Goal: Feedback & Contribution: Submit feedback/report problem

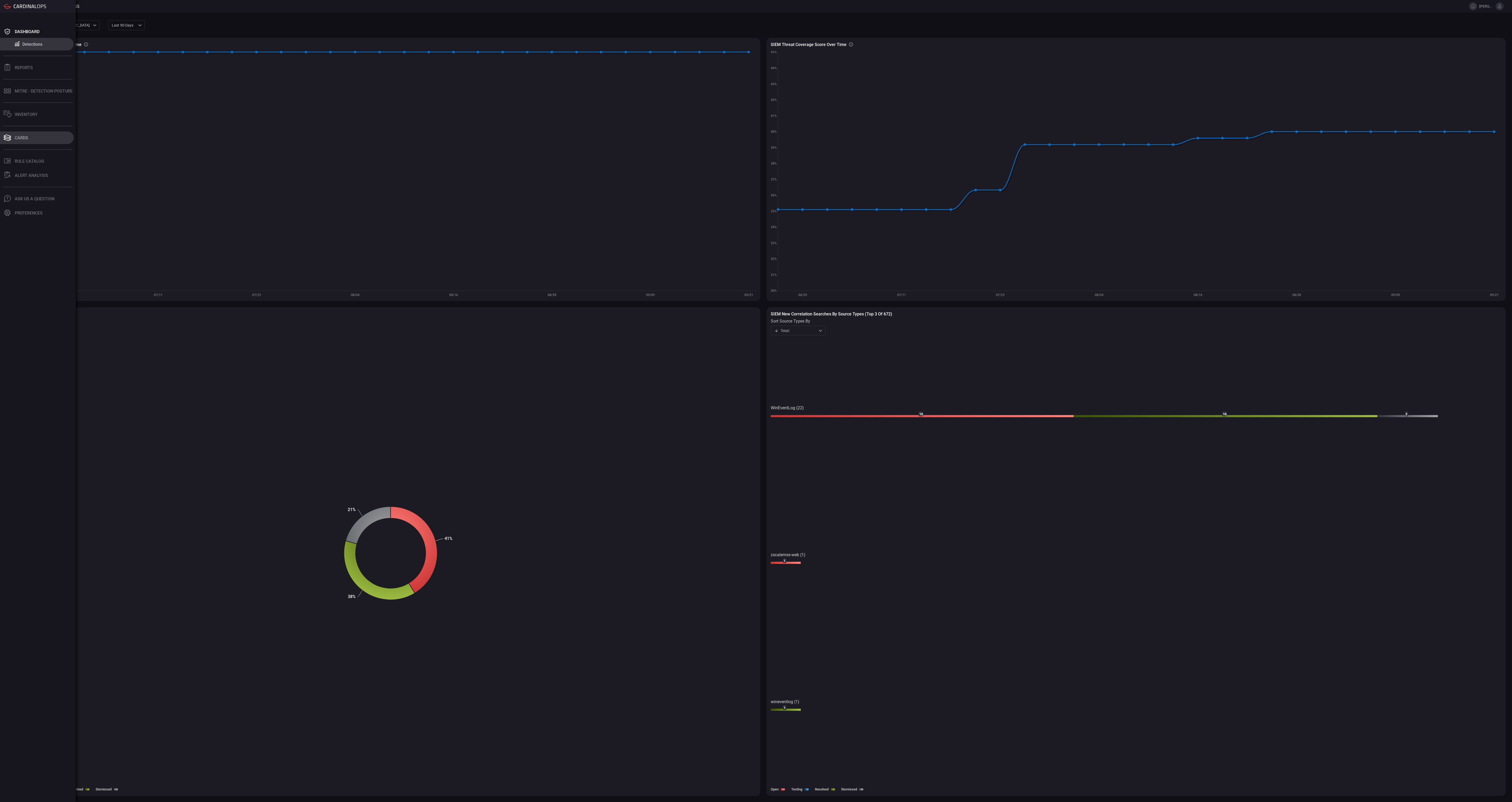
click at [34, 138] on button "Cards" at bounding box center [36, 138] width 73 height 13
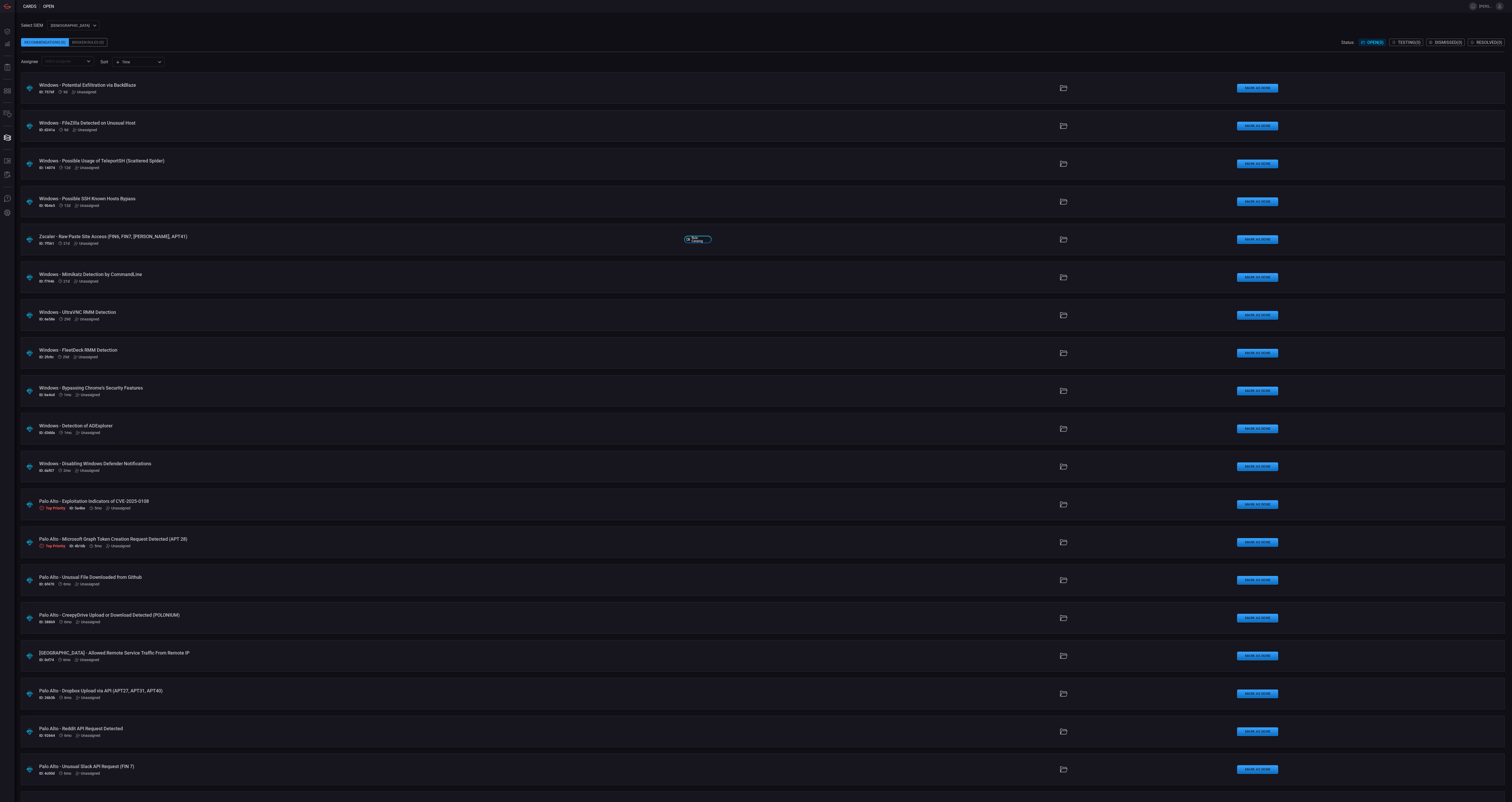
click at [879, 35] on span at bounding box center [763, 34] width 1484 height 8
click at [772, 36] on span at bounding box center [763, 34] width 1484 height 8
click at [499, 27] on div "Select SIEM cardinalops 8a85017a-fd64-46c8-87bb-16e3004a458b ​ Recommendations …" at bounding box center [763, 43] width 1484 height 46
click at [233, 270] on div ".suggested_cards_icon{fill:url(#suggested_cards_icon);} Windows - Mimikatz Dete…" at bounding box center [763, 278] width 1484 height 32
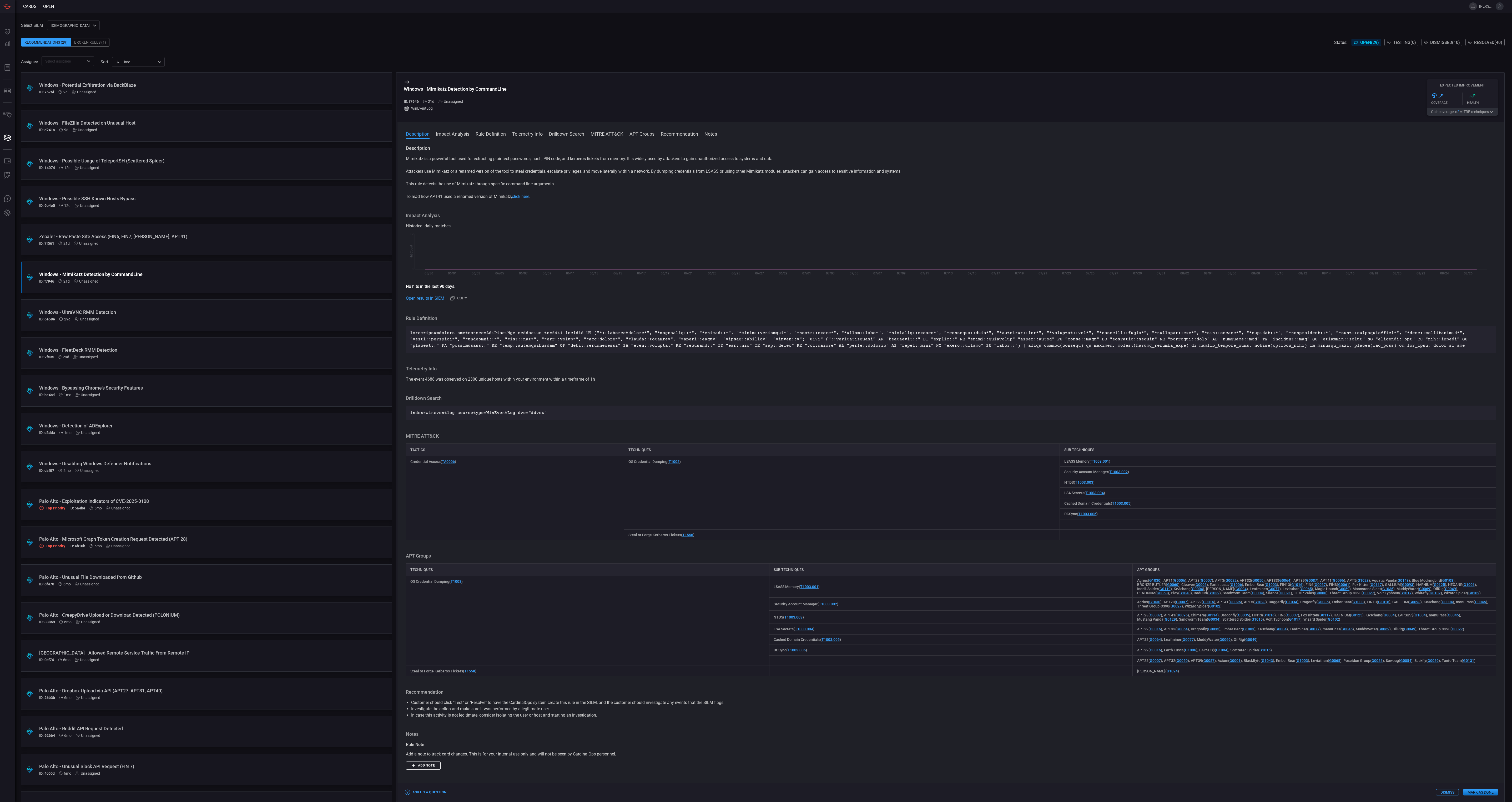
click at [1483, 115] on button "Gain coverage in 2 MITRE technique s" at bounding box center [1462, 111] width 71 height 8
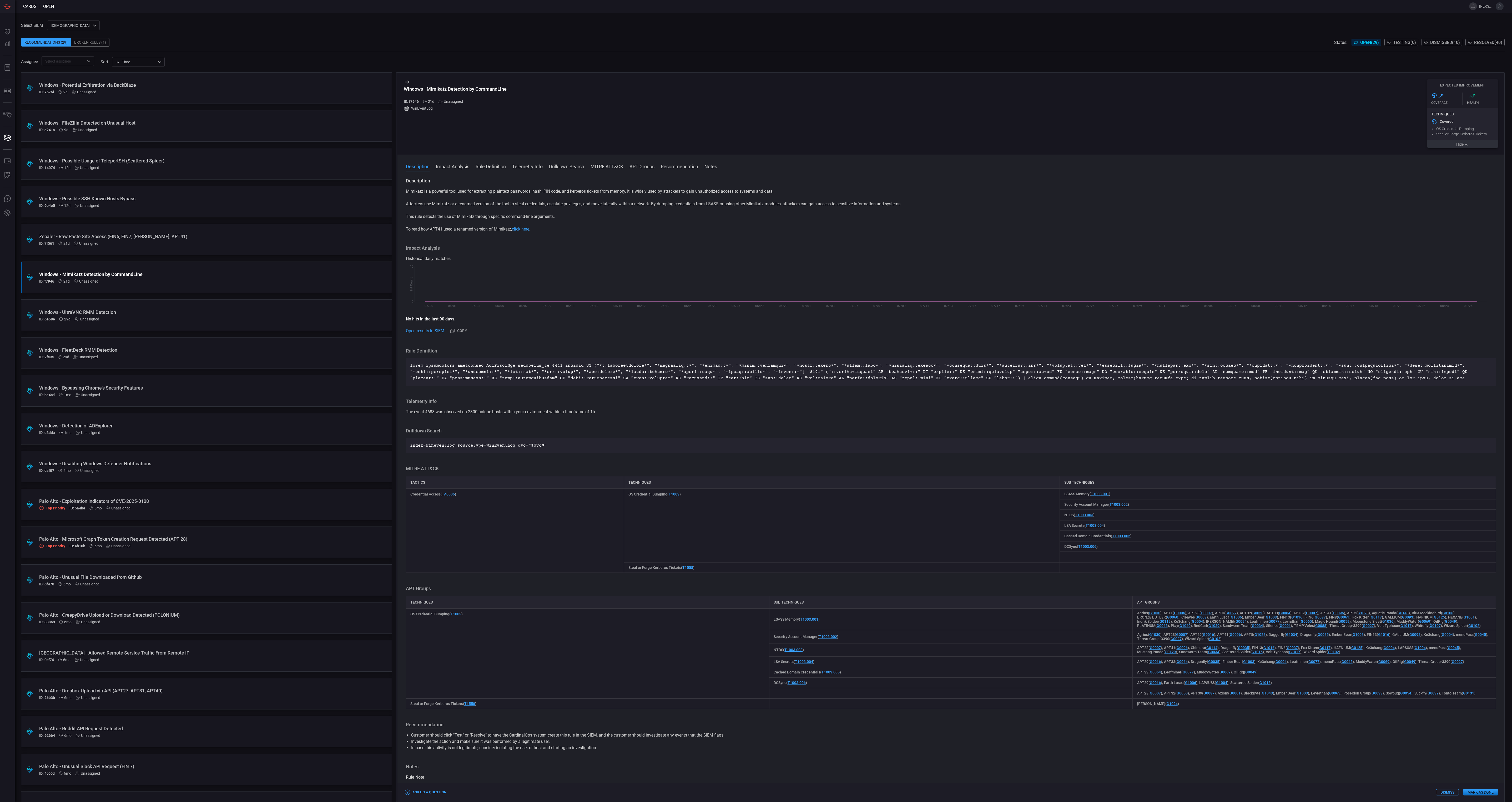
click at [1477, 144] on button "Hide" at bounding box center [1462, 144] width 71 height 8
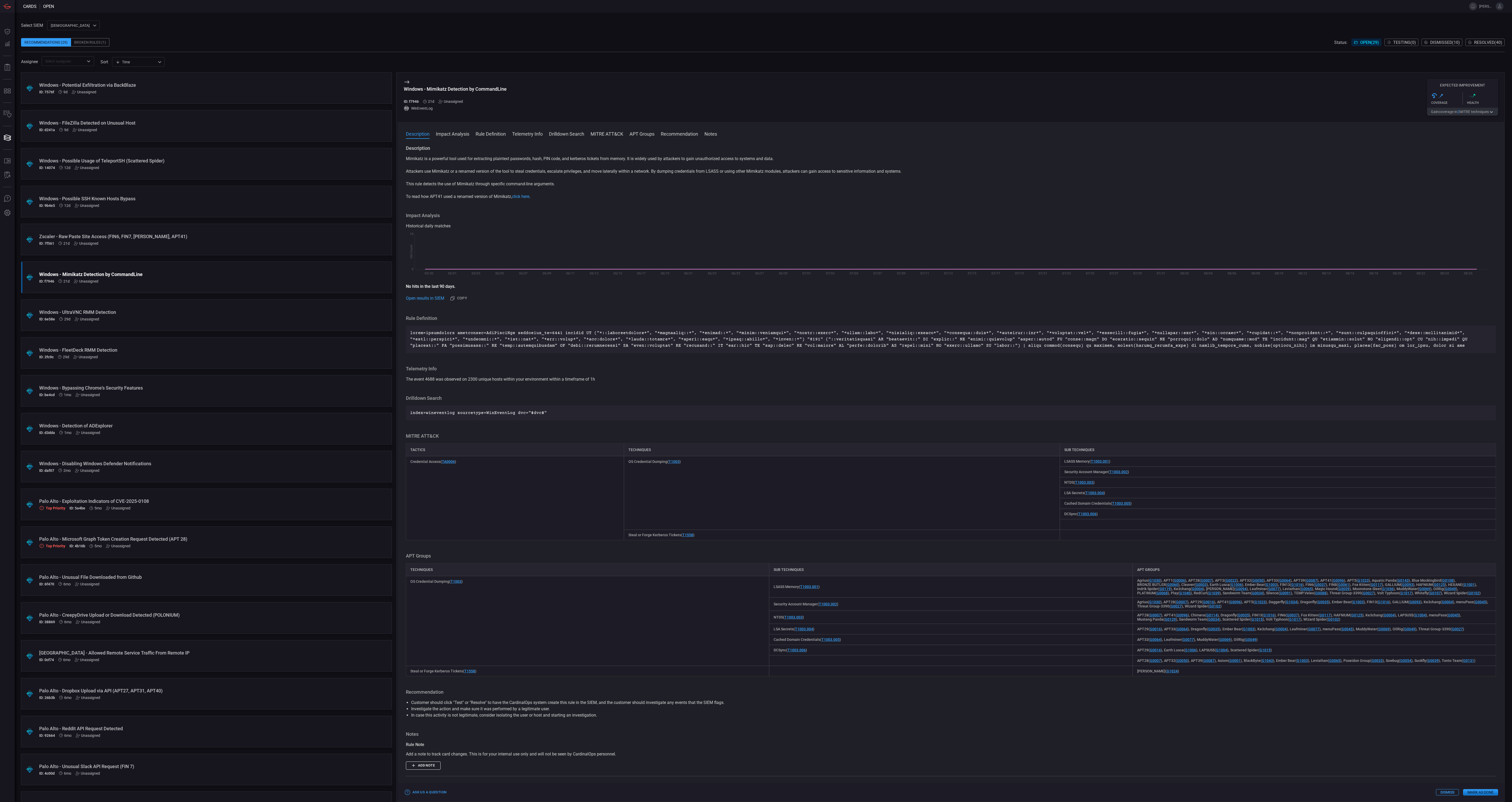
click at [1445, 792] on button "Dismiss" at bounding box center [1447, 792] width 23 height 6
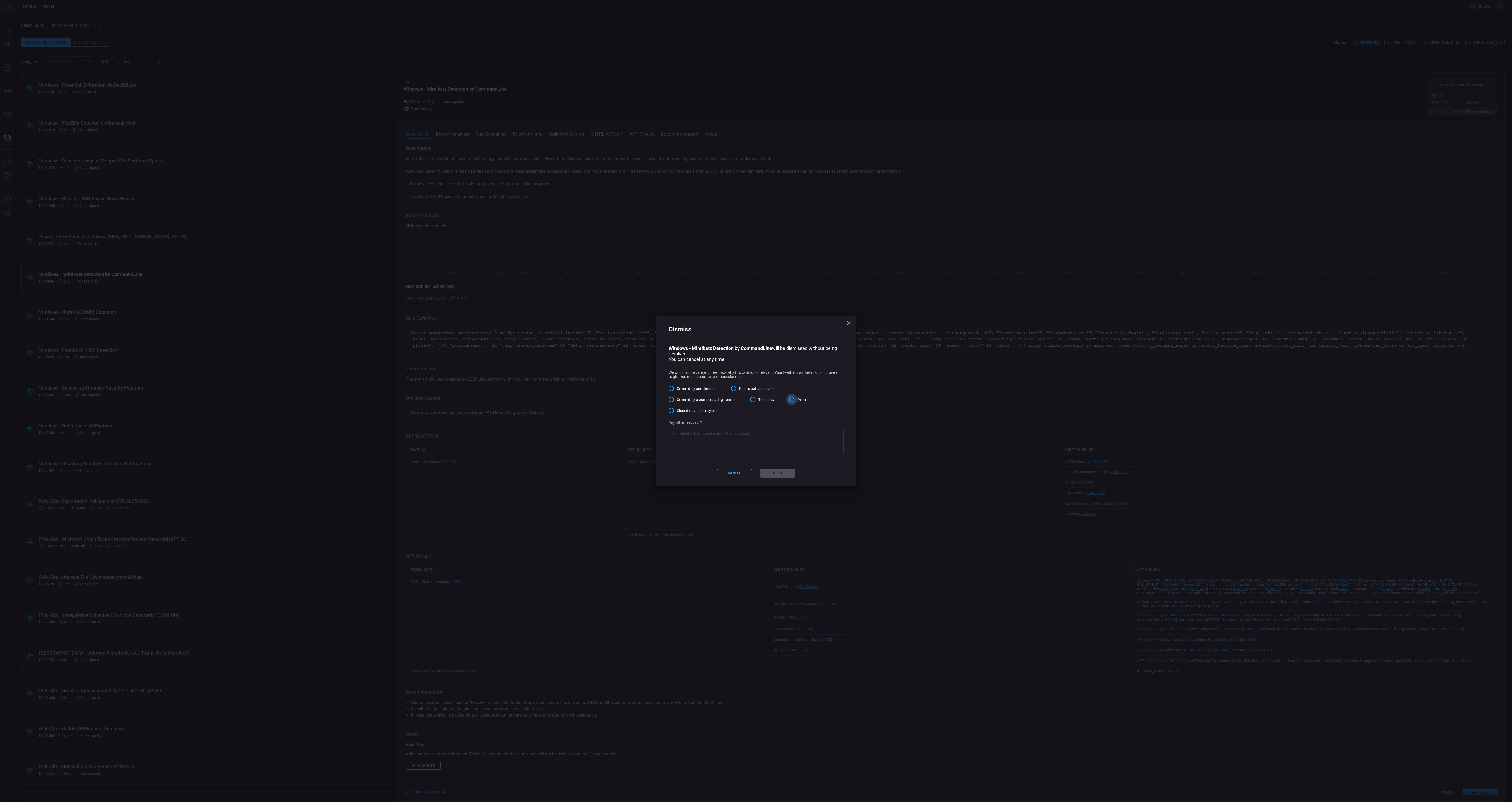
click at [792, 400] on input "Other" at bounding box center [792, 400] width 11 height 11
click at [777, 441] on textarea at bounding box center [755, 442] width 167 height 21
type textarea "We don't get Windows event logs from anything other than our servers. I have co…"
click at [789, 471] on button "Send" at bounding box center [777, 473] width 35 height 9
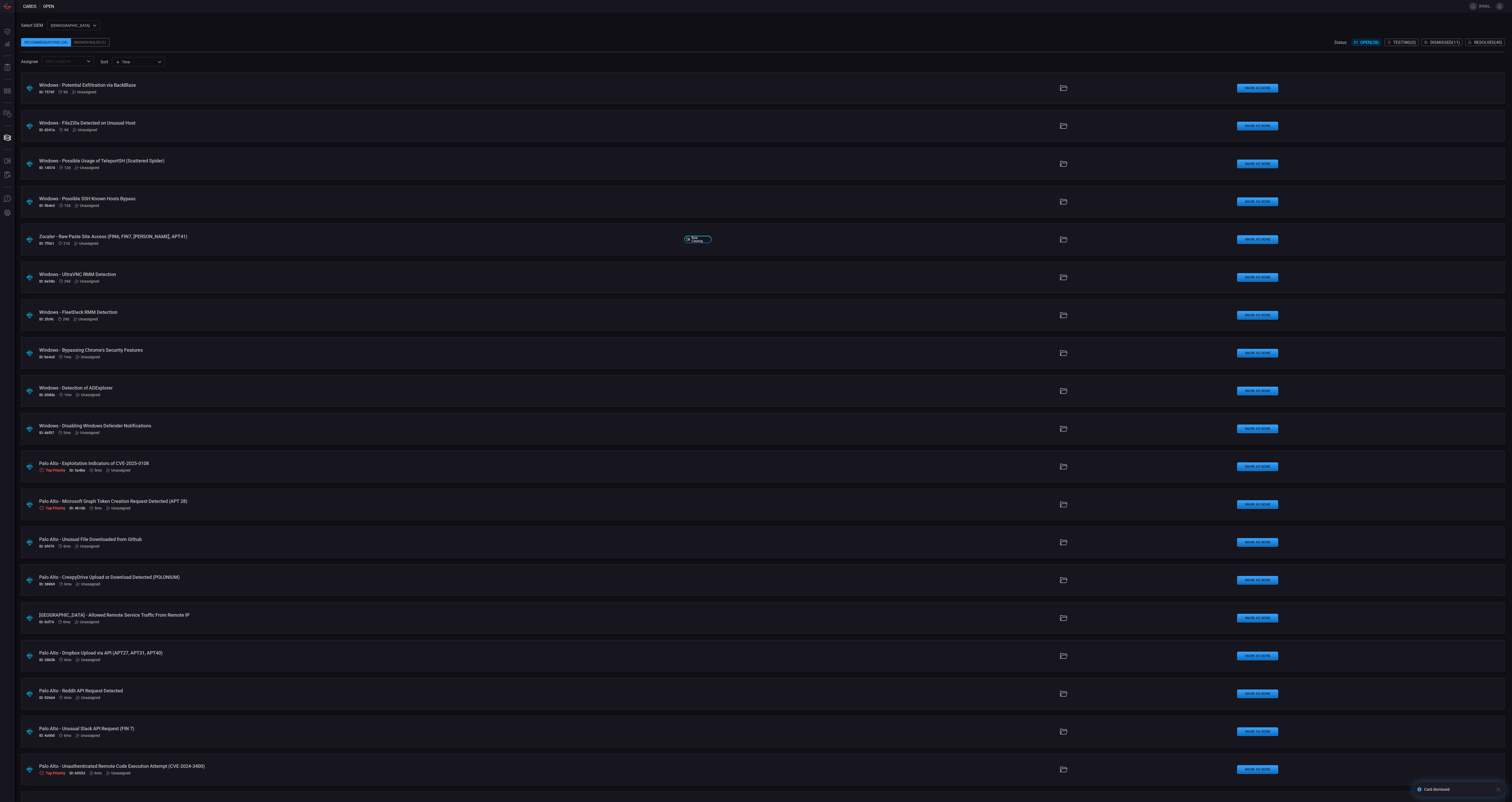
click at [1164, 38] on div "Select SIEM cardinalops 8a85017a-fd64-46c8-87bb-16e3004a458b ​ Recommendations …" at bounding box center [763, 43] width 1484 height 46
click at [679, 40] on div "Recommendations (28) Broken Rules (1) Status: Open ( 28 ) Testing ( 0 ) Dismiss…" at bounding box center [763, 42] width 1484 height 8
click at [227, 274] on div "Windows - UltraVNC RMM Detection" at bounding box center [360, 274] width 641 height 5
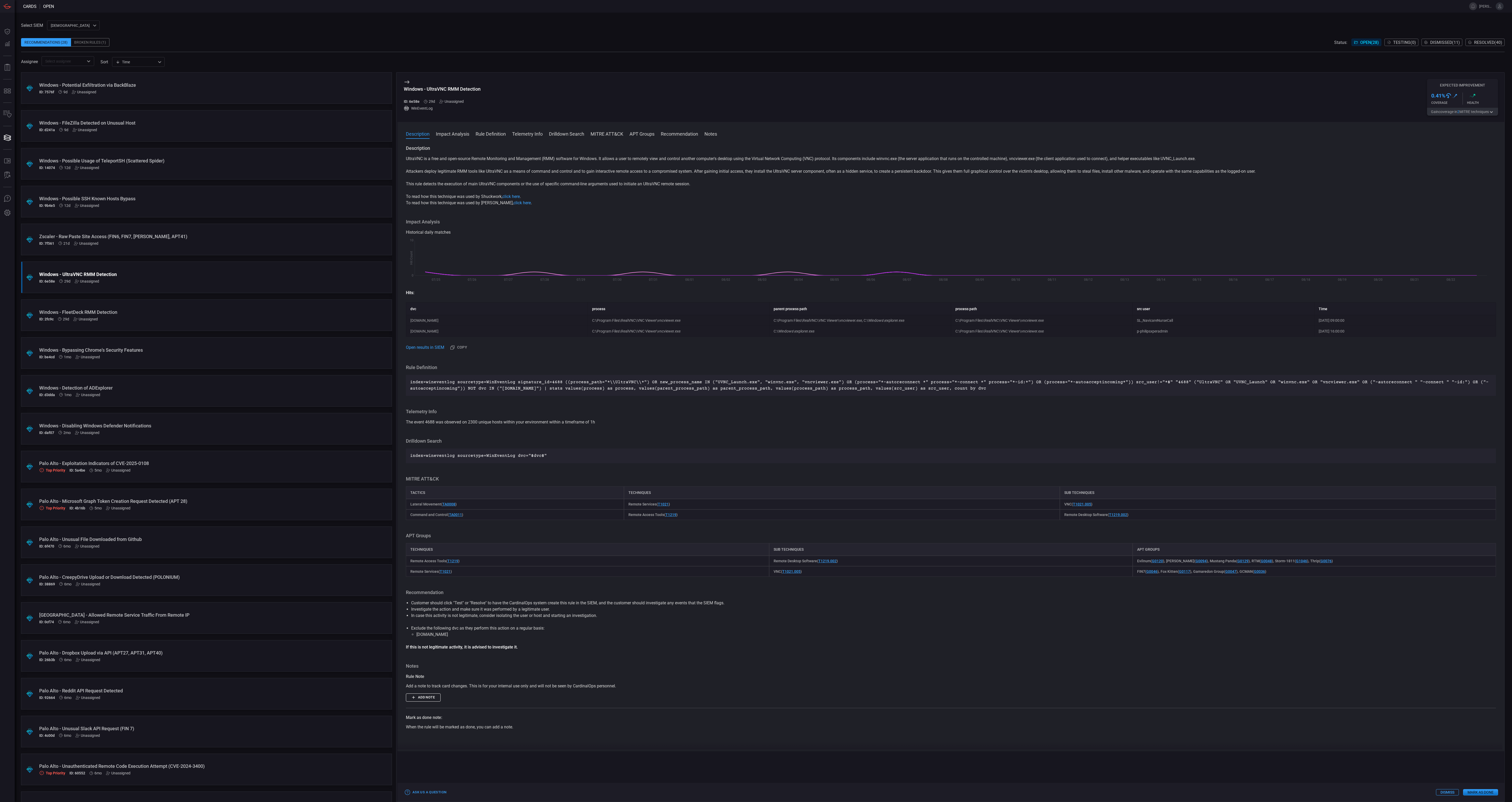
click at [1487, 110] on button "Gain coverage in 2 MITRE technique s" at bounding box center [1462, 111] width 71 height 8
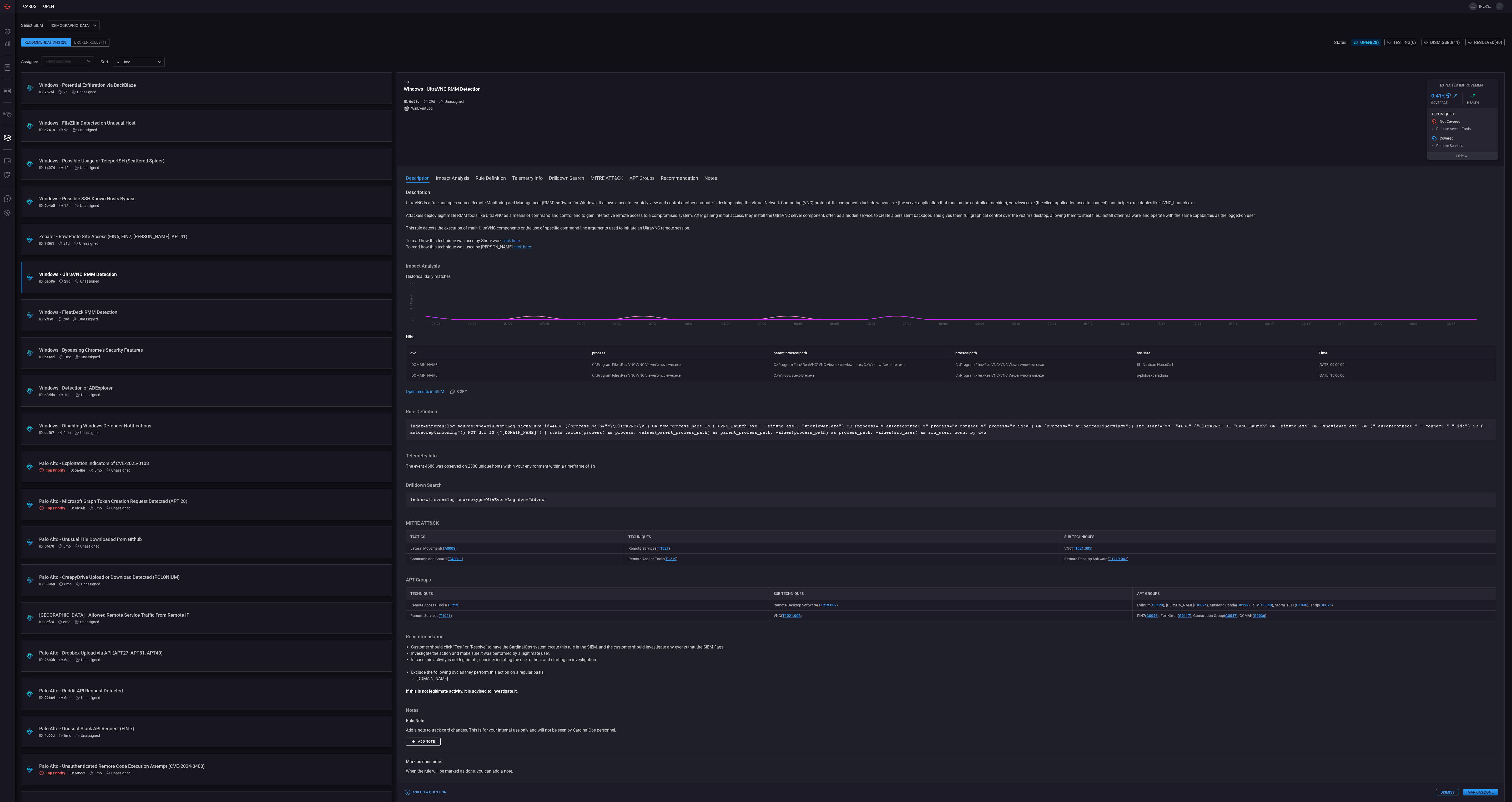
click at [1452, 792] on button "Dismiss" at bounding box center [1447, 792] width 23 height 6
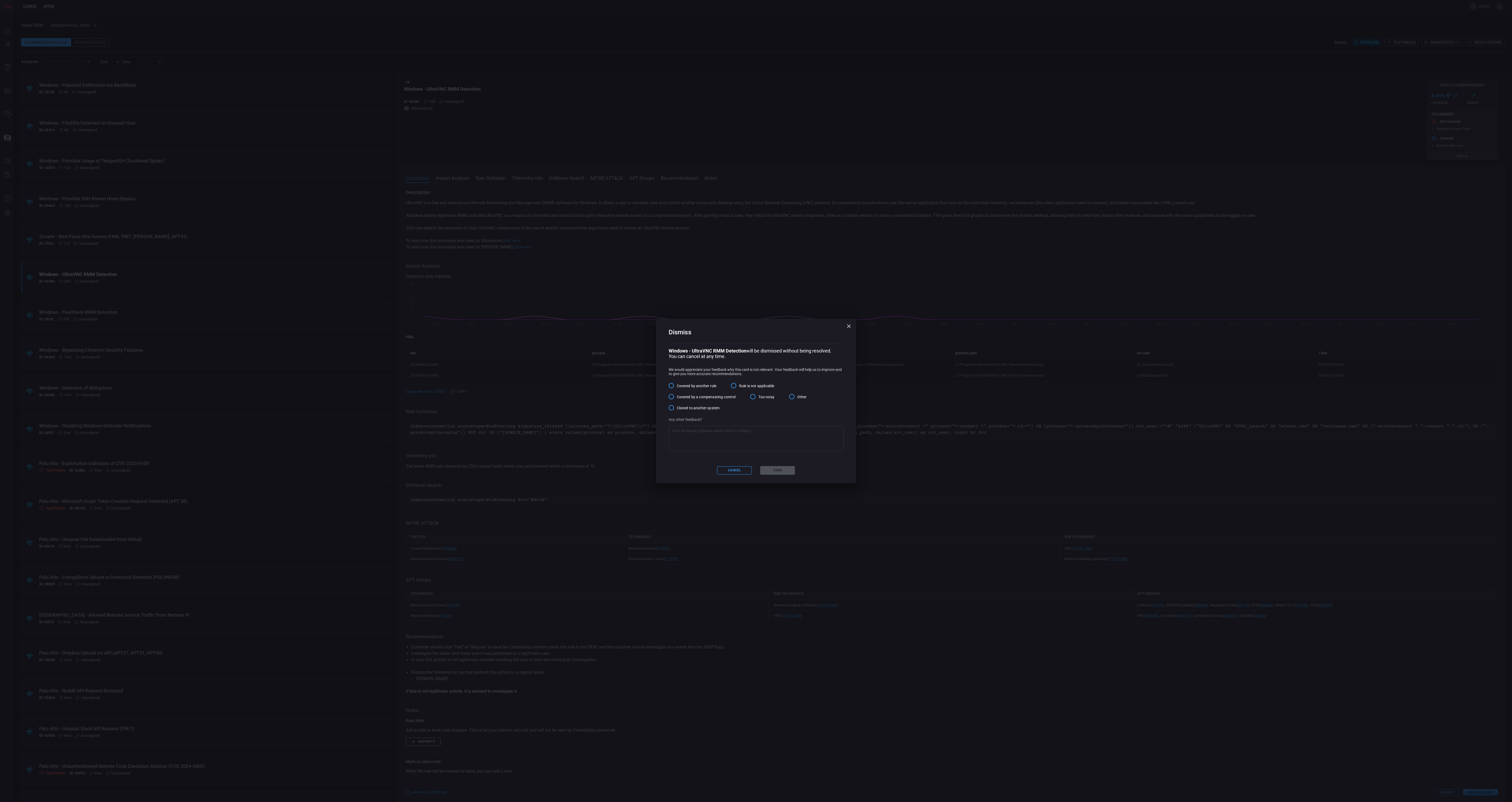
click at [800, 398] on span "Other" at bounding box center [802, 397] width 9 height 5
click at [797, 398] on input "Other" at bounding box center [792, 397] width 11 height 11
click at [788, 444] on textarea at bounding box center [755, 439] width 167 height 21
paste textarea "We don't get Windows event logs from anything other than our servers. I have co…"
type textarea "We don't get Windows event logs from anything other than our servers. I have co…"
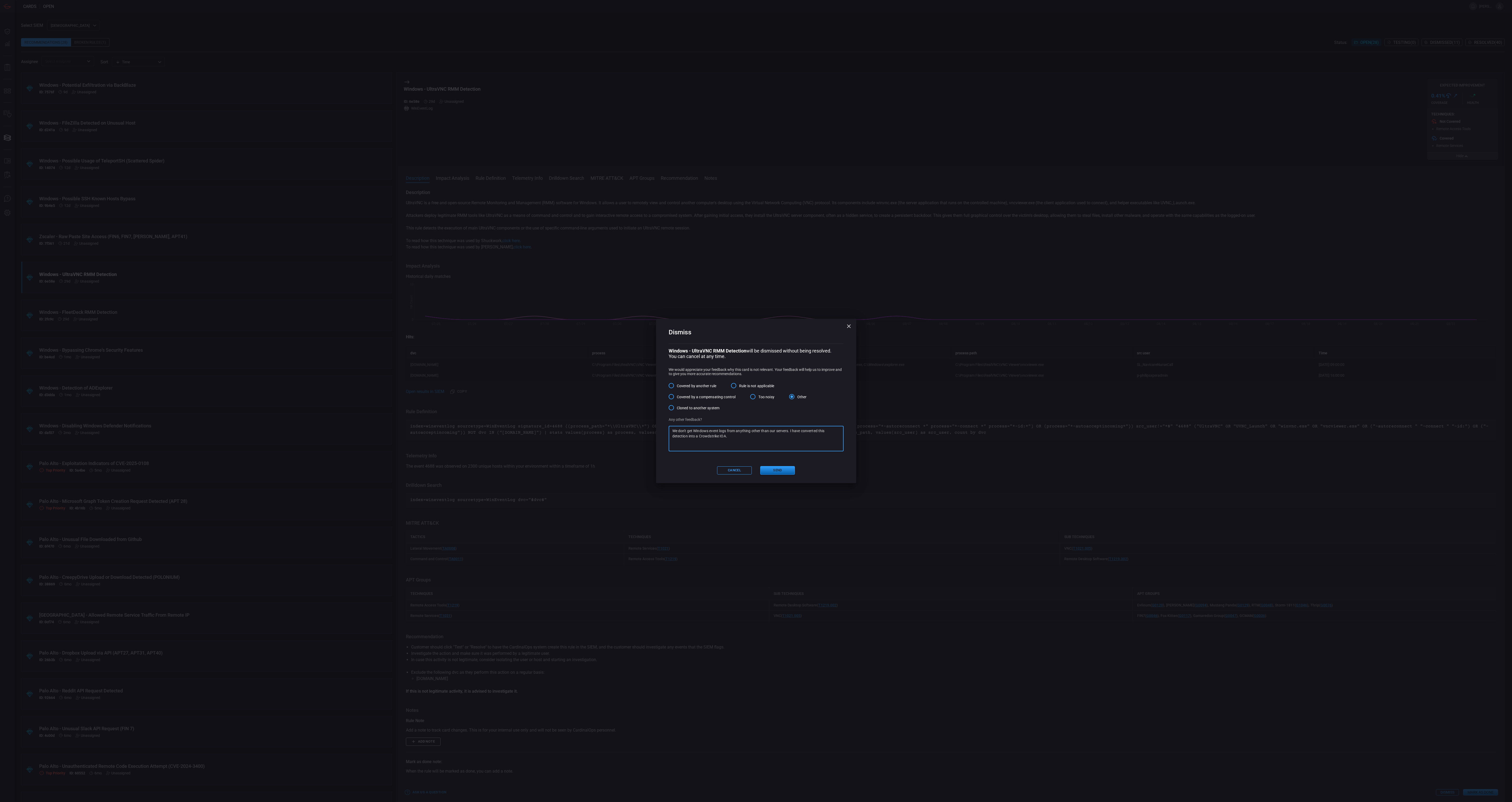
click at [783, 471] on button "Send" at bounding box center [777, 471] width 35 height 9
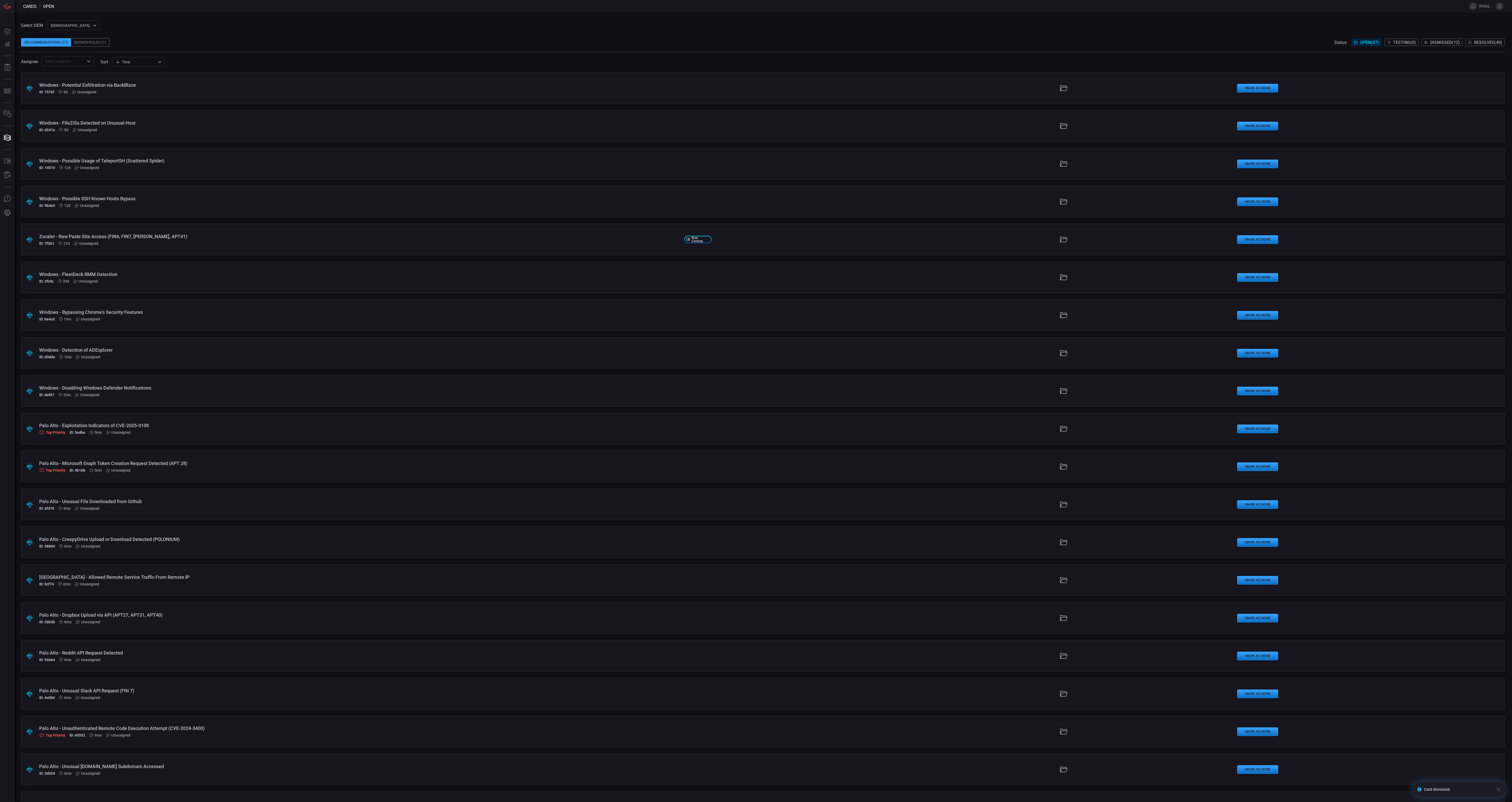
drag, startPoint x: 1119, startPoint y: 25, endPoint x: 1118, endPoint y: 29, distance: 4.1
click at [1117, 29] on div "Select SIEM cardinalops 8a85017a-fd64-46c8-87bb-16e3004a458b ​ Recommendations …" at bounding box center [763, 43] width 1484 height 46
click at [288, 277] on div "Windows - FleetDeck RMM Detection ID: 2fc9c 29d Unassigned" at bounding box center [360, 278] width 641 height 12
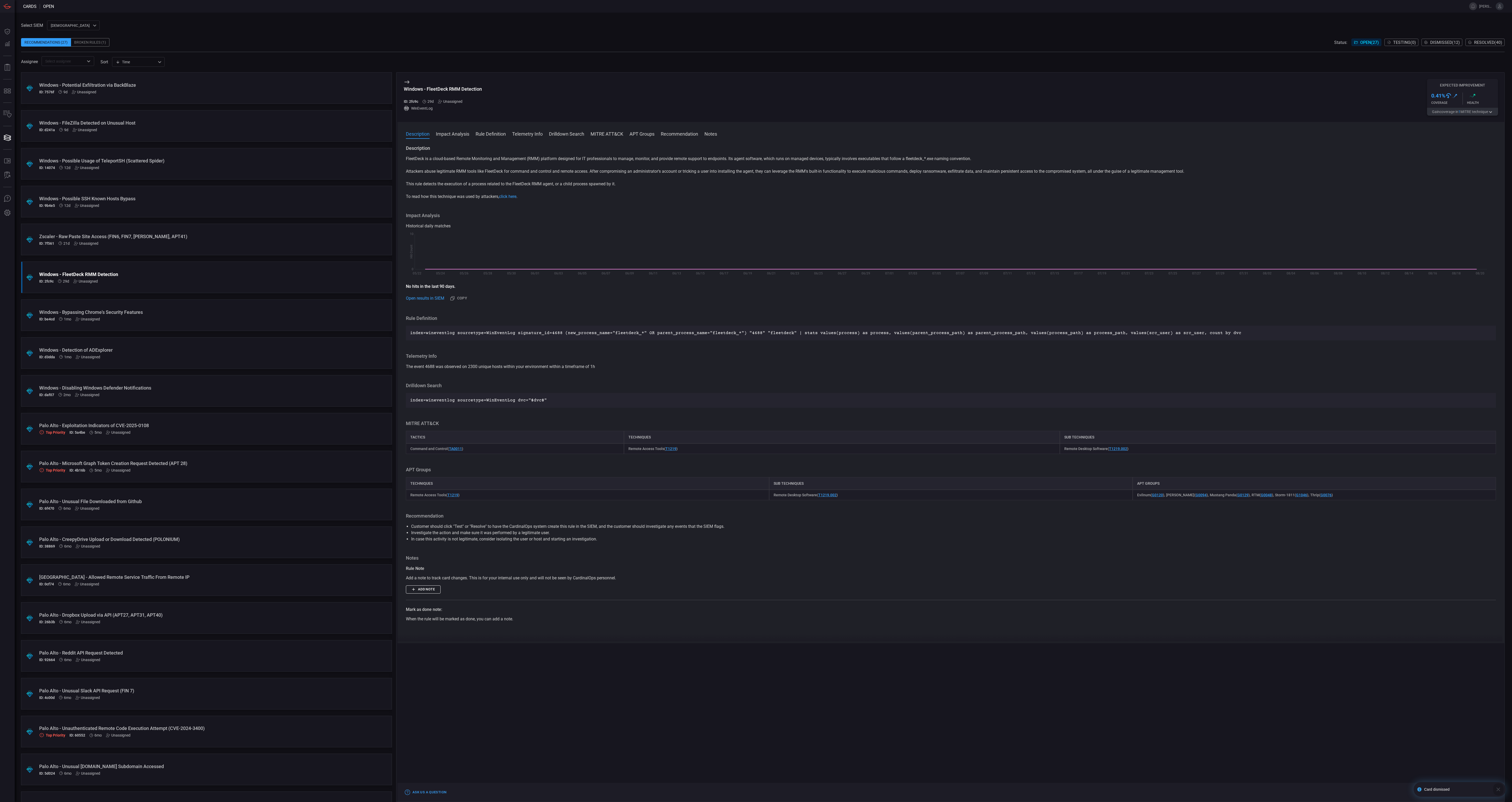
click at [1498, 790] on icon "button" at bounding box center [1498, 789] width 6 height 6
click at [1447, 792] on button "Dismiss" at bounding box center [1447, 792] width 23 height 6
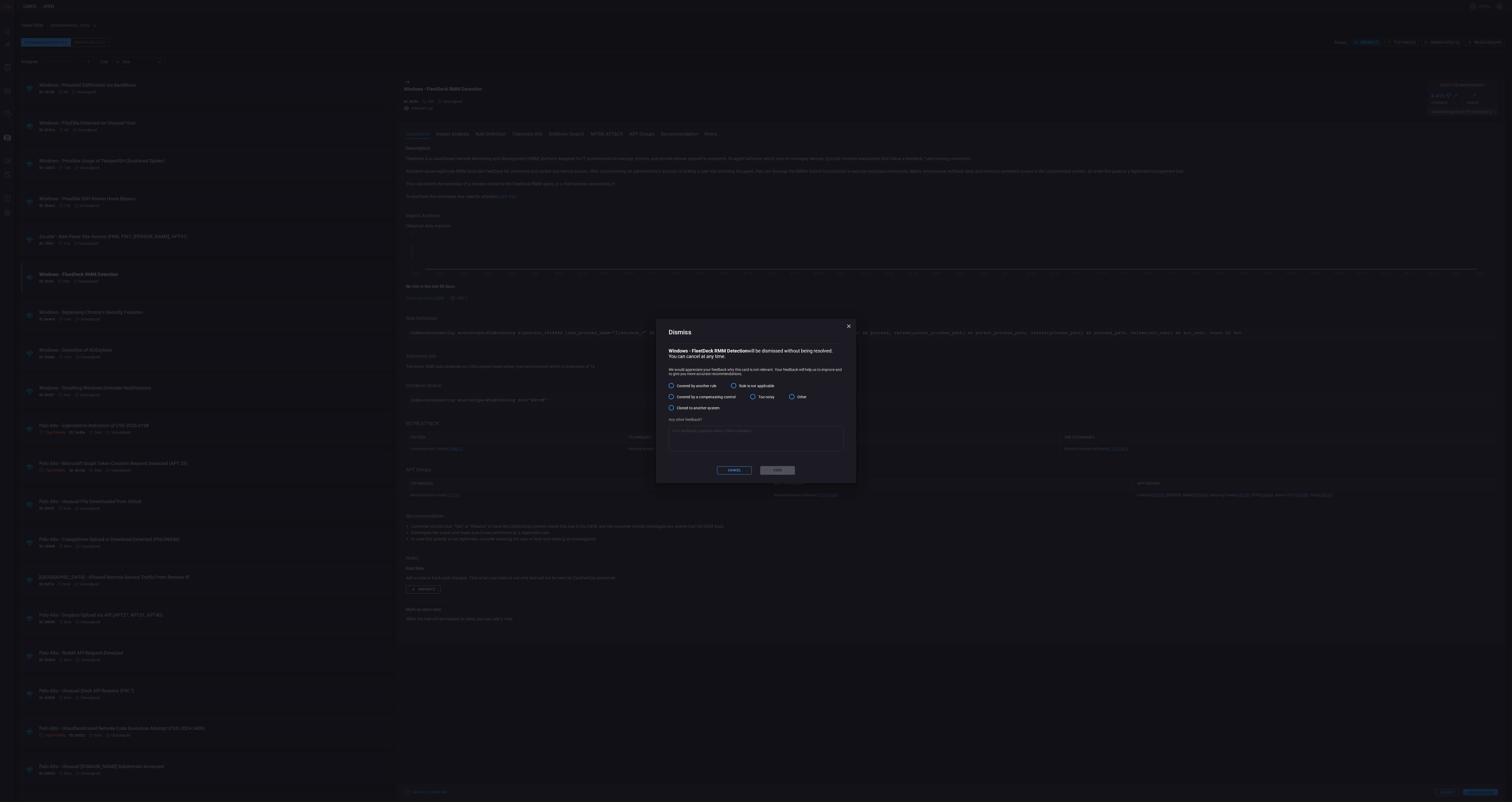
click at [797, 397] on input "Other" at bounding box center [792, 397] width 11 height 11
click at [787, 437] on textarea at bounding box center [755, 439] width 167 height 21
paste textarea "We don't get Windows event logs from anything other than our servers. I have co…"
type textarea "We don't get Windows event logs from anything other than our servers. I have co…"
click at [774, 472] on button "Send" at bounding box center [777, 471] width 35 height 9
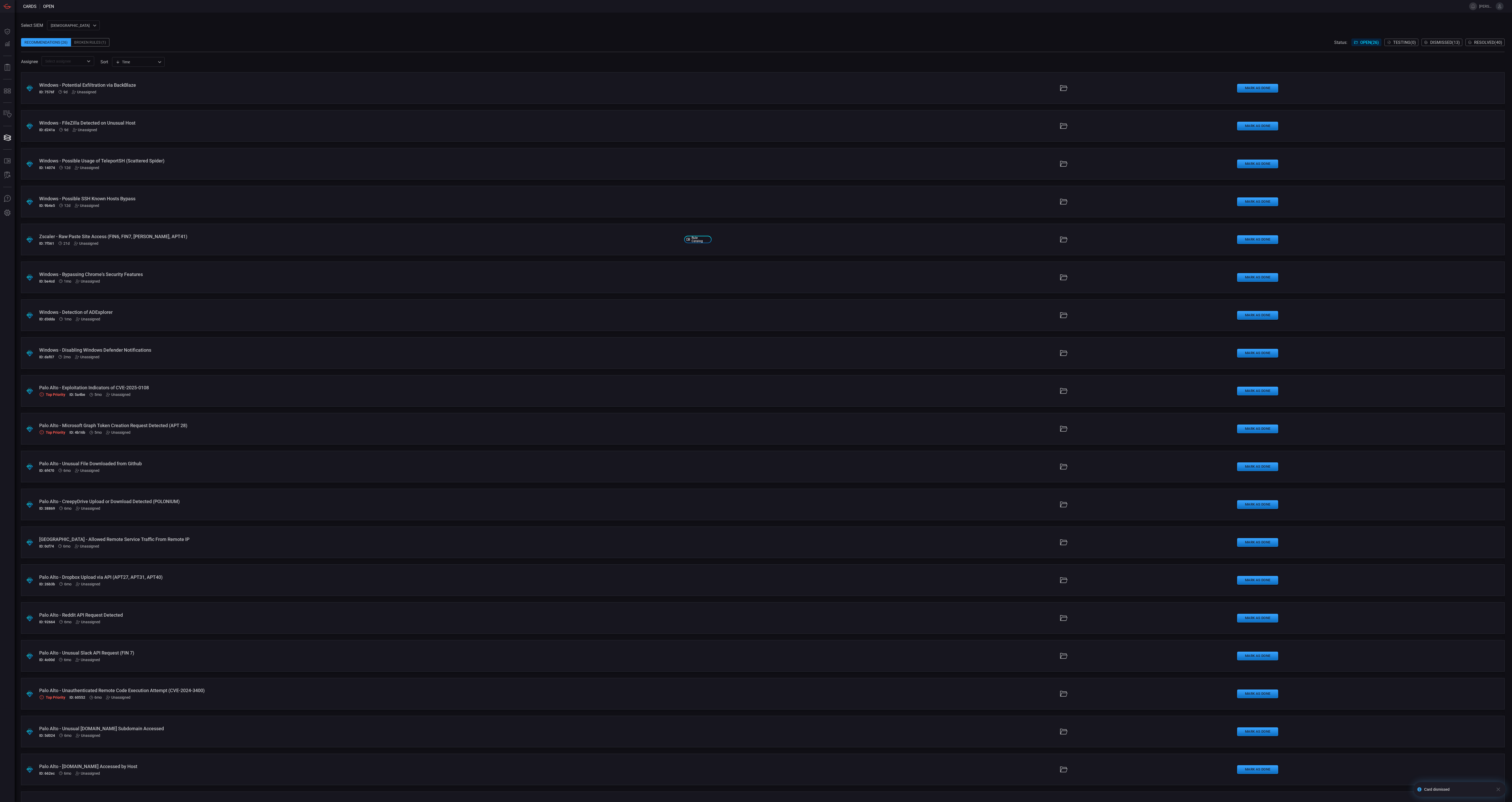
click at [657, 34] on span at bounding box center [763, 34] width 1484 height 8
click at [286, 276] on div "Windows - Bypassing Chrome's Security Features" at bounding box center [360, 274] width 641 height 5
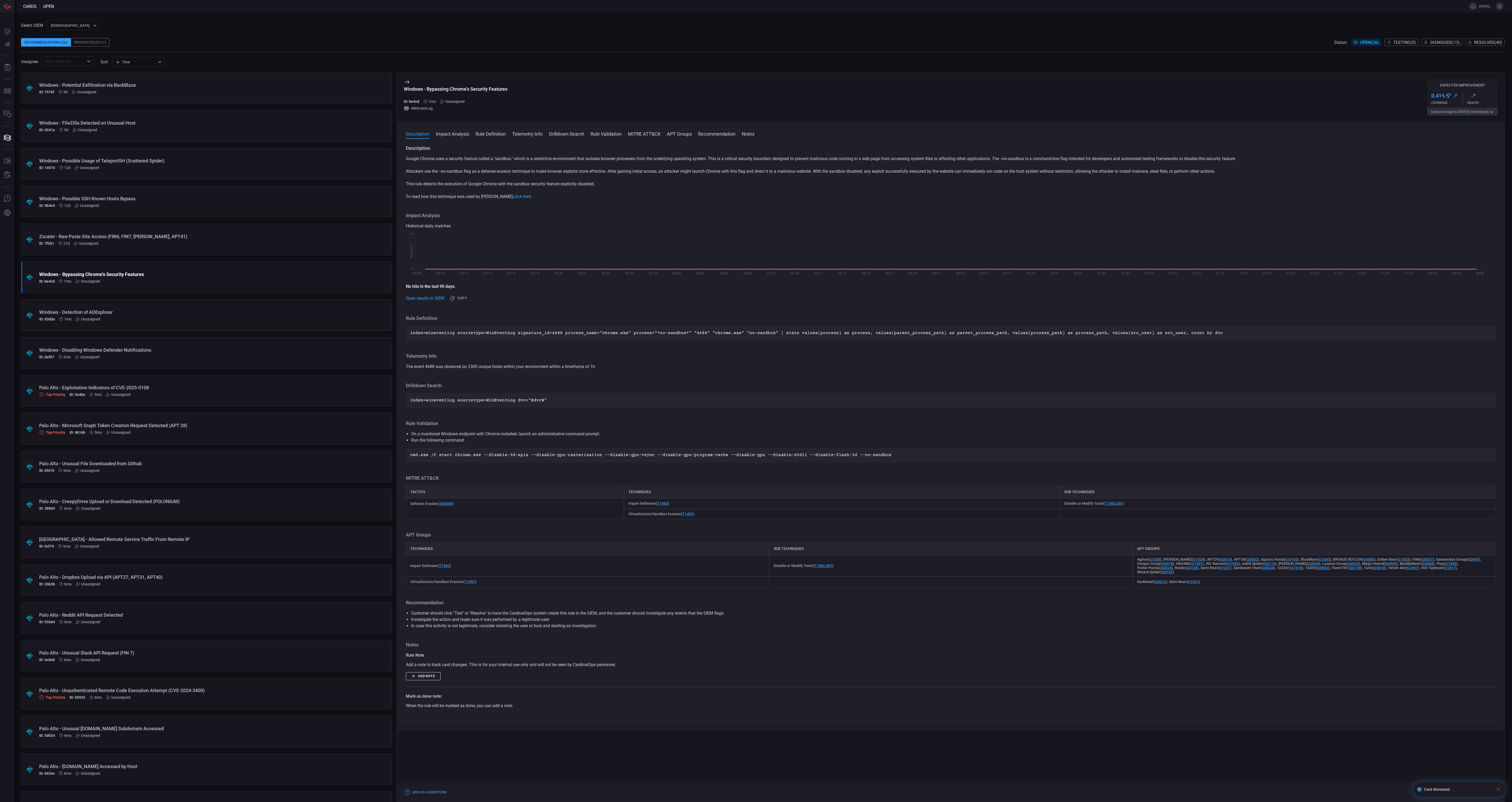
click at [1501, 789] on icon "button" at bounding box center [1498, 789] width 6 height 6
click at [1443, 795] on button "Dismiss" at bounding box center [1447, 792] width 23 height 6
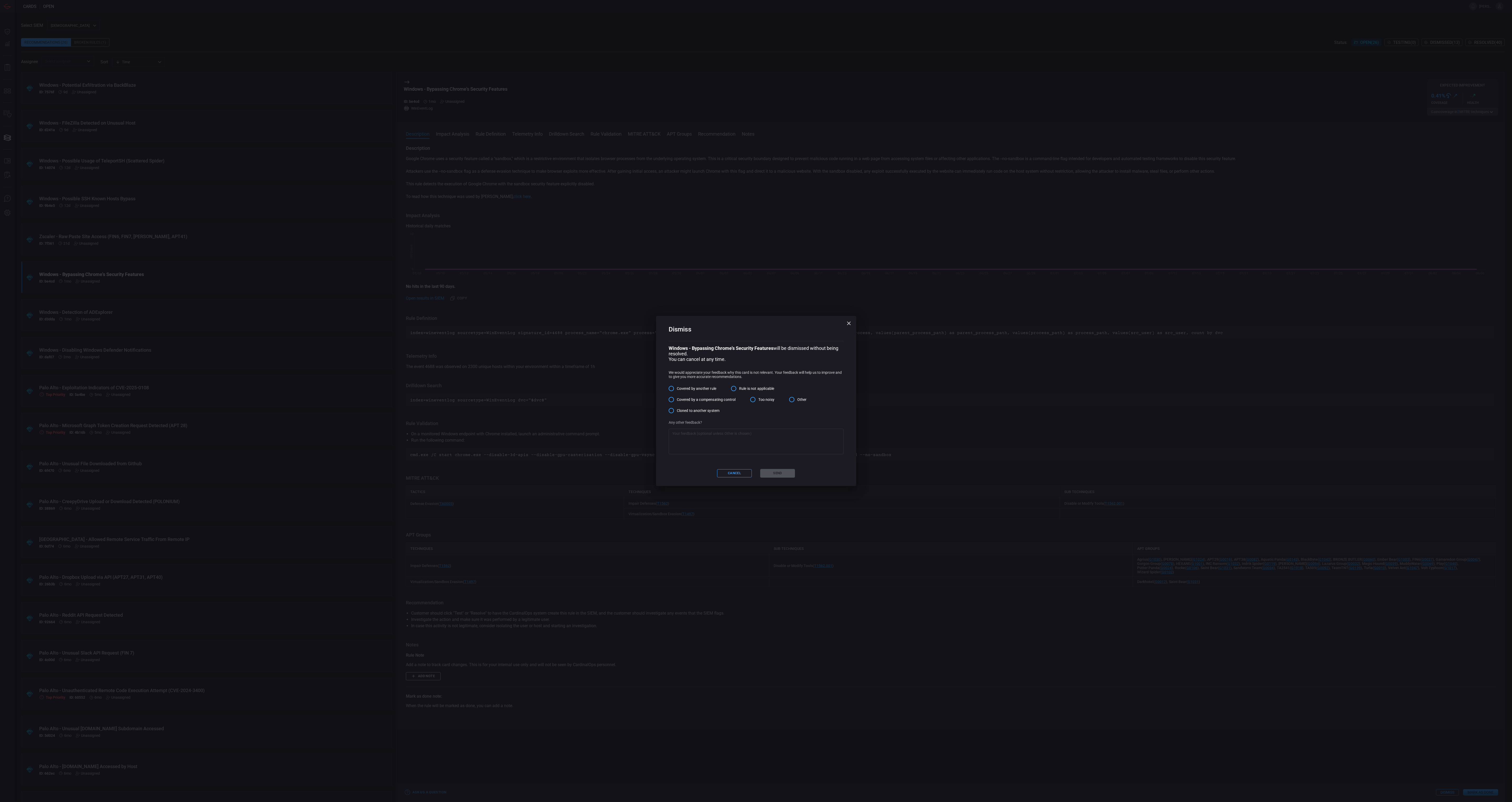
click at [799, 401] on span "Other" at bounding box center [802, 400] width 9 height 5
click at [797, 401] on input "Other" at bounding box center [792, 400] width 11 height 11
click at [786, 445] on textarea at bounding box center [755, 442] width 167 height 21
paste textarea "We don't get Windows event logs from anything other than our servers. I have co…"
type textarea "We don't get Windows event logs from anything other than our servers. I have co…"
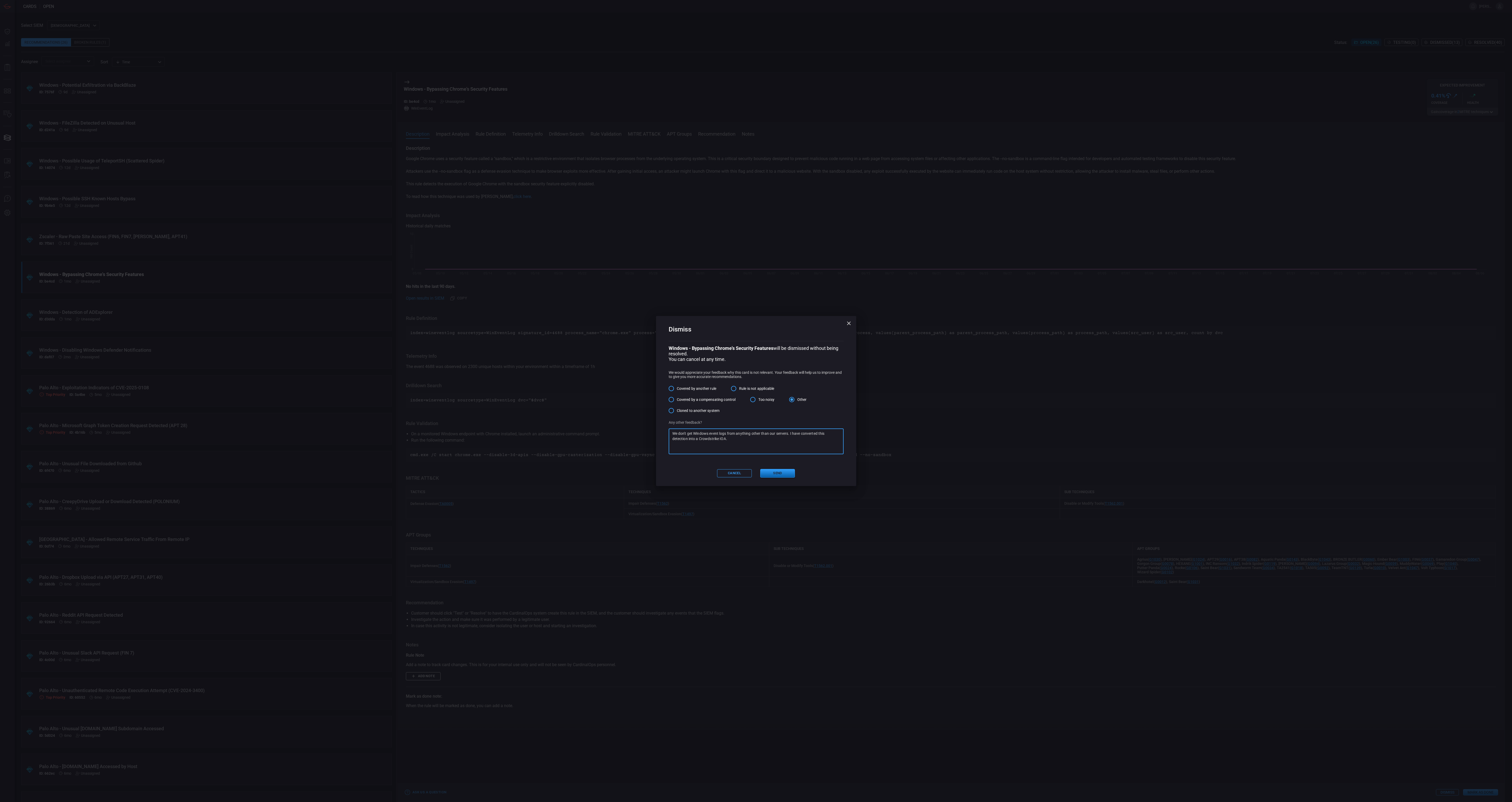
click at [777, 473] on button "Send" at bounding box center [777, 473] width 35 height 9
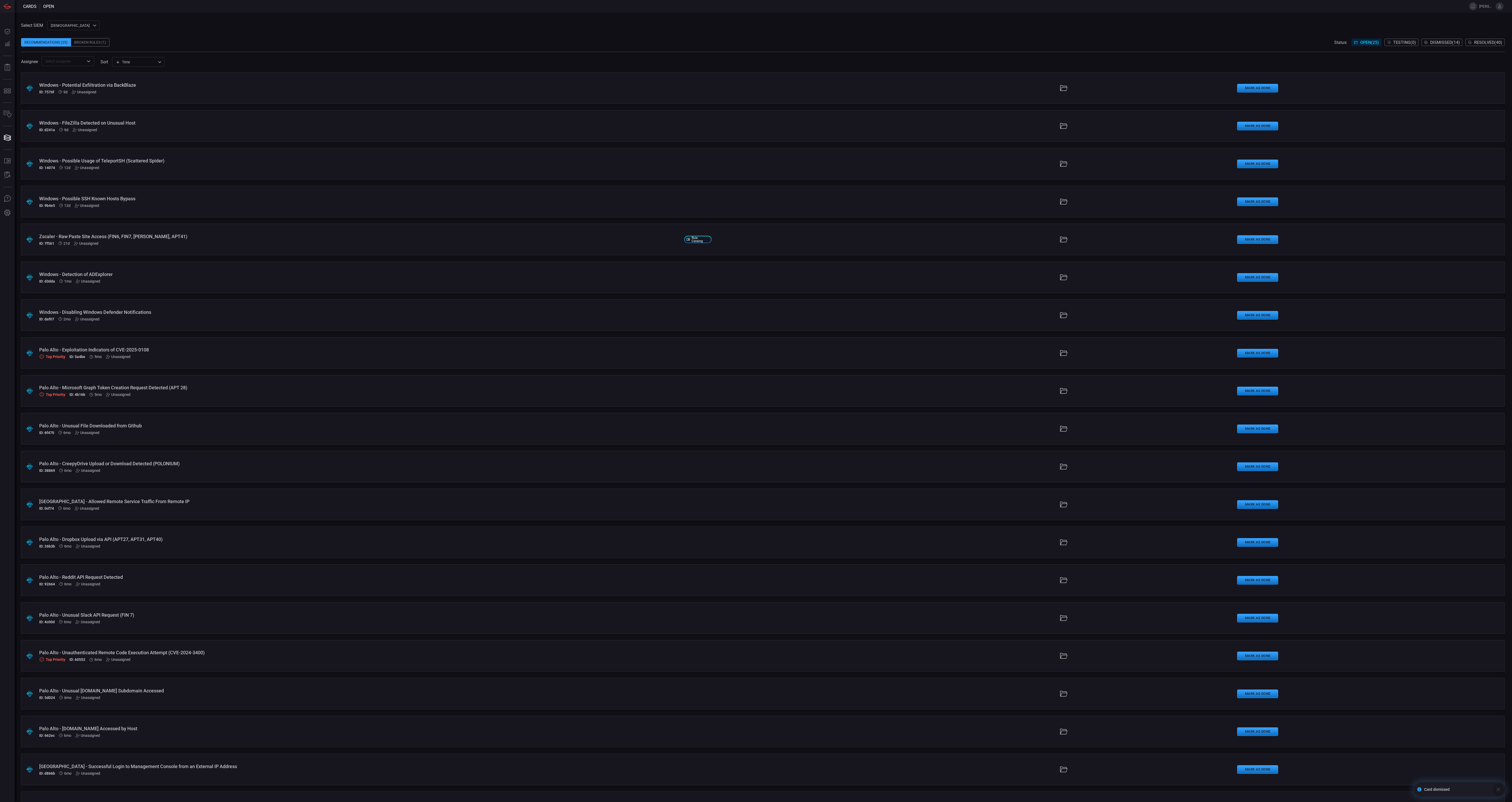
click at [1498, 787] on icon "button" at bounding box center [1498, 789] width 6 height 6
click at [809, 37] on span at bounding box center [763, 34] width 1484 height 8
click at [956, 35] on span at bounding box center [763, 34] width 1484 height 8
click at [1069, 27] on div "Select SIEM cardinalops 8a85017a-fd64-46c8-87bb-16e3004a458b ​ Recommendations …" at bounding box center [763, 43] width 1484 height 46
click at [388, 285] on div ".suggested_cards_icon{fill:url(#suggested_cards_icon);} Windows - Detection of …" at bounding box center [763, 278] width 1484 height 32
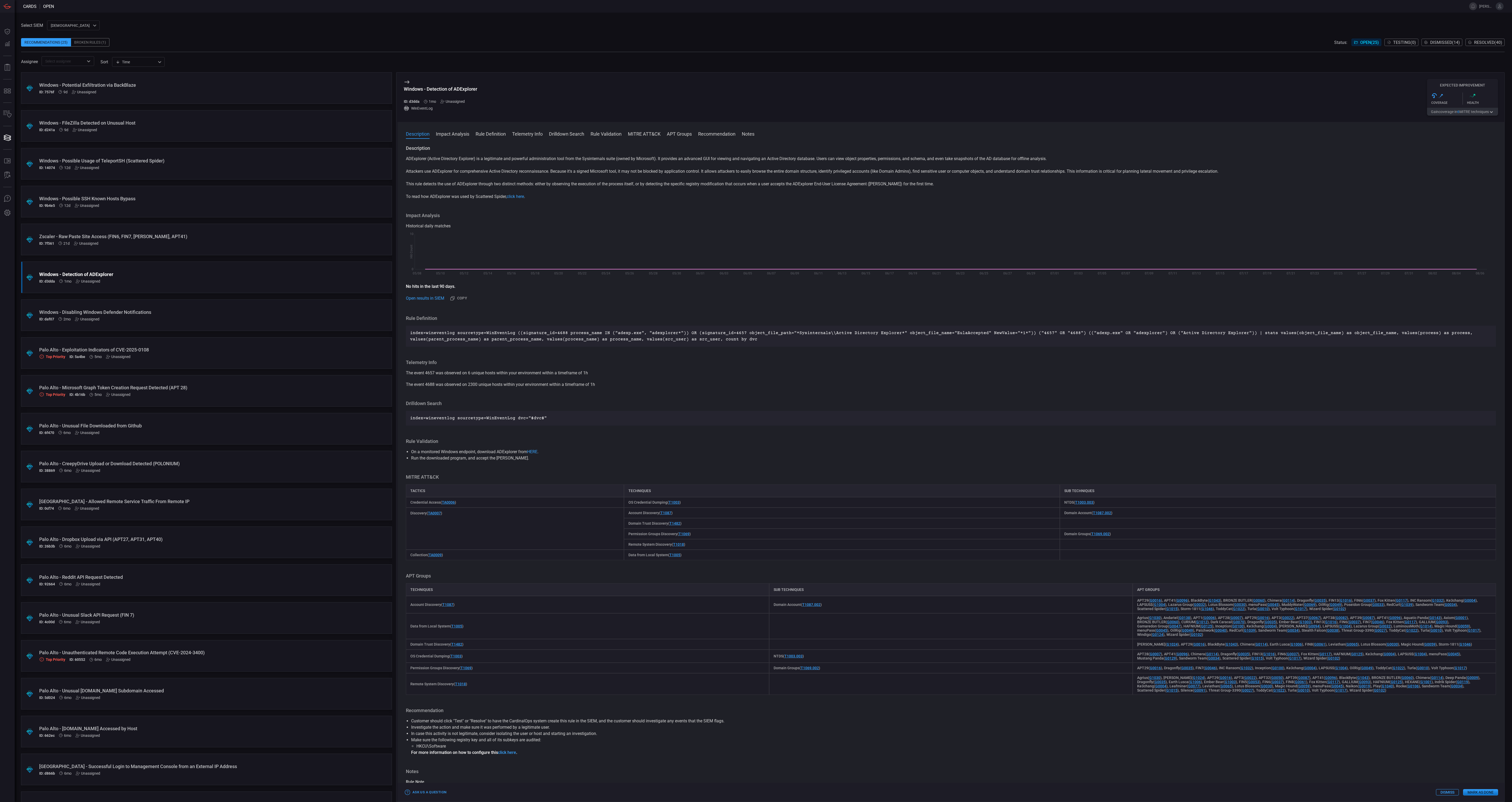
click at [1447, 794] on button "Dismiss" at bounding box center [1447, 792] width 23 height 6
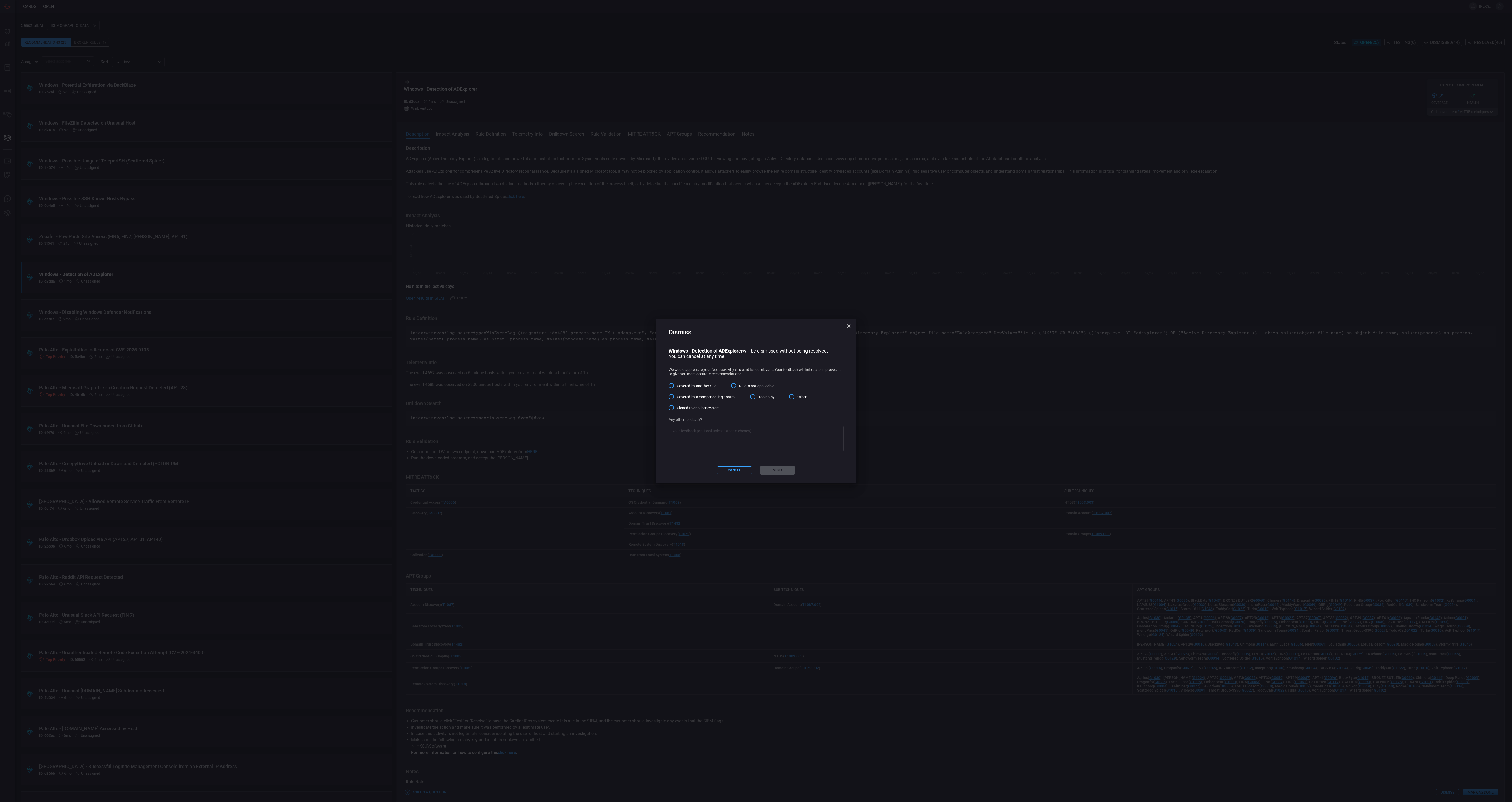
click at [799, 397] on span "Other" at bounding box center [802, 397] width 9 height 5
click at [797, 397] on input "Other" at bounding box center [792, 397] width 11 height 11
click at [794, 432] on textarea at bounding box center [755, 439] width 167 height 21
paste textarea "We don't get Windows event logs from anything other than our servers. I have co…"
type textarea "We don't get Windows event logs from anything other than our servers. I have co…"
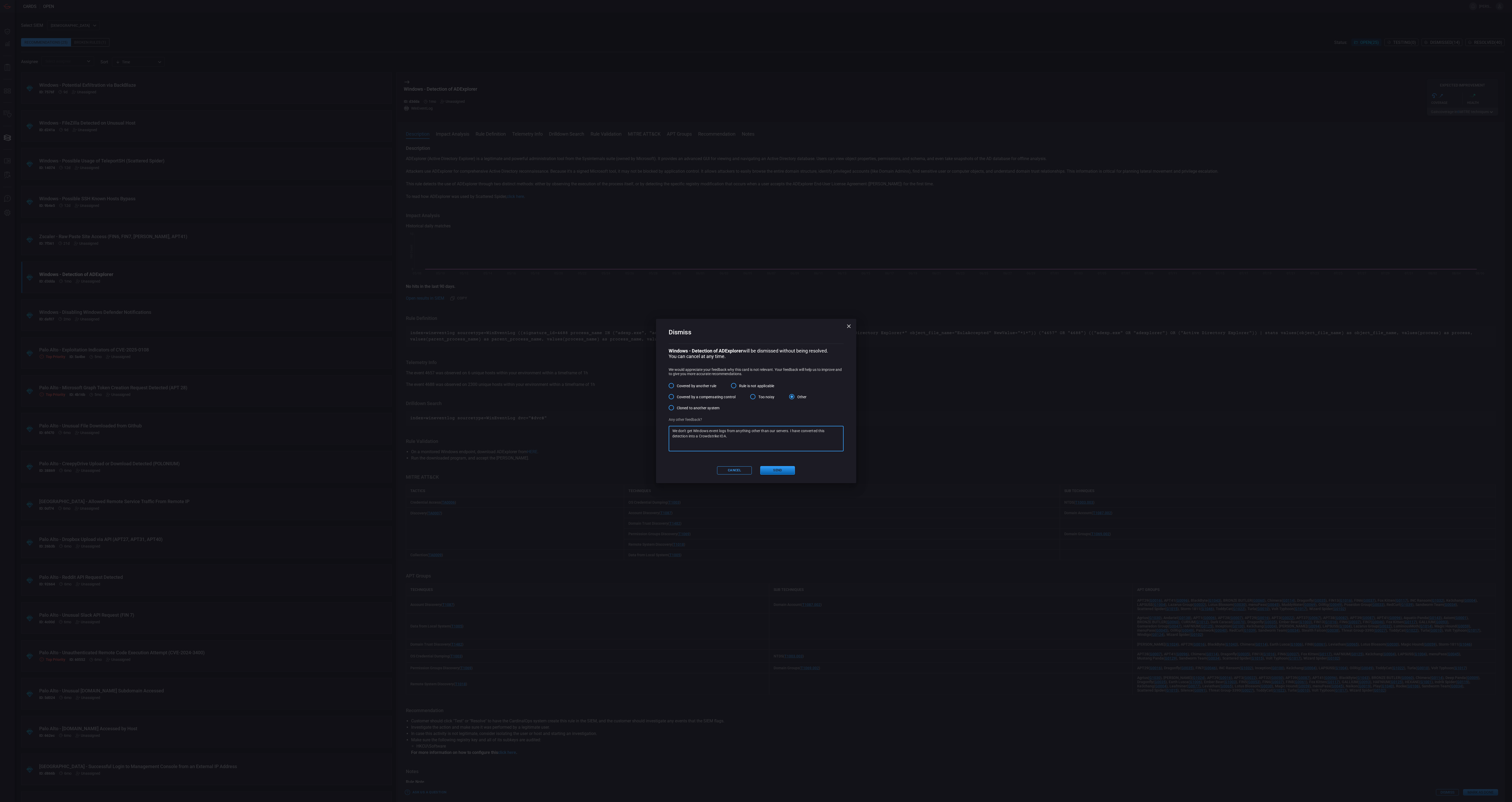
click at [769, 469] on button "Send" at bounding box center [777, 471] width 35 height 9
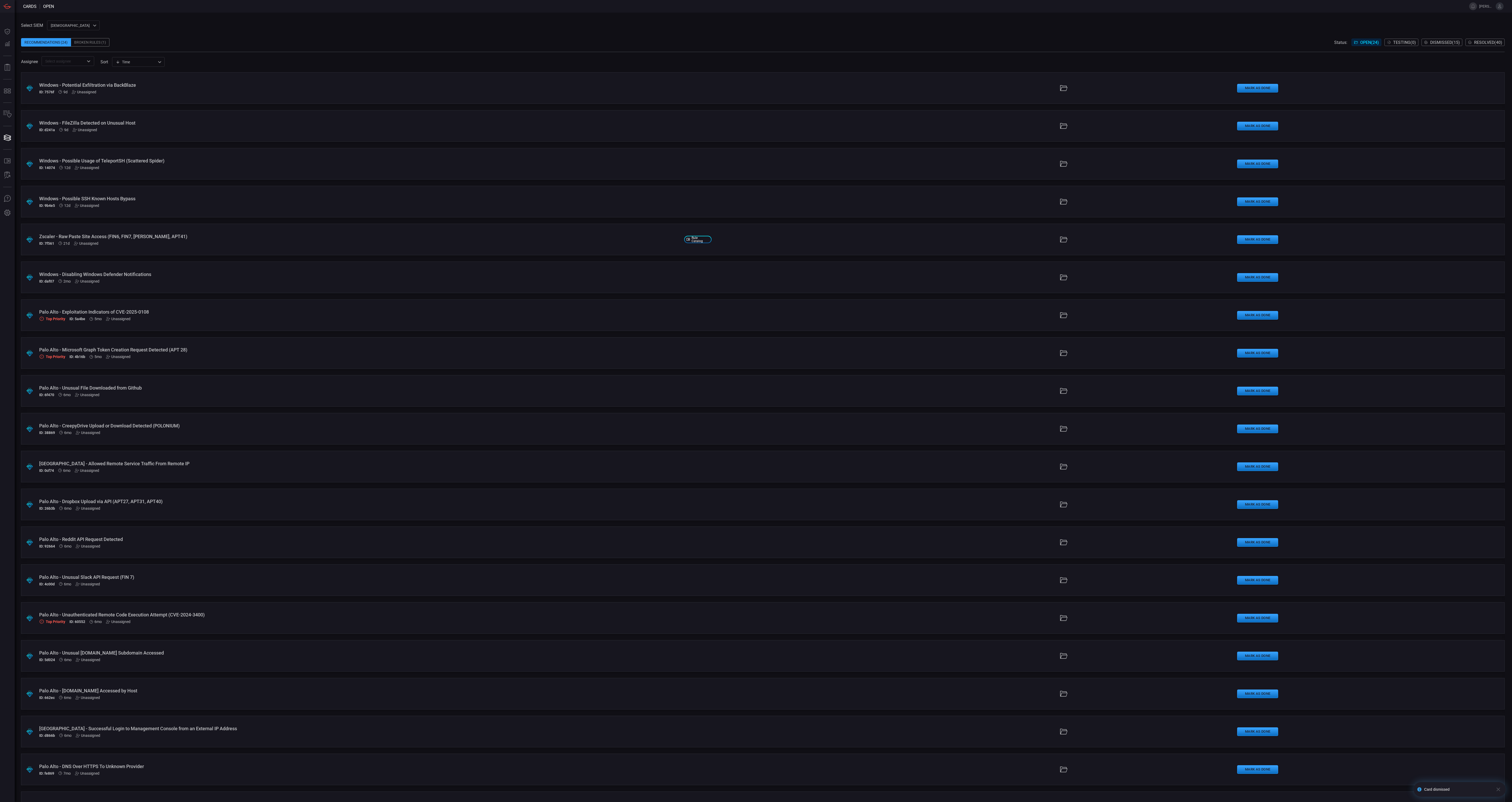
click at [934, 49] on span at bounding box center [763, 49] width 1484 height 5
click at [474, 281] on div "ID: daf07 2mo Unassigned" at bounding box center [360, 281] width 641 height 4
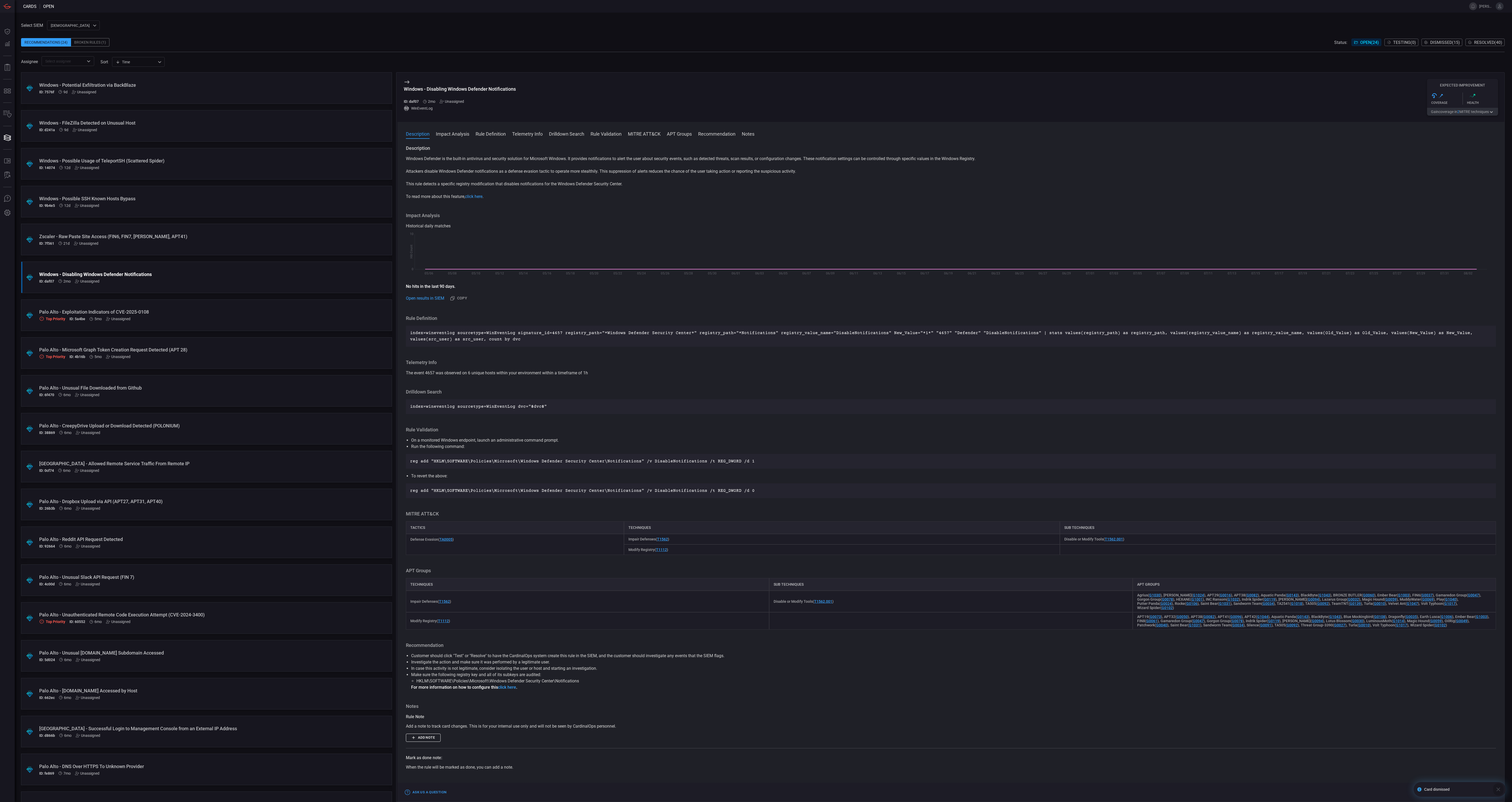
click at [1498, 791] on icon "button" at bounding box center [1498, 789] width 6 height 6
click at [1451, 791] on button "Dismiss" at bounding box center [1447, 792] width 23 height 6
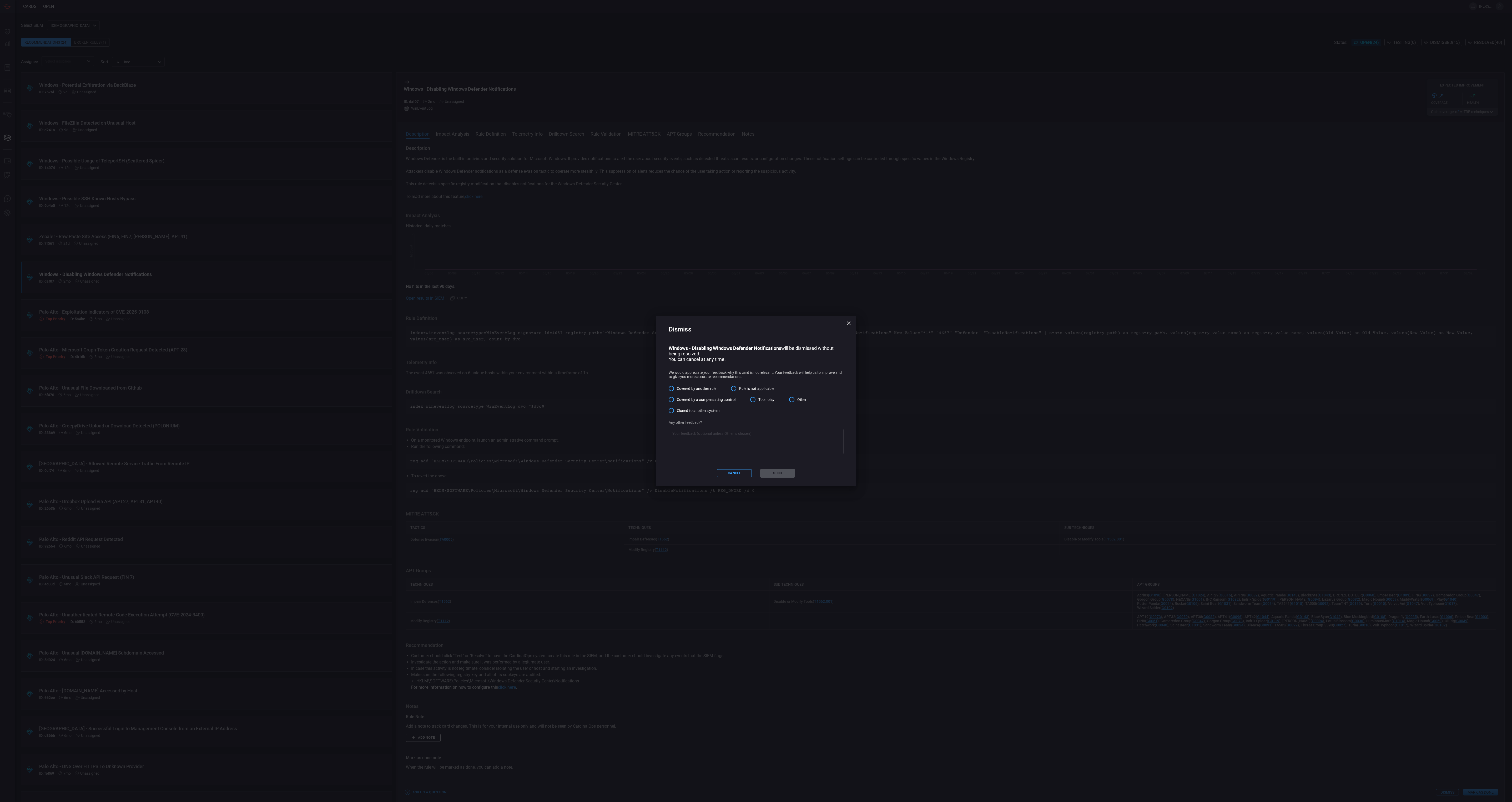
click at [802, 398] on span "Other" at bounding box center [802, 400] width 9 height 5
click at [797, 398] on input "Other" at bounding box center [792, 400] width 11 height 11
click at [789, 442] on textarea at bounding box center [755, 442] width 167 height 21
paste textarea "We don't get Windows event logs from anything other than our servers. I have co…"
type textarea "We don't get Windows event logs from anything other than our servers. I have co…"
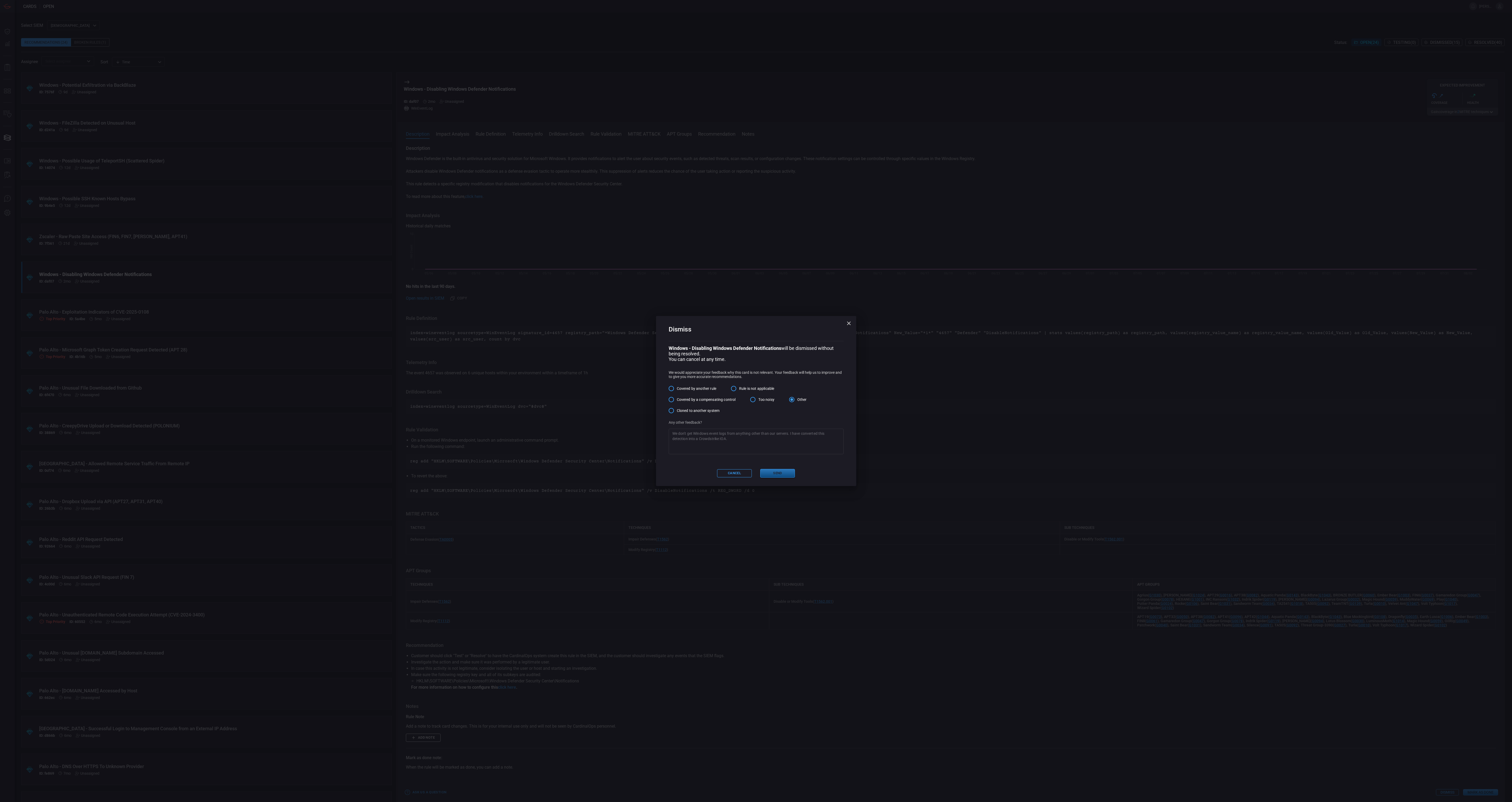
click at [777, 471] on button "Send" at bounding box center [777, 473] width 35 height 9
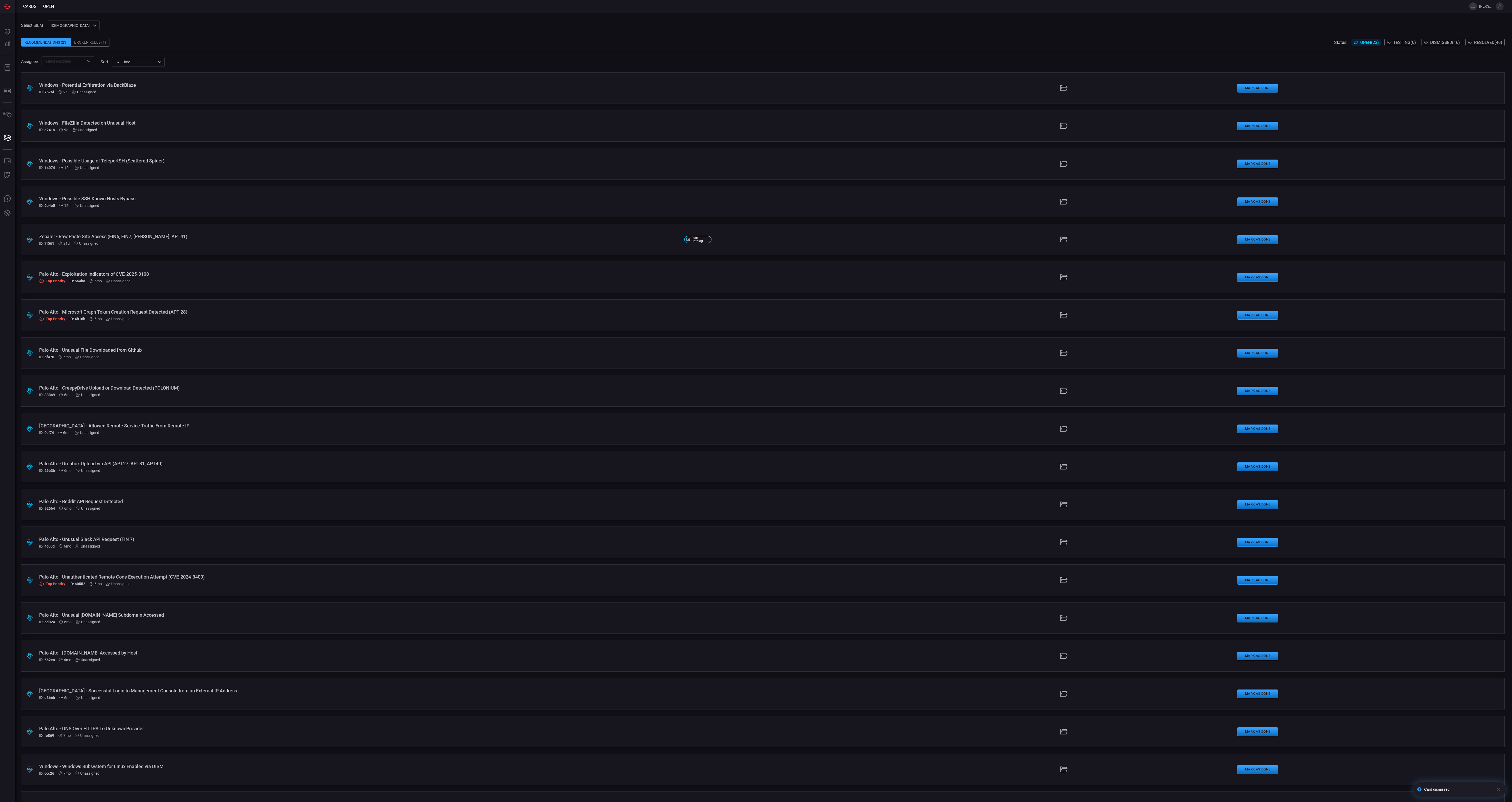
click at [1497, 791] on icon "button" at bounding box center [1498, 789] width 6 height 6
click at [912, 53] on span at bounding box center [763, 54] width 1484 height 4
click at [998, 357] on div ".suggested_cards_icon{fill:url(#suggested_cards_icon);} Palo Alto - Unusual Fil…" at bounding box center [763, 353] width 1484 height 32
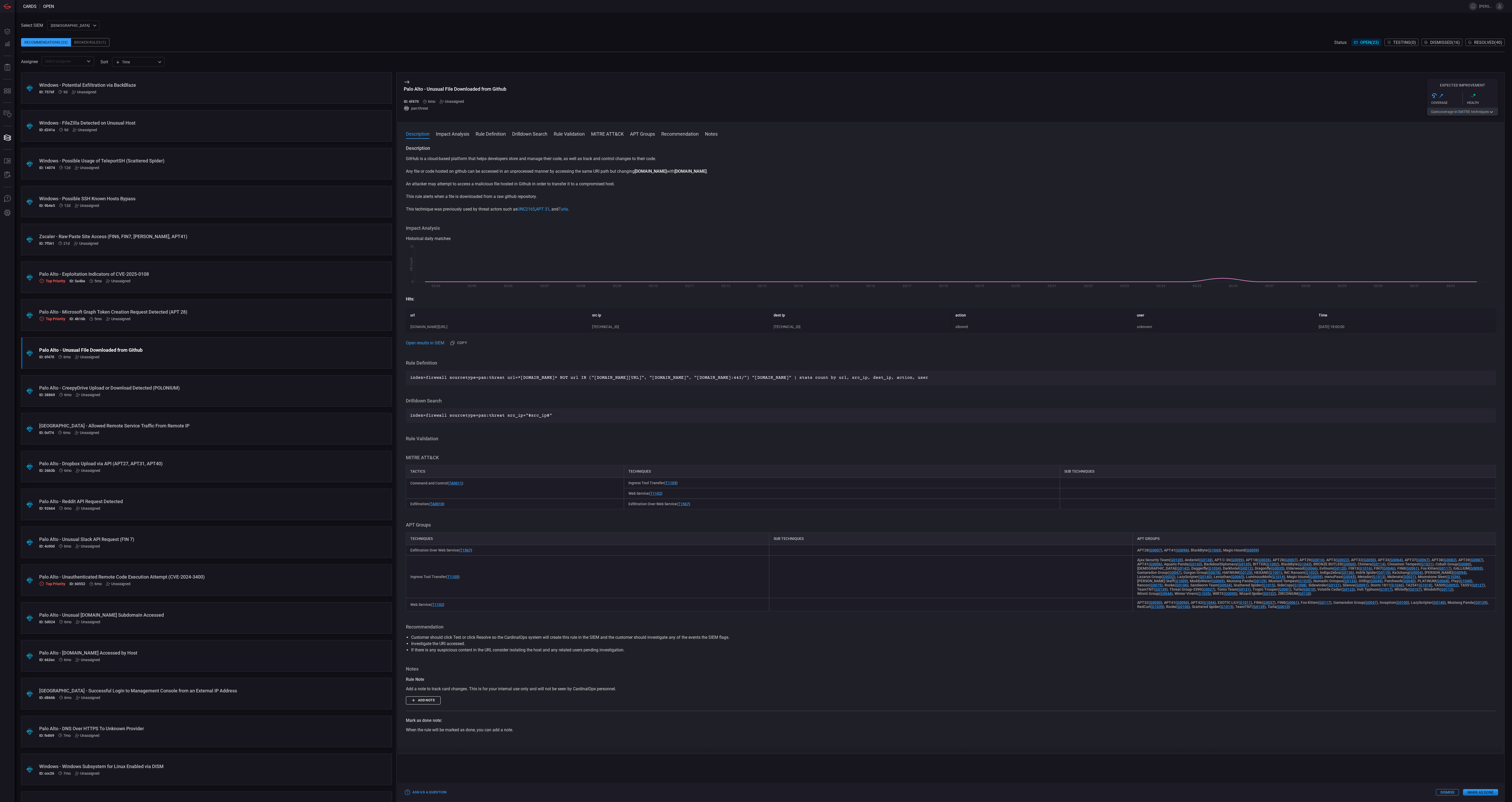
click at [1445, 793] on button "Dismiss" at bounding box center [1447, 792] width 23 height 6
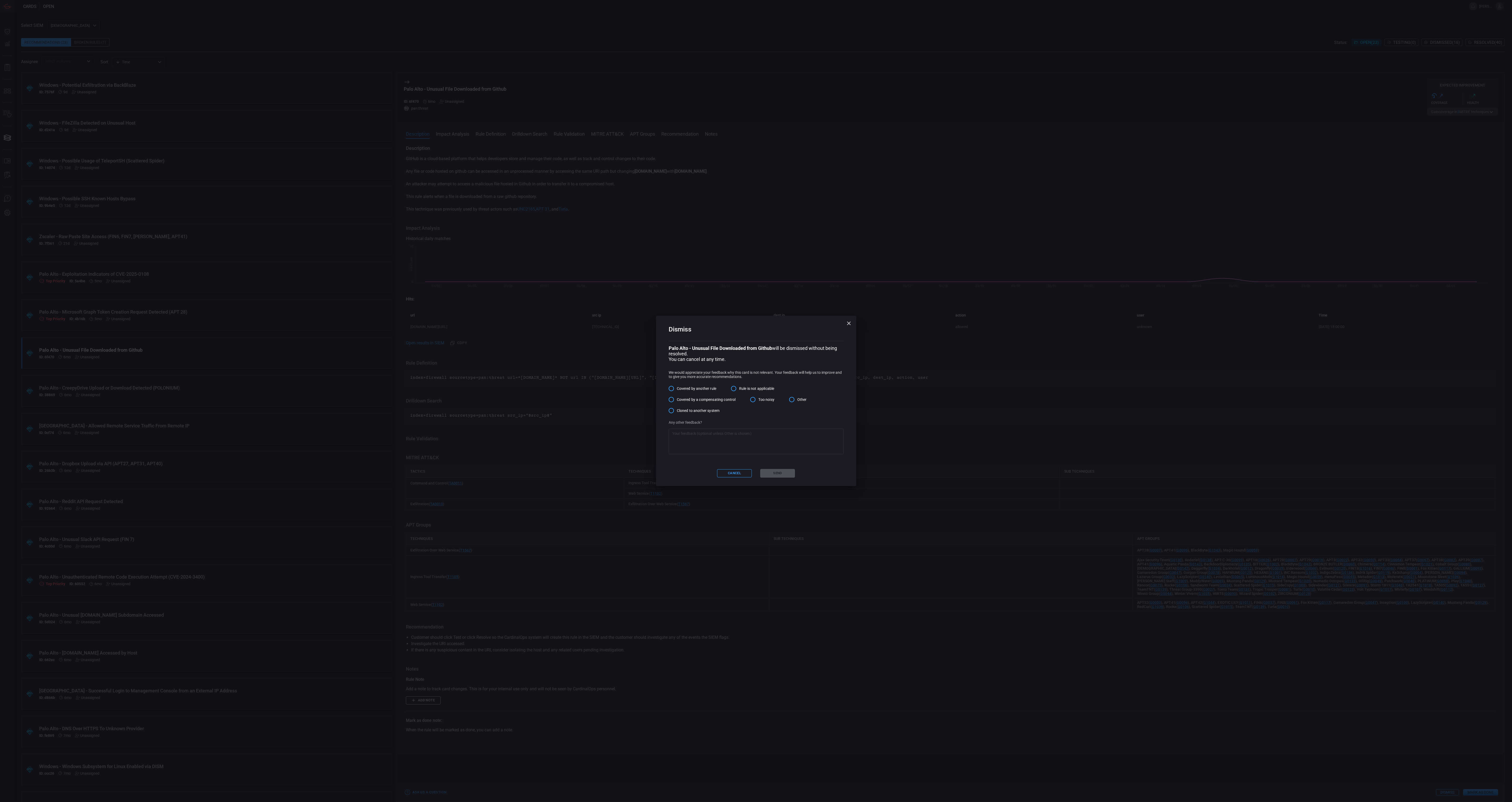
click at [802, 401] on span "Other" at bounding box center [802, 400] width 9 height 5
click at [797, 401] on input "Other" at bounding box center [792, 400] width 11 height 11
click at [775, 439] on textarea at bounding box center [755, 442] width 167 height 21
paste textarea "We don't get Windows event logs from anything other than our servers. I have co…"
type textarea "We don't get Windows event logs from anything other than our servers. I have co…"
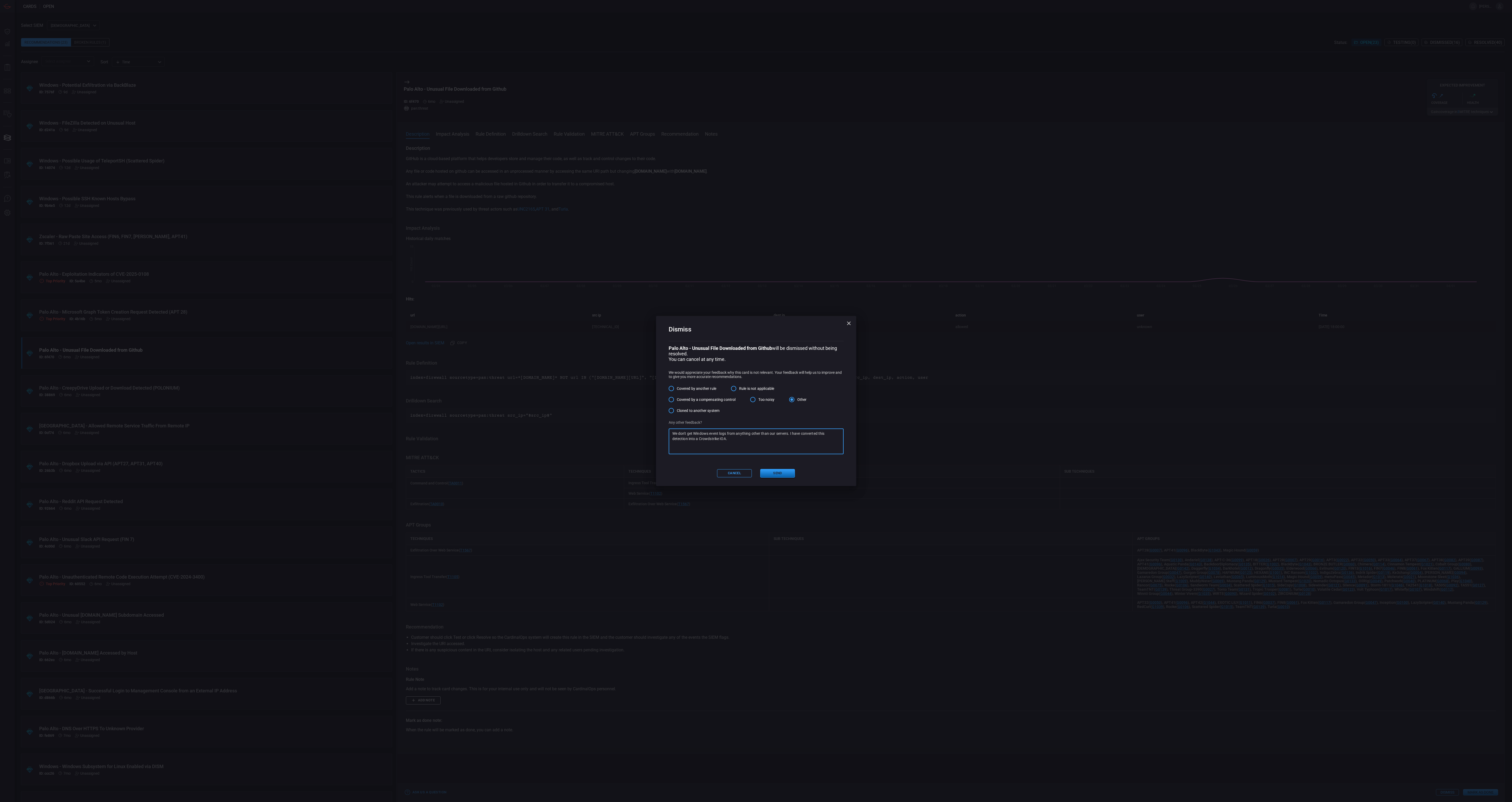
click at [778, 473] on button "Send" at bounding box center [777, 473] width 35 height 9
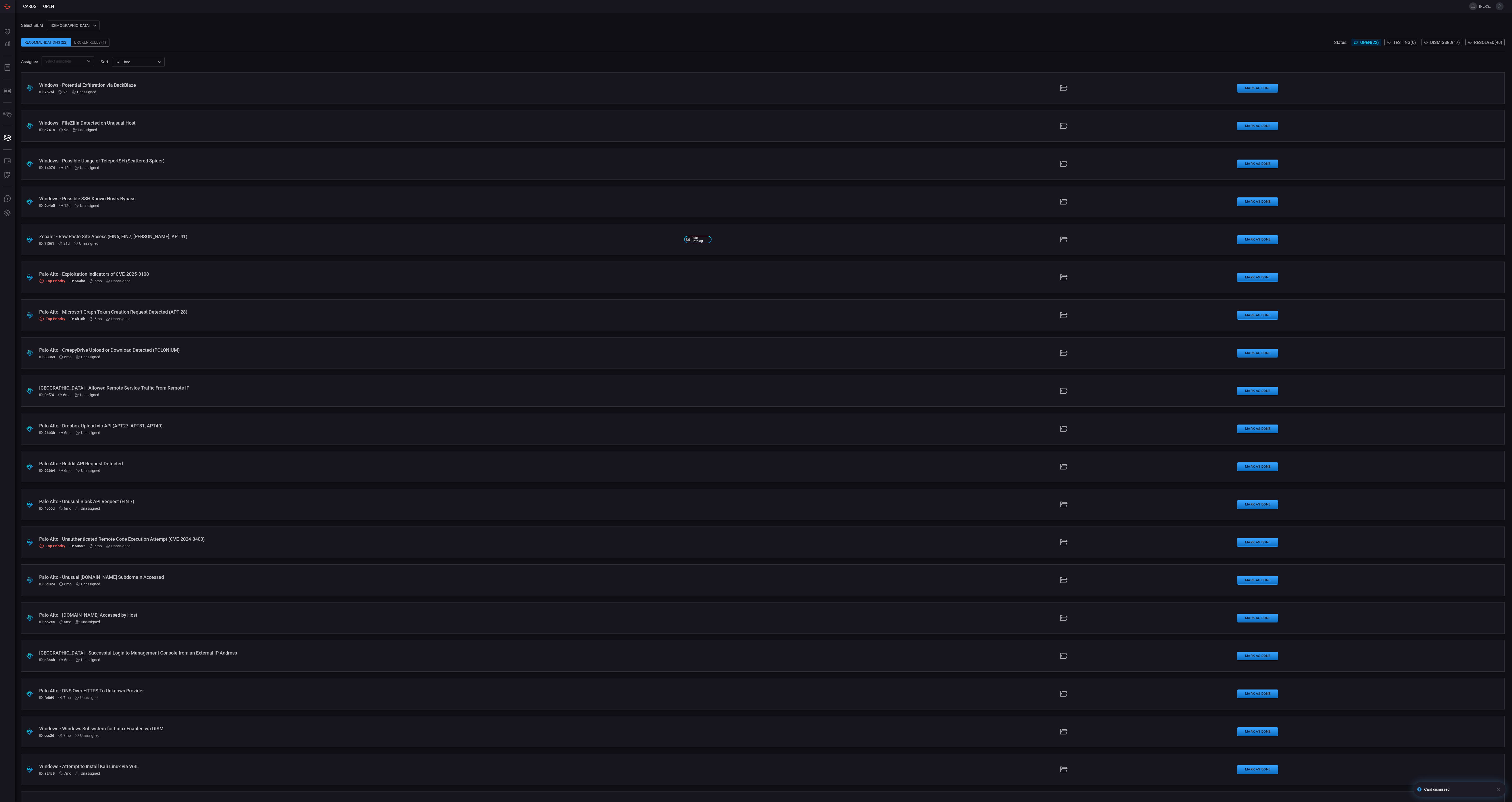
click at [168, 242] on div "ID: 7f561 21d Unassigned" at bounding box center [360, 243] width 641 height 4
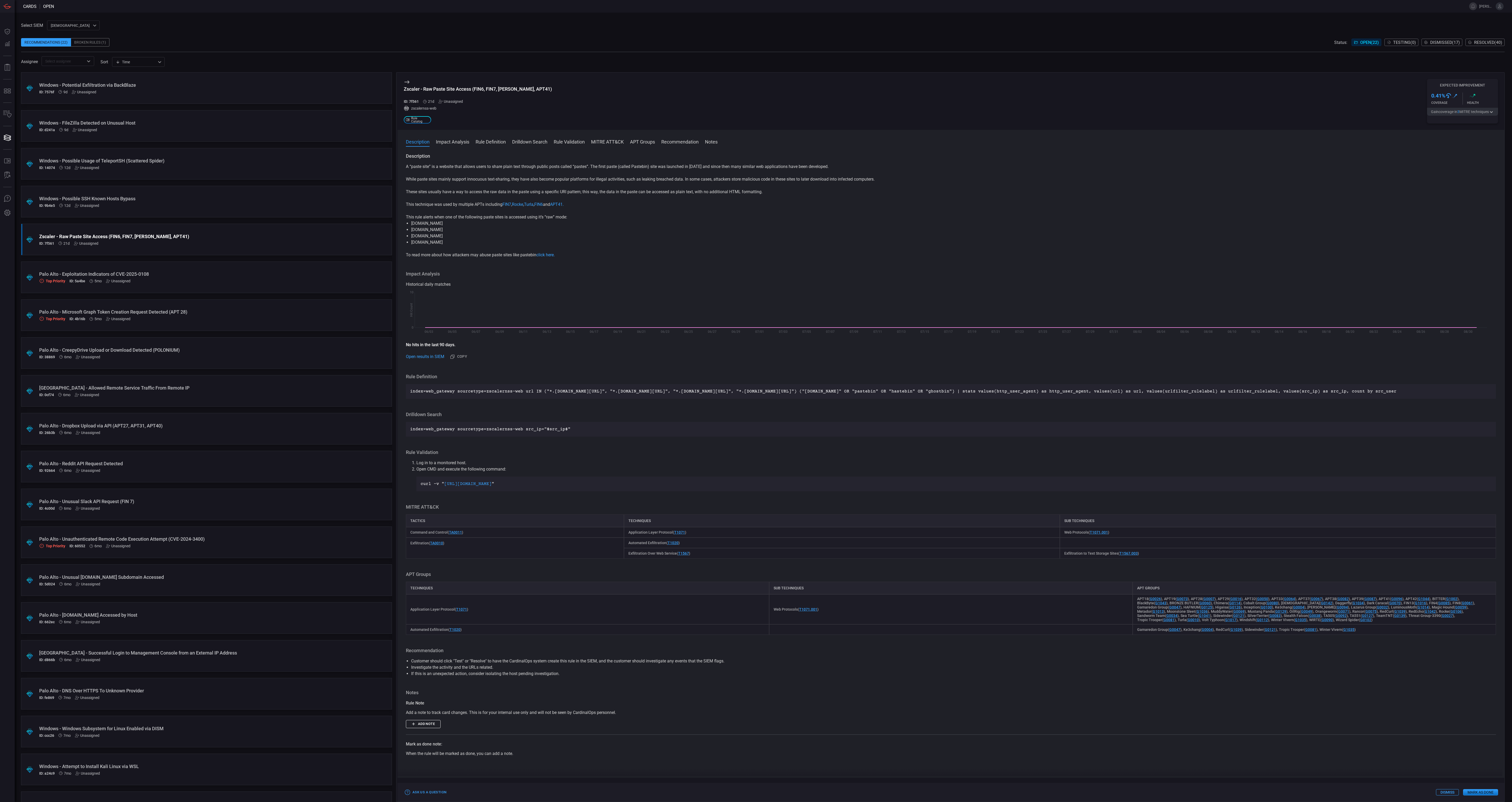
click at [185, 279] on div "Top Priority ID: 5a4be 5mo Unassigned" at bounding box center [197, 281] width 315 height 5
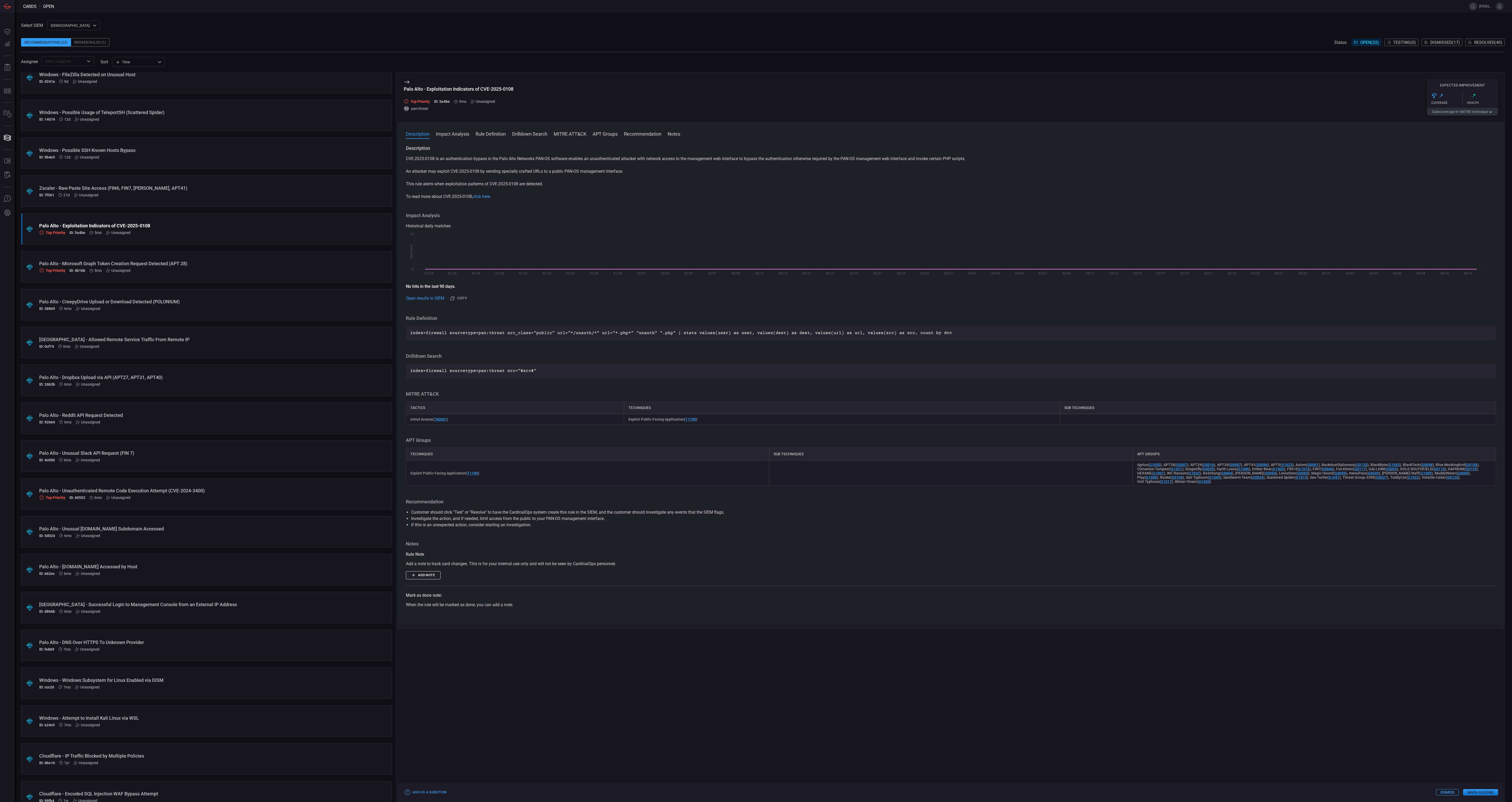
scroll to position [103, 0]
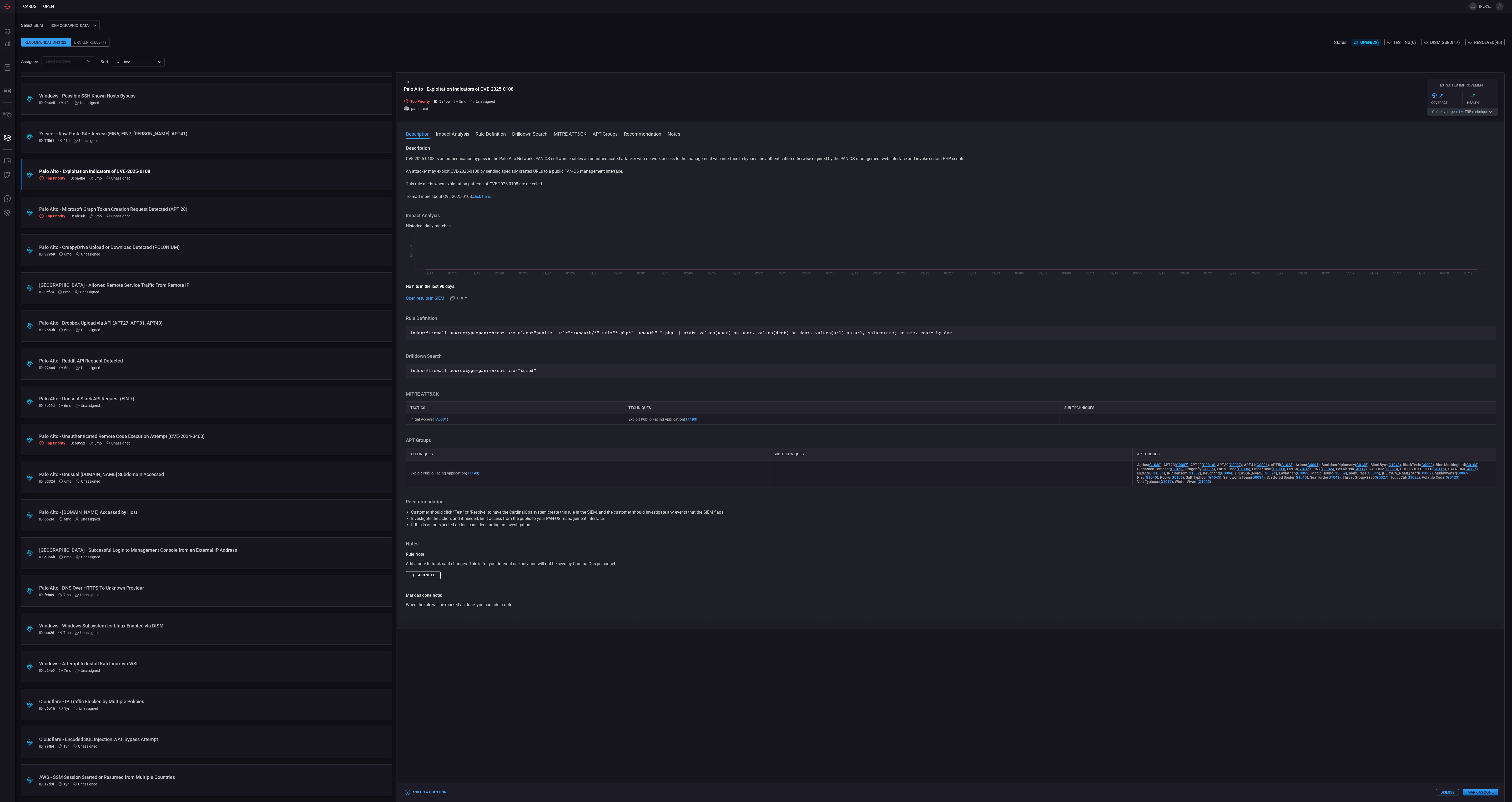
click at [156, 596] on div "ID: fe869 7mo Unassigned" at bounding box center [197, 595] width 315 height 4
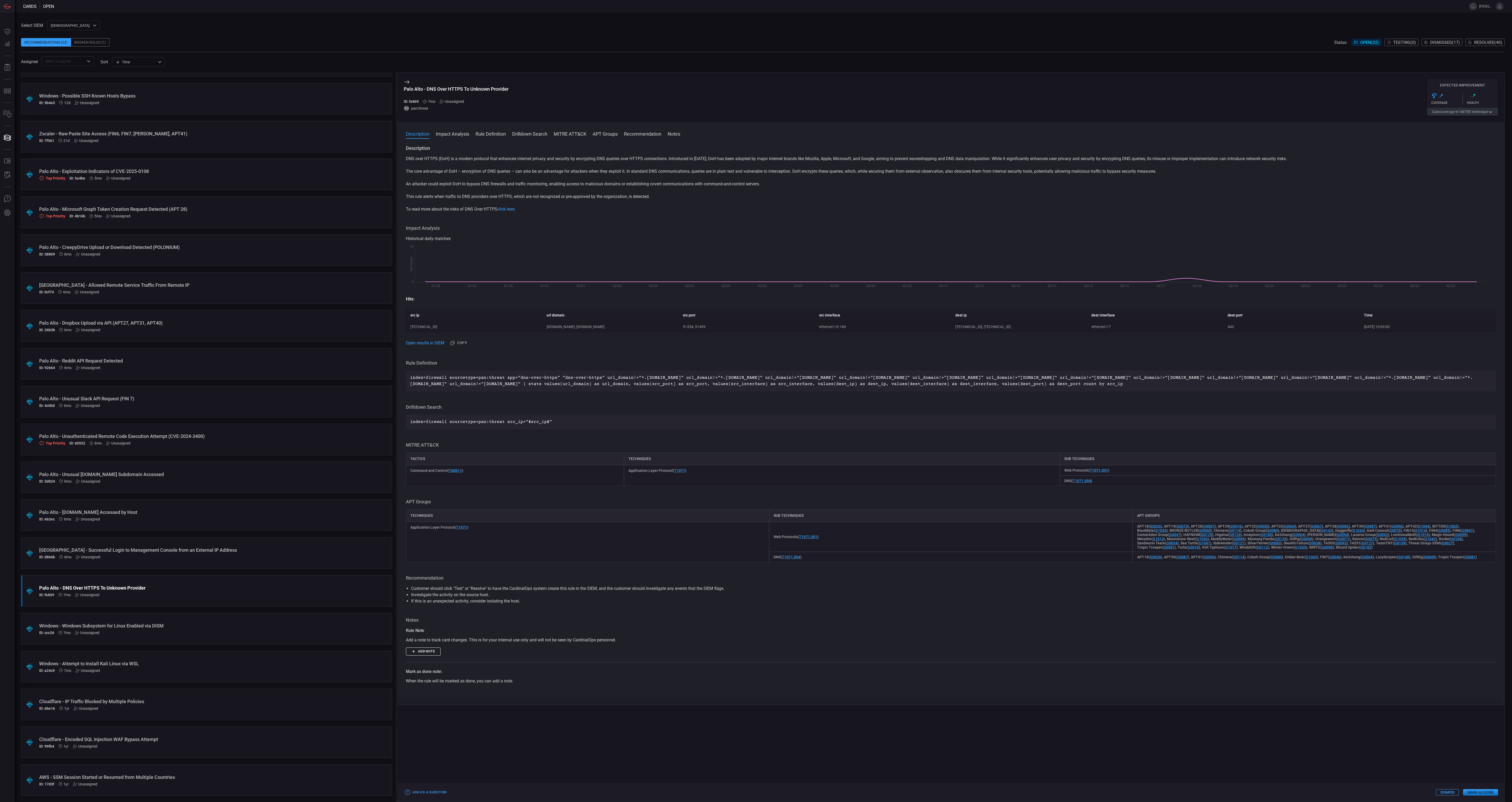
click at [200, 513] on div "Palo Alto - [DOMAIN_NAME] Accessed by Host" at bounding box center [197, 512] width 315 height 5
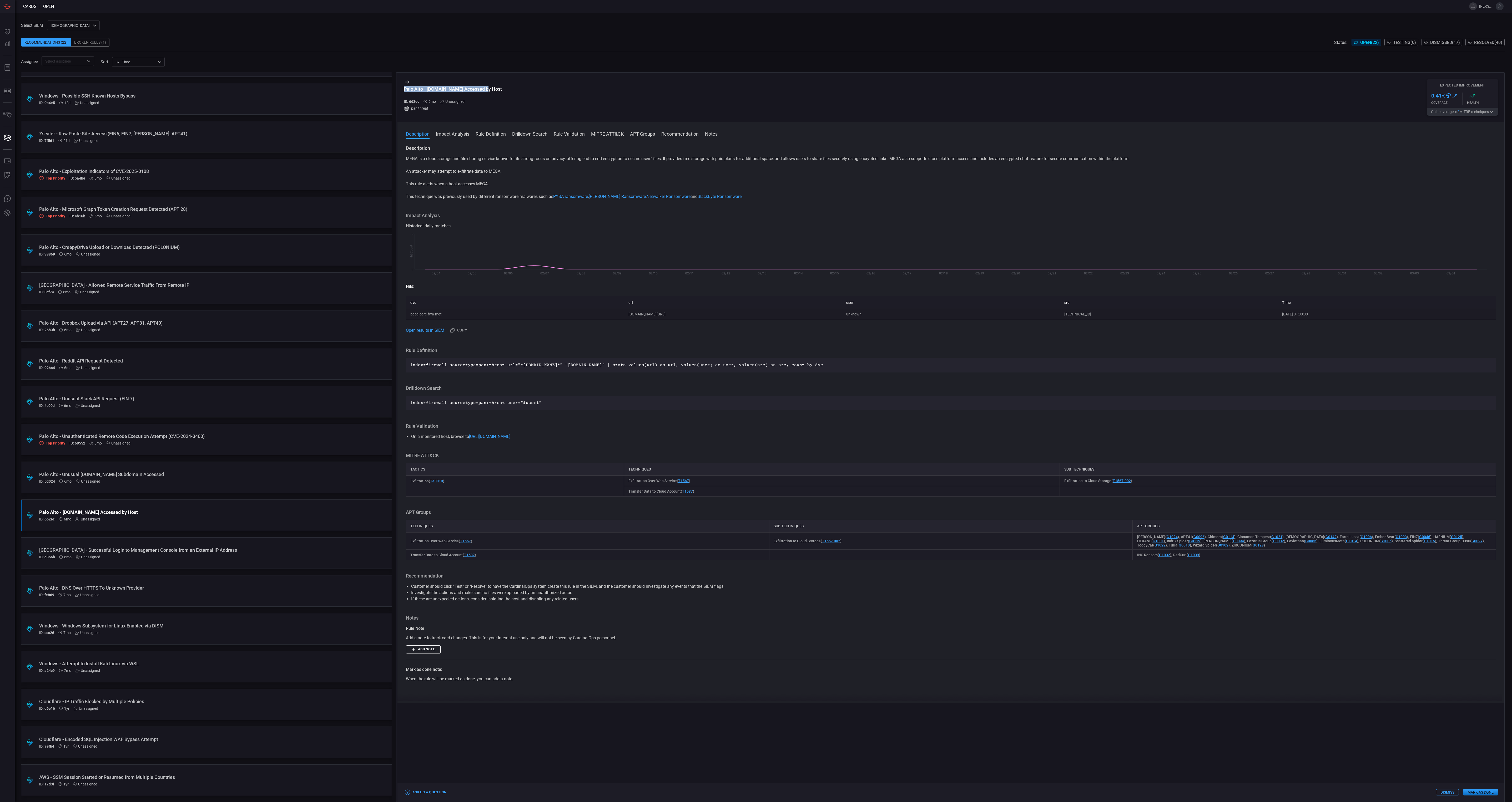
drag, startPoint x: 486, startPoint y: 89, endPoint x: 403, endPoint y: 88, distance: 83.0
click at [403, 88] on div "Palo Alto - [DOMAIN_NAME] Accessed by Host ID: 662ec 6mo Unassigned pan:threat …" at bounding box center [951, 97] width 1107 height 49
copy div "Palo Alto - [DOMAIN_NAME] Accessed by Host"
click at [493, 181] on div "MEGA is a cloud storage and file-sharing service known for its strong focus on …" at bounding box center [951, 177] width 1090 height 44
drag, startPoint x: 496, startPoint y: 184, endPoint x: 474, endPoint y: 177, distance: 23.1
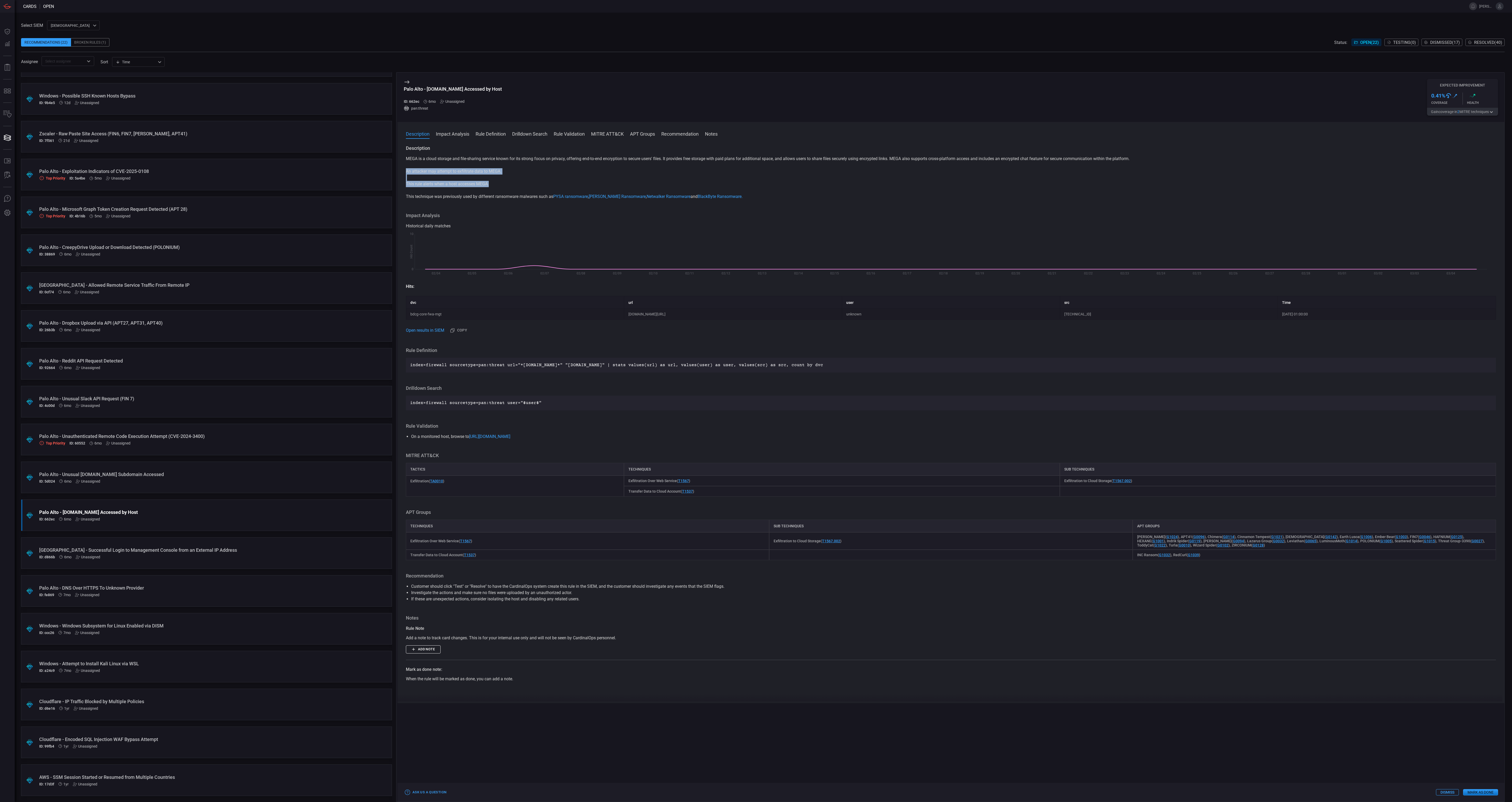
click at [474, 177] on div "MEGA is a cloud storage and file-sharing service known for its strong focus on …" at bounding box center [951, 177] width 1090 height 44
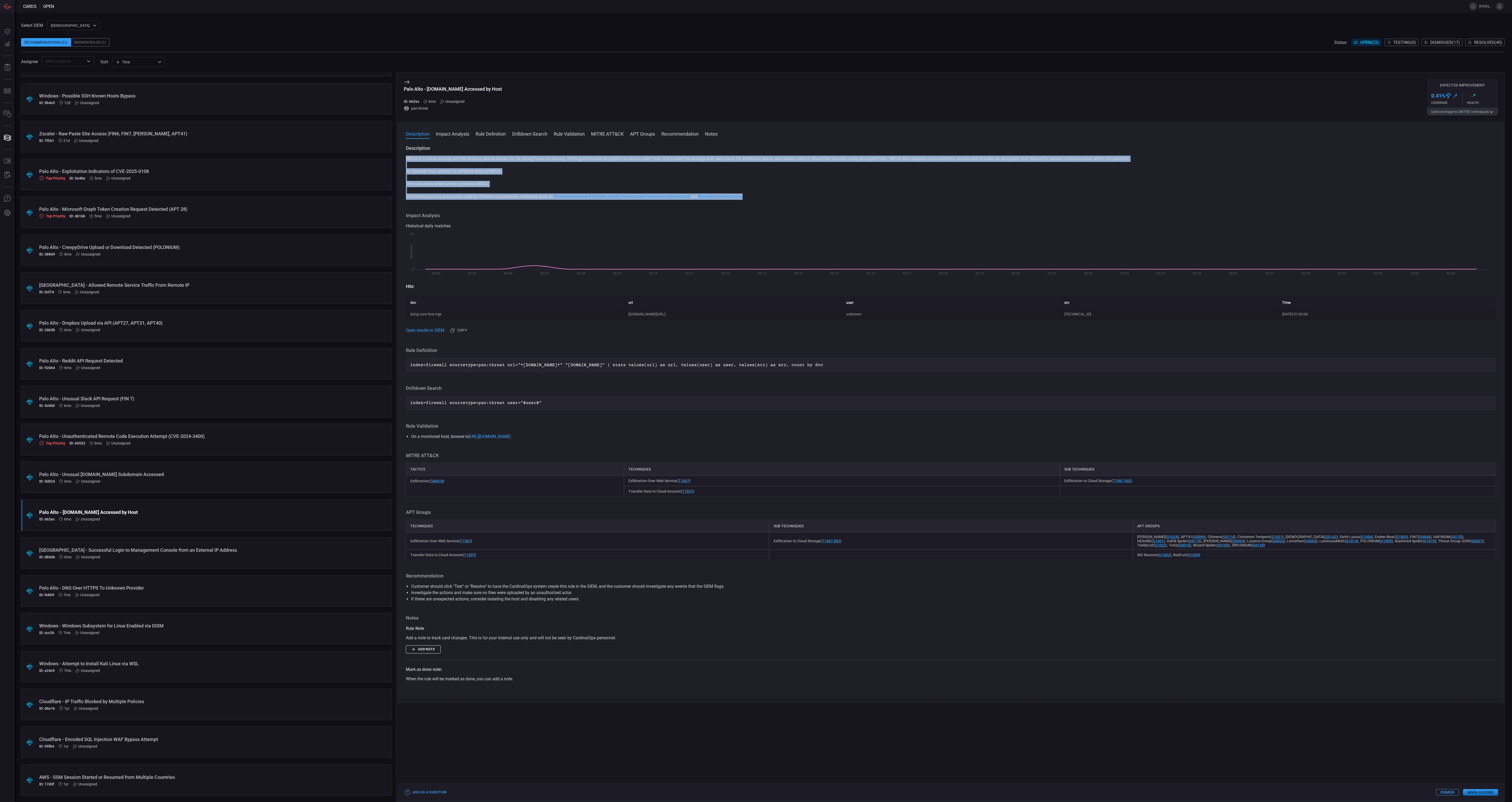
drag, startPoint x: 746, startPoint y: 194, endPoint x: 406, endPoint y: 160, distance: 341.7
click at [406, 160] on div "MEGA is a cloud storage and file-sharing service known for its strong focus on …" at bounding box center [951, 177] width 1090 height 44
copy div "MEGA is a cloud storage and file-sharing service known for its strong focus on …"
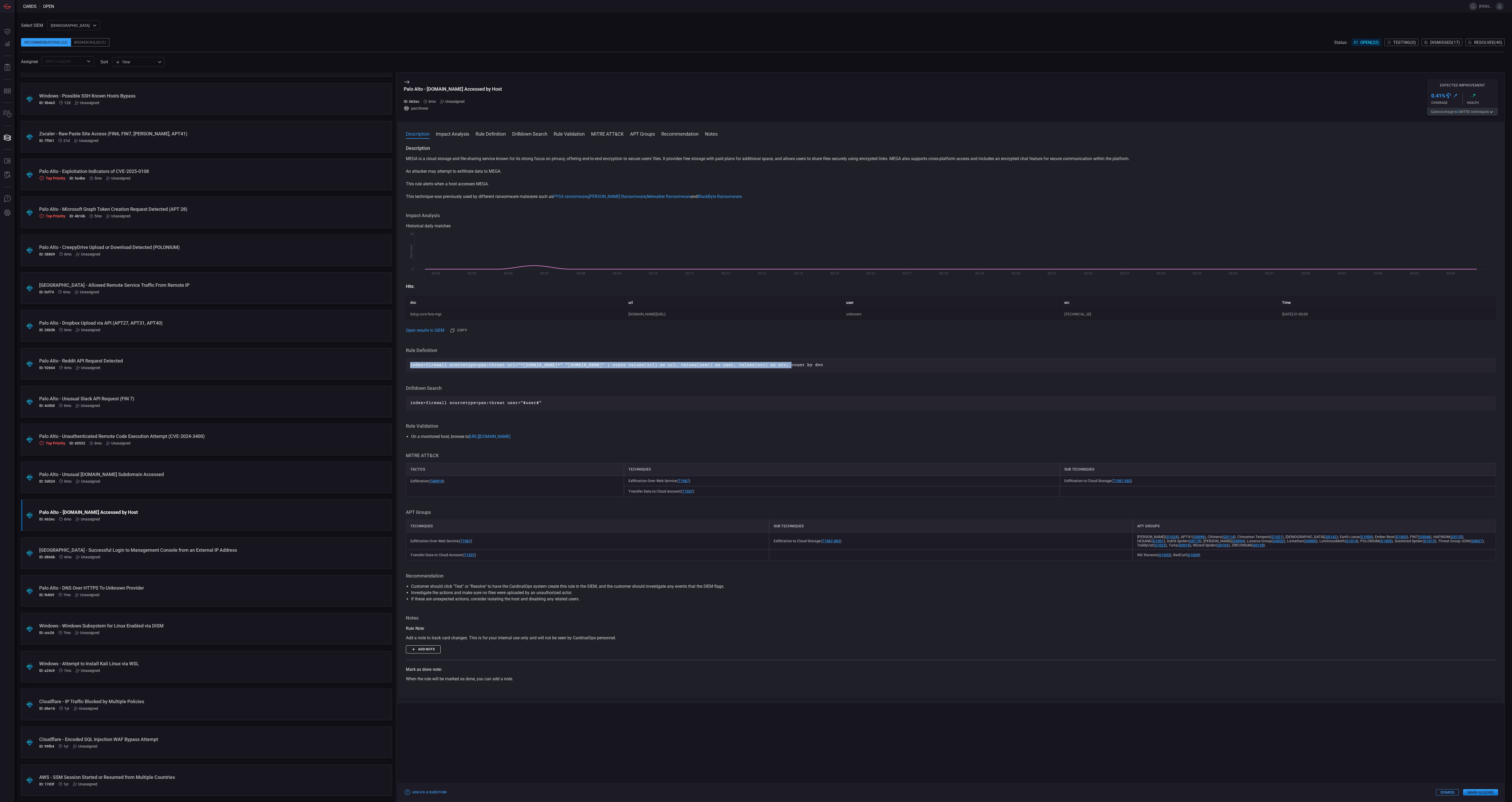
drag, startPoint x: 786, startPoint y: 369, endPoint x: 409, endPoint y: 364, distance: 377.0
click at [409, 364] on div "index=firewall sourcetype=pan:threat url="*[DOMAIN_NAME]*" "[DOMAIN_NAME]" | st…" at bounding box center [951, 365] width 1090 height 15
drag, startPoint x: 409, startPoint y: 364, endPoint x: 414, endPoint y: 365, distance: 5.1
copy p "index=firewall sourcetype=pan:threat url="*[DOMAIN_NAME]*" "[DOMAIN_NAME]" | st…"
click at [578, 215] on h3 "Impact Analysis" at bounding box center [951, 215] width 1090 height 6
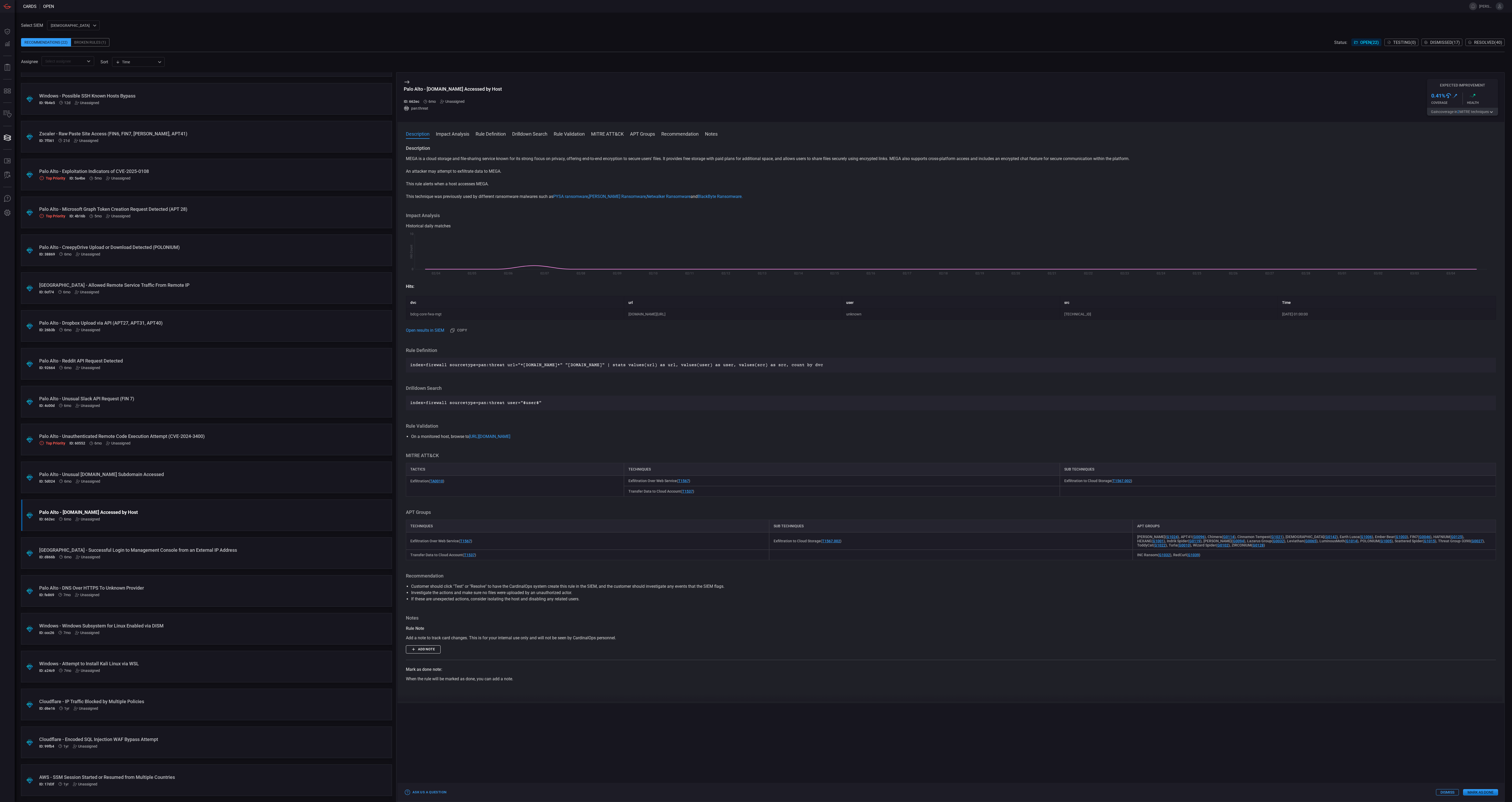
click at [1451, 111] on button "Gain coverage in 2 MITRE technique s" at bounding box center [1462, 111] width 71 height 8
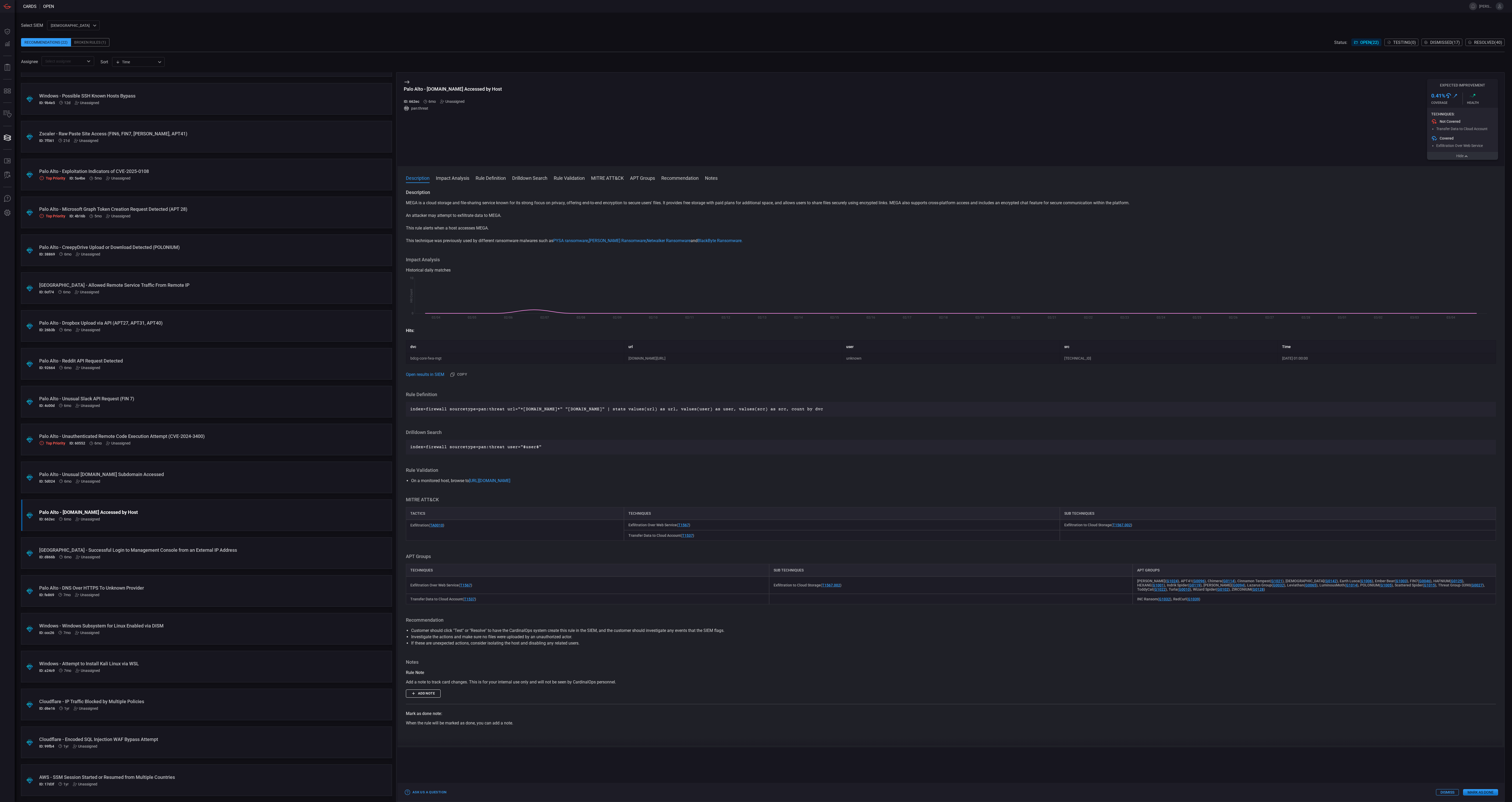
click at [1447, 793] on button "Dismiss" at bounding box center [1447, 792] width 23 height 6
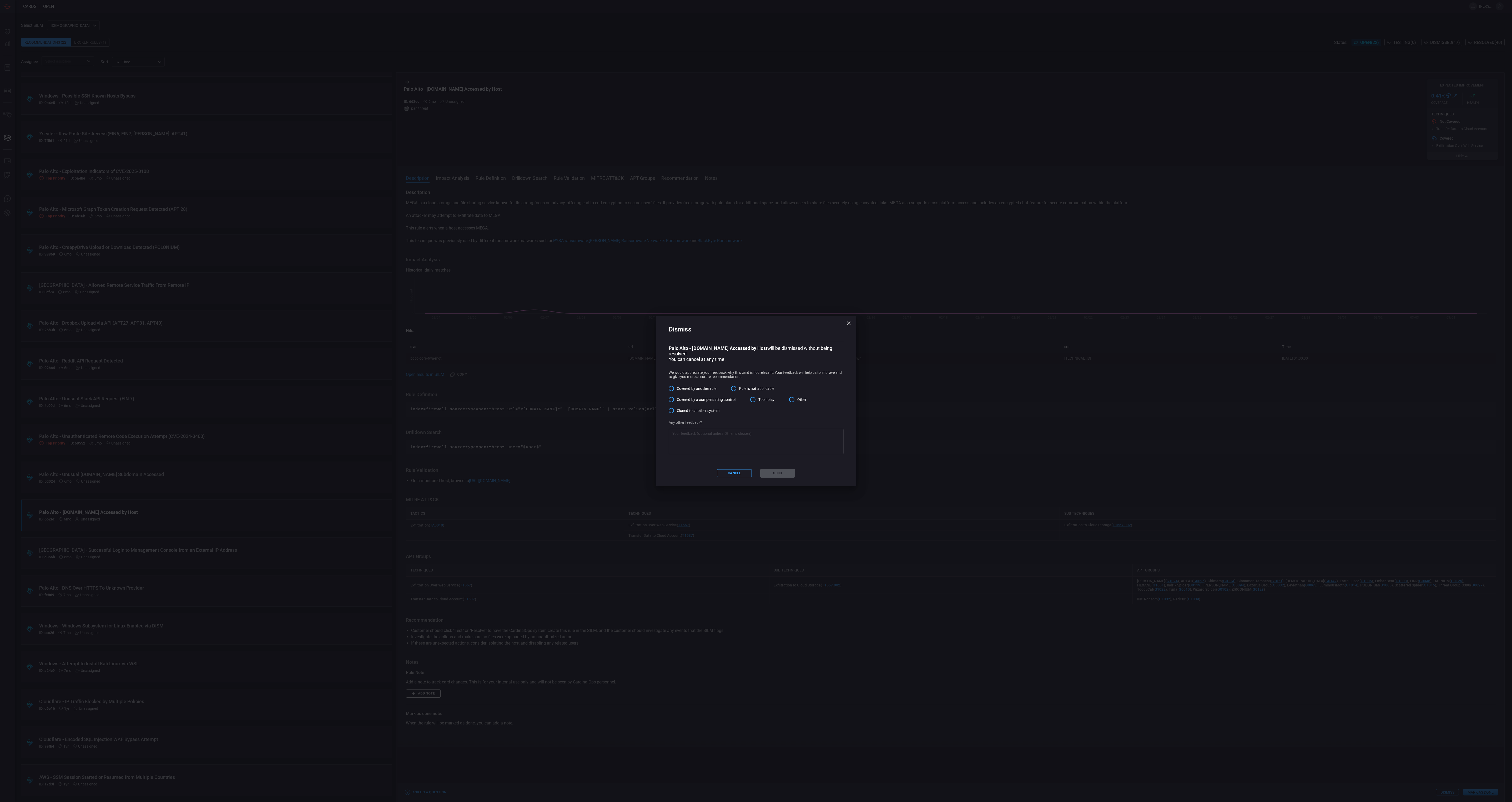
click at [797, 396] on input "Other" at bounding box center [792, 400] width 11 height 11
click at [783, 436] on textarea at bounding box center [755, 442] width 167 height 21
type textarea "D"
type textarea "We felt this was a better detection as a Crowdstrike IOA."
click at [781, 469] on button "Send" at bounding box center [777, 473] width 35 height 9
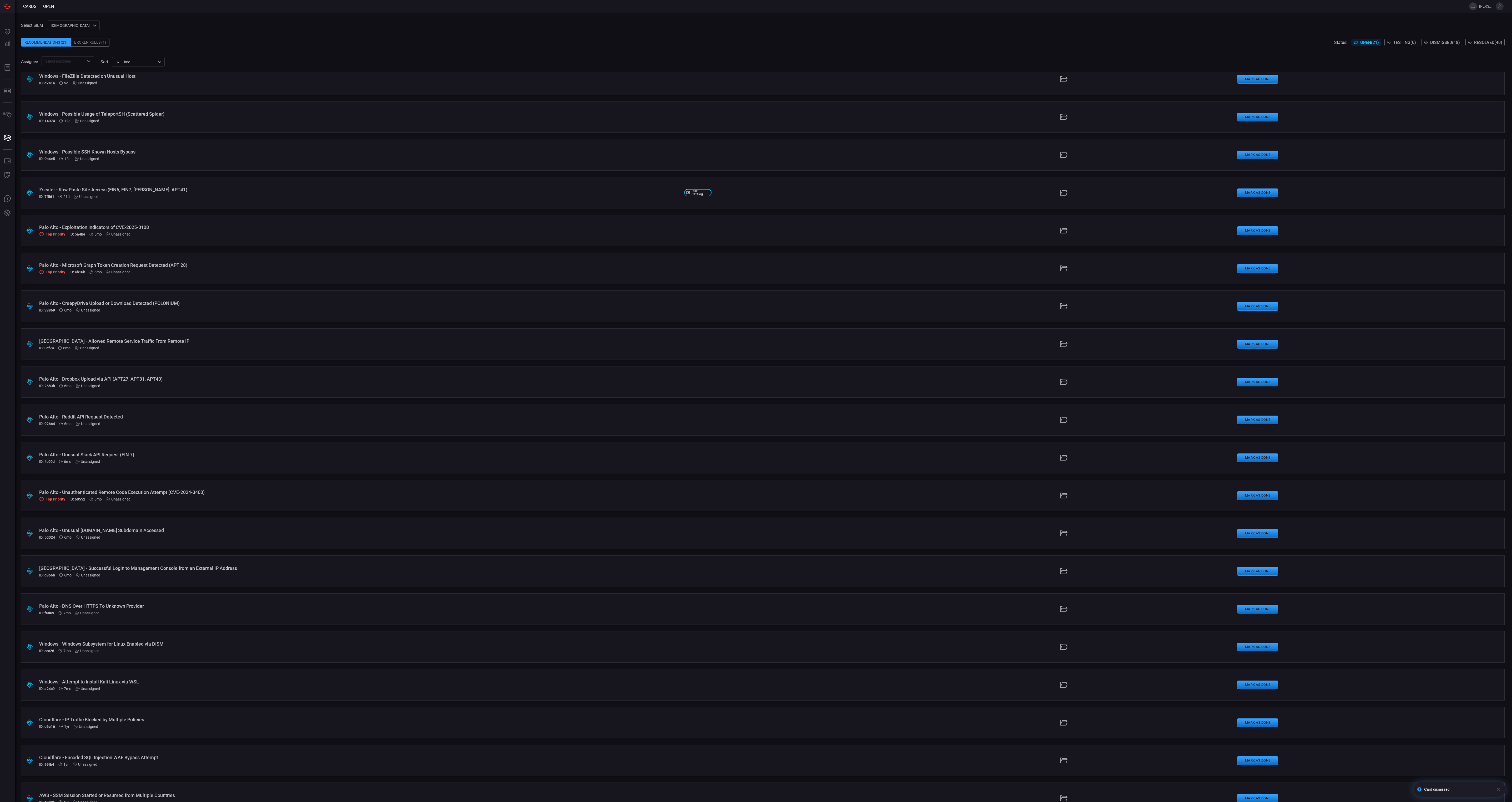
scroll to position [65, 0]
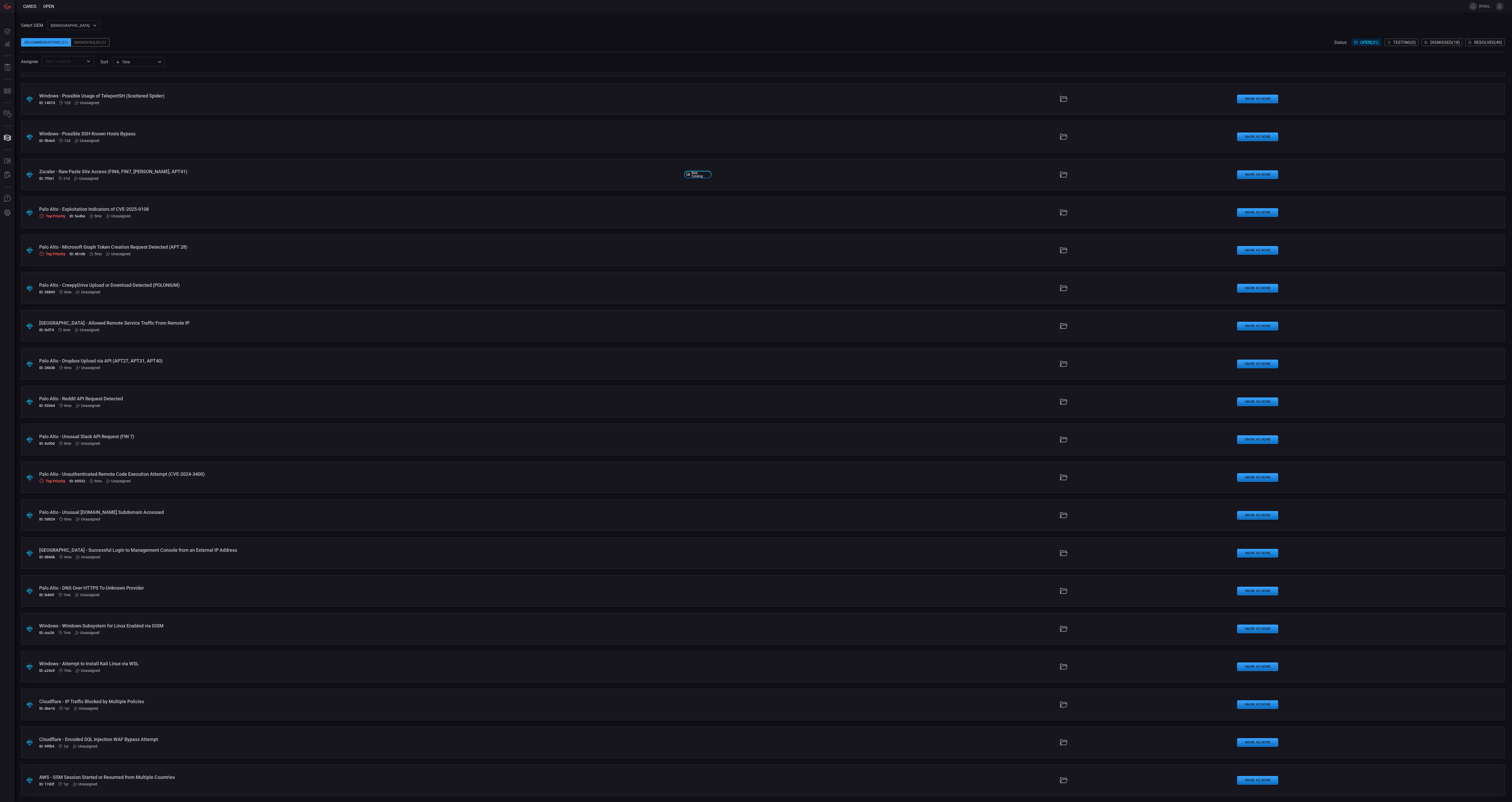
click at [153, 563] on div ".suggested_cards_icon{fill:url(#suggested_cards_icon);} Palo Alto - Successful …" at bounding box center [763, 553] width 1484 height 32
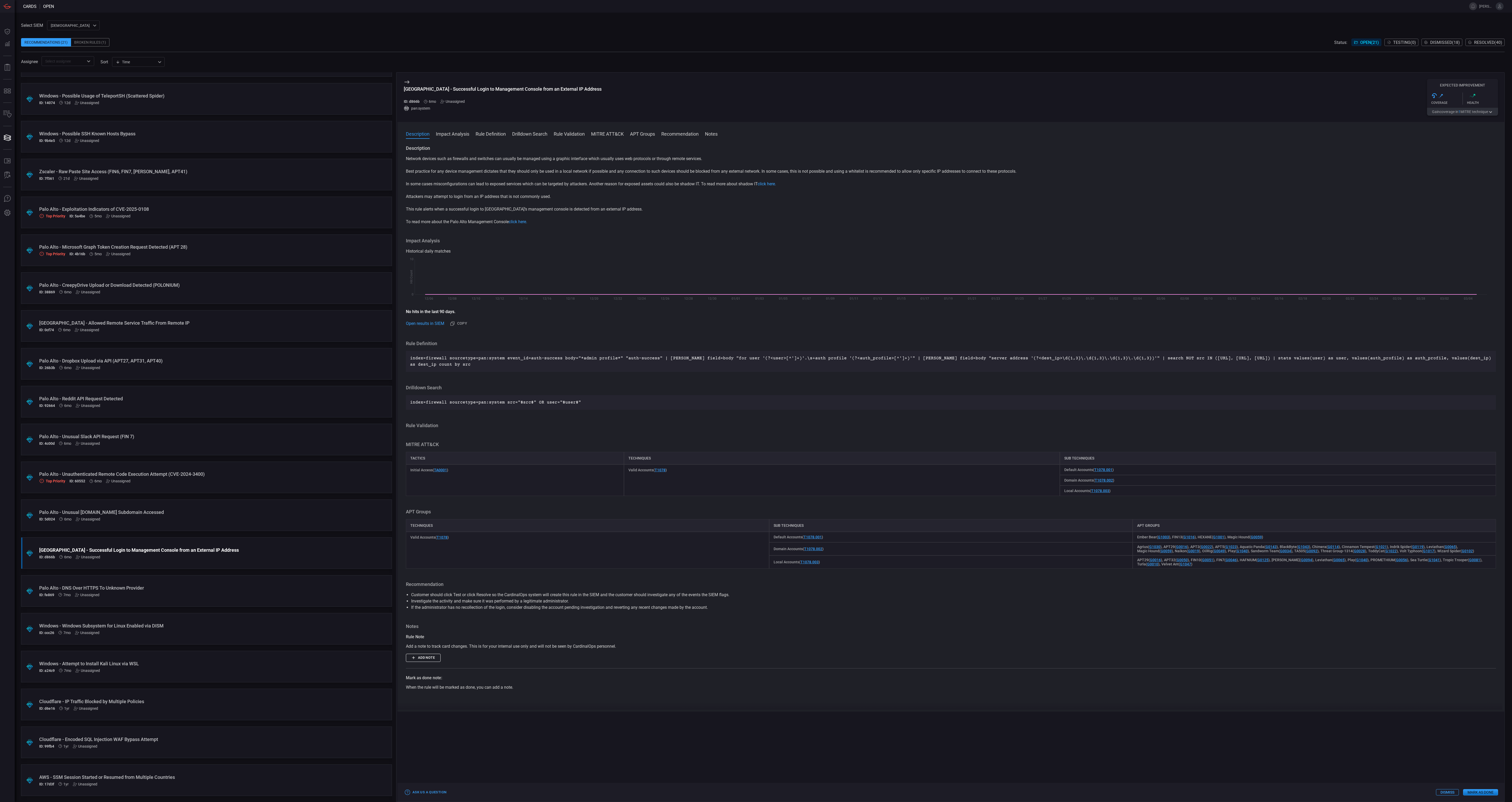
click at [1456, 110] on button "Gain coverage in 1 MITRE technique" at bounding box center [1462, 111] width 71 height 8
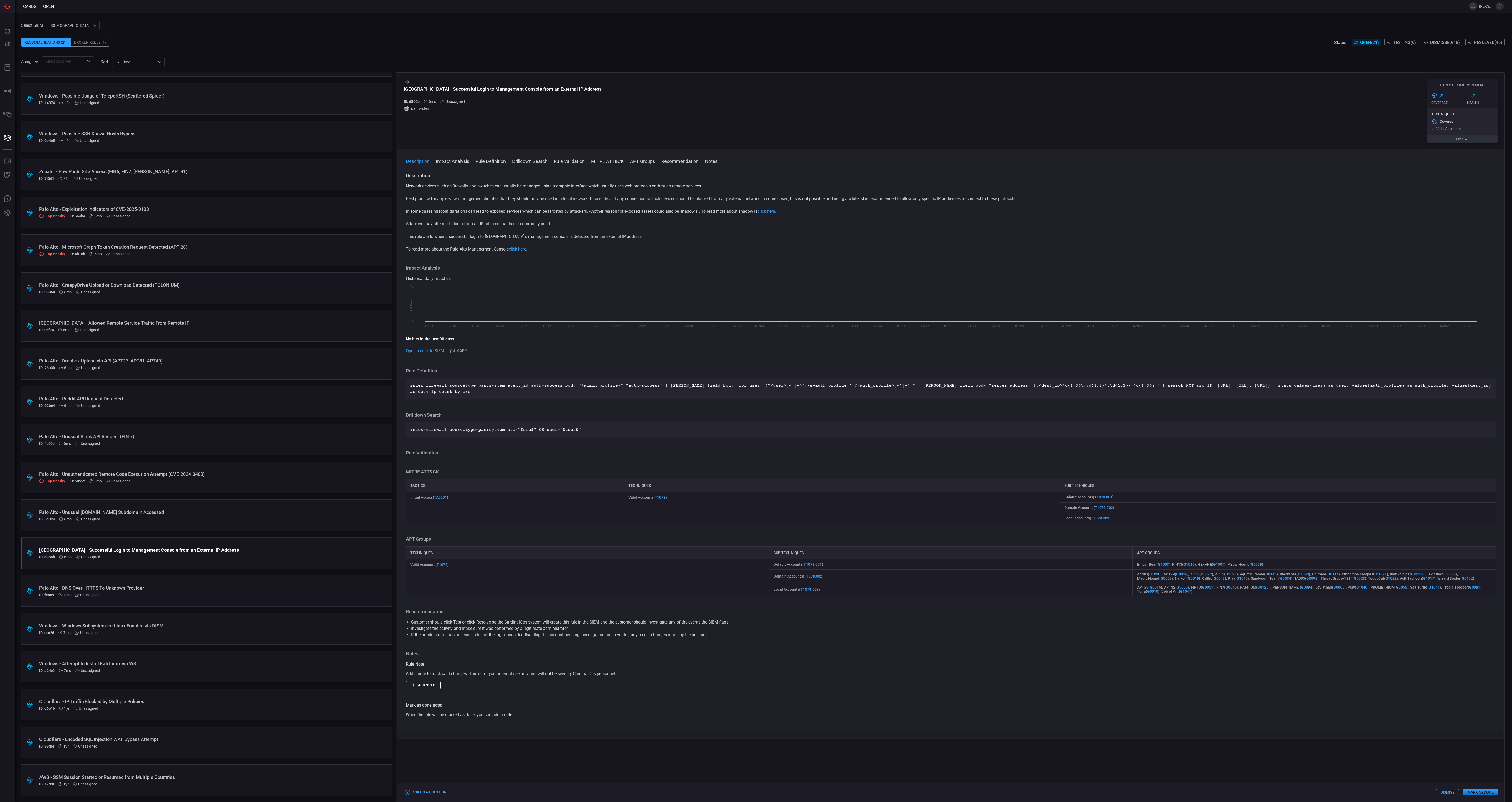
click at [1457, 137] on button "Hide" at bounding box center [1462, 138] width 71 height 8
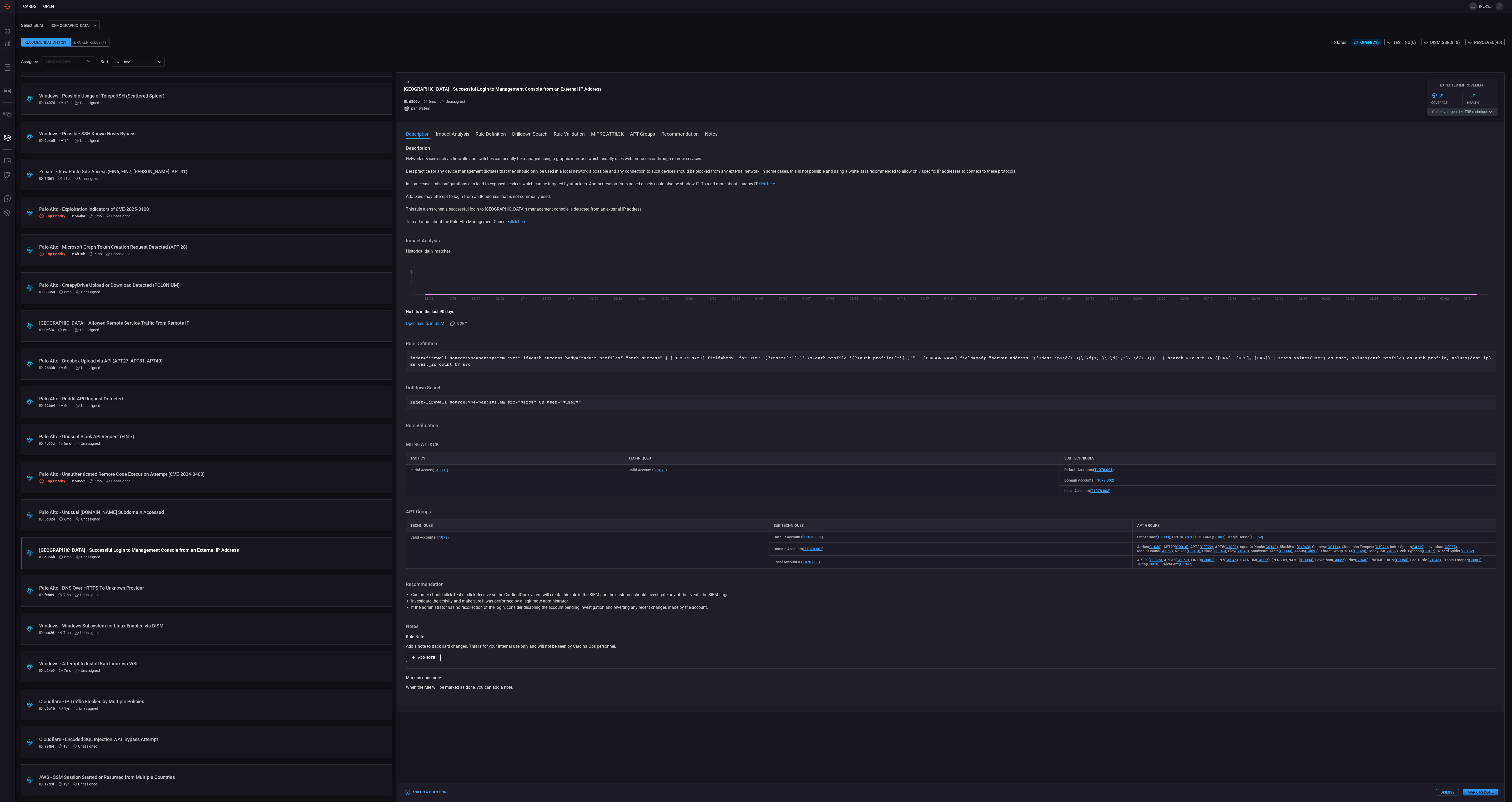
click at [1452, 791] on button "Dismiss" at bounding box center [1447, 792] width 23 height 6
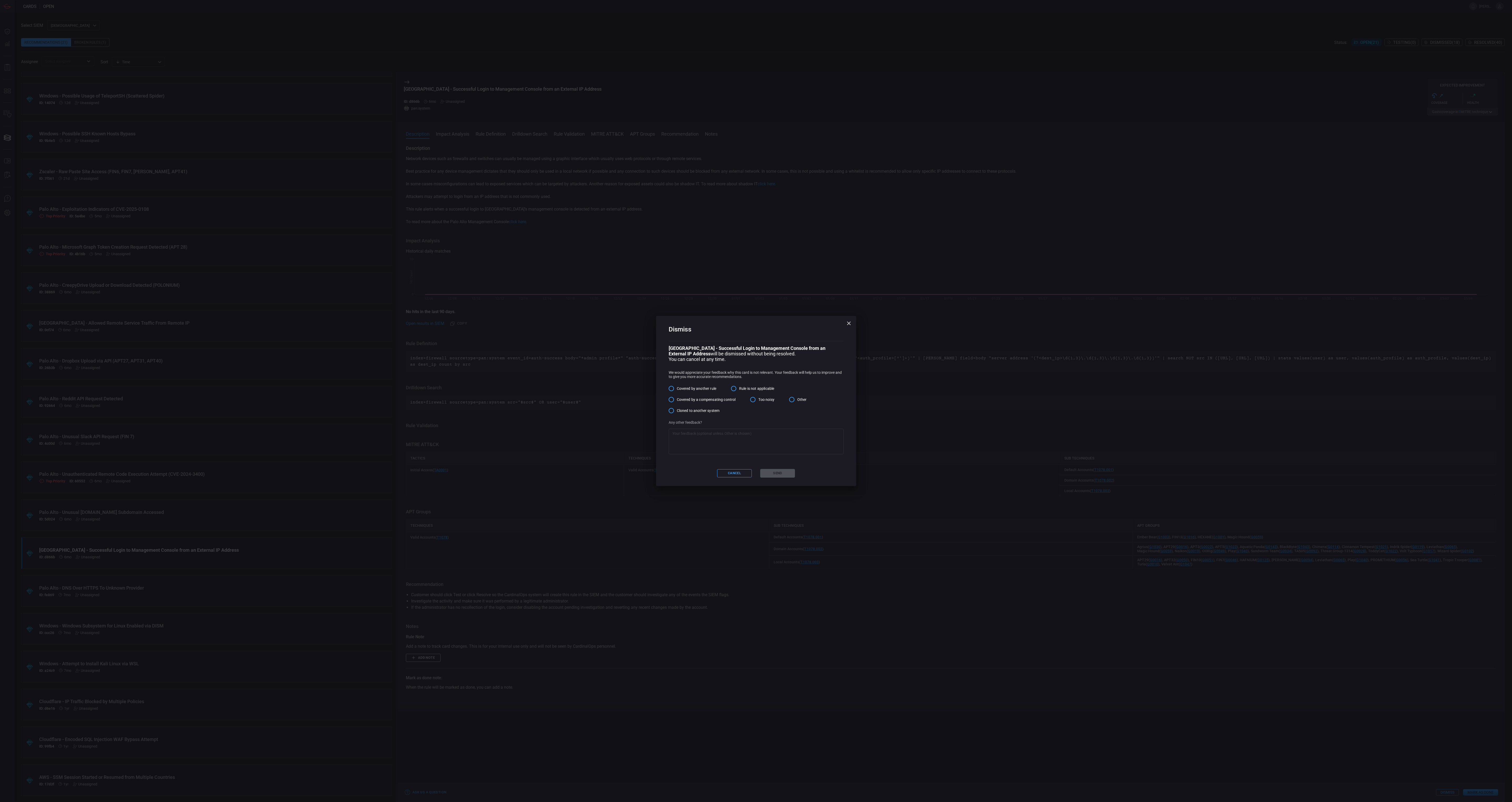
click at [797, 401] on input "Other" at bounding box center [792, 400] width 11 height 11
click at [737, 442] on textarea at bounding box center [755, 442] width 167 height 21
type textarea "I presented this alert to the SOC and they didn't feel like it would be a good …"
click at [790, 473] on button "Send" at bounding box center [777, 473] width 35 height 9
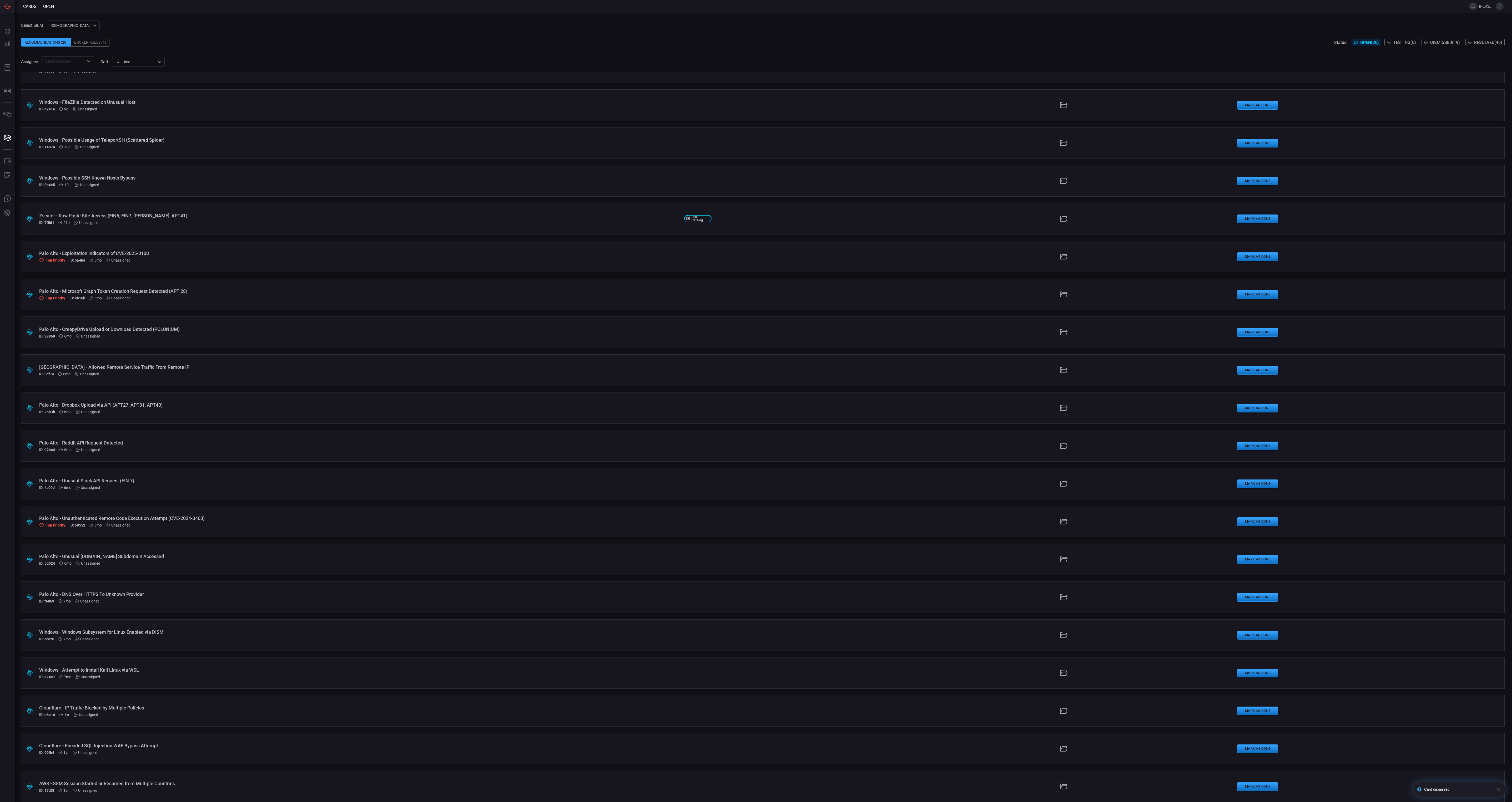
scroll to position [27, 0]
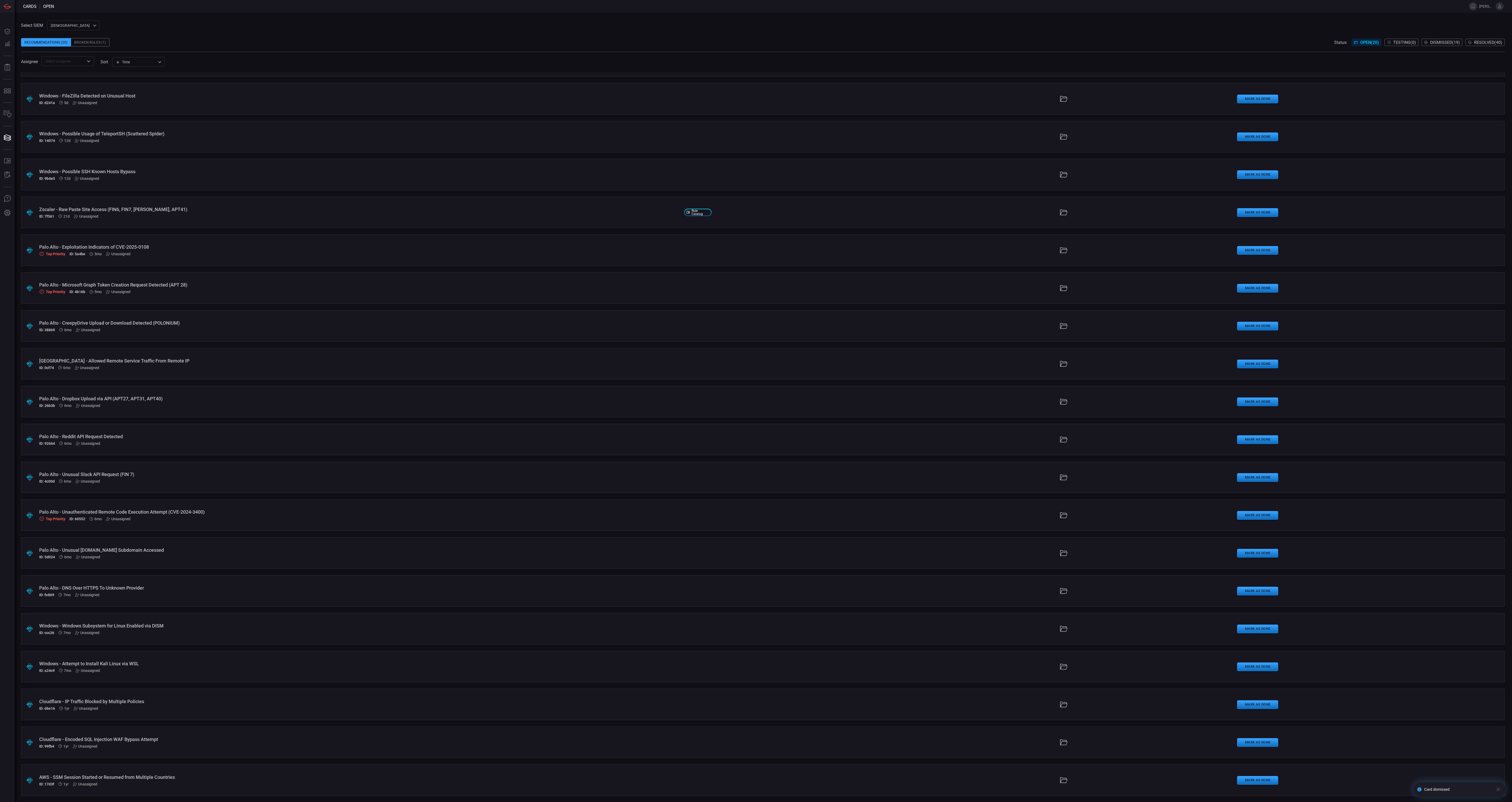
click at [199, 559] on div ".suggested_cards_icon{fill:url(#suggested_cards_icon);} Palo Alto - Unusual [DO…" at bounding box center [763, 553] width 1484 height 32
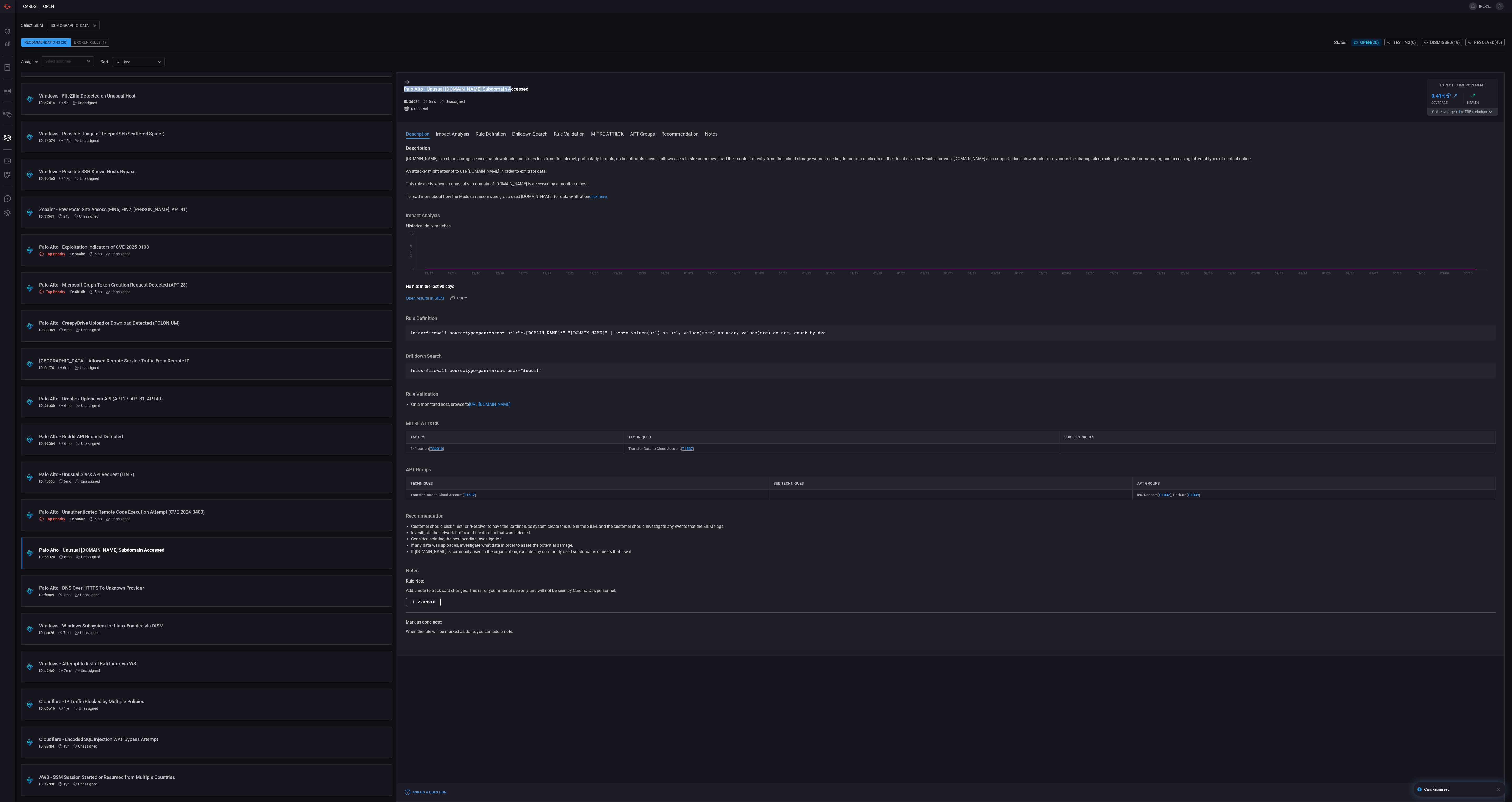
drag, startPoint x: 508, startPoint y: 89, endPoint x: 404, endPoint y: 89, distance: 104.0
click at [404, 89] on div "Palo Alto - Unusual [DOMAIN_NAME] Subdomain Accessed ID: 5d024 6mo Unassigned p…" at bounding box center [951, 97] width 1107 height 49
copy div "Palo Alto - Unusual [DOMAIN_NAME] Subdomain Accessed"
drag, startPoint x: 520, startPoint y: 176, endPoint x: 487, endPoint y: 173, distance: 33.1
click at [447, 173] on p "An attacker might attempt to use [DOMAIN_NAME] in order to exfiltrate data." at bounding box center [951, 171] width 1090 height 6
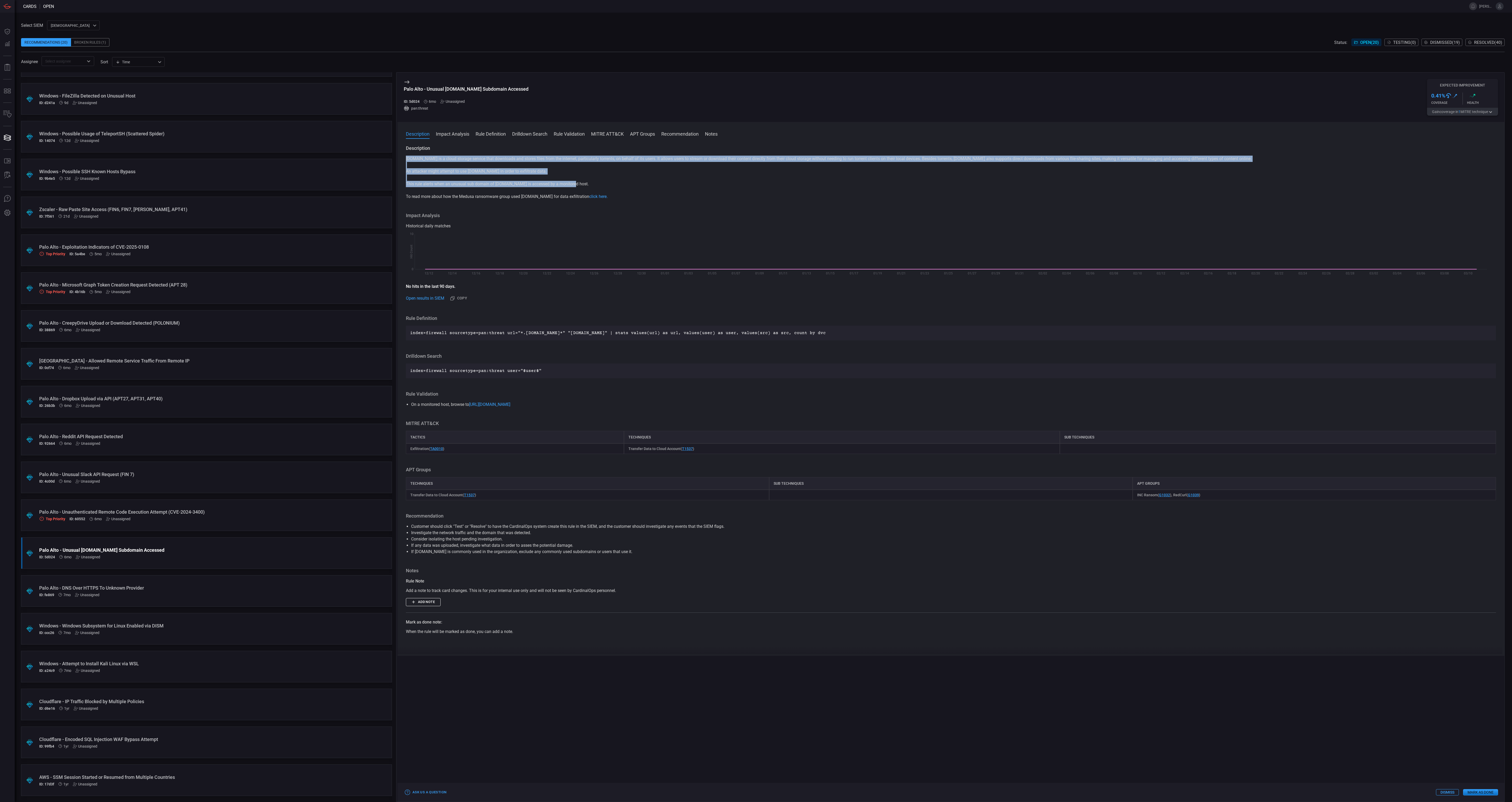
drag, startPoint x: 571, startPoint y: 182, endPoint x: 406, endPoint y: 160, distance: 166.5
click at [406, 160] on div "[DOMAIN_NAME] is a cloud storage service that downloads and stores files from t…" at bounding box center [951, 177] width 1090 height 44
copy div "[DOMAIN_NAME] is a cloud storage service that downloads and stores files from t…"
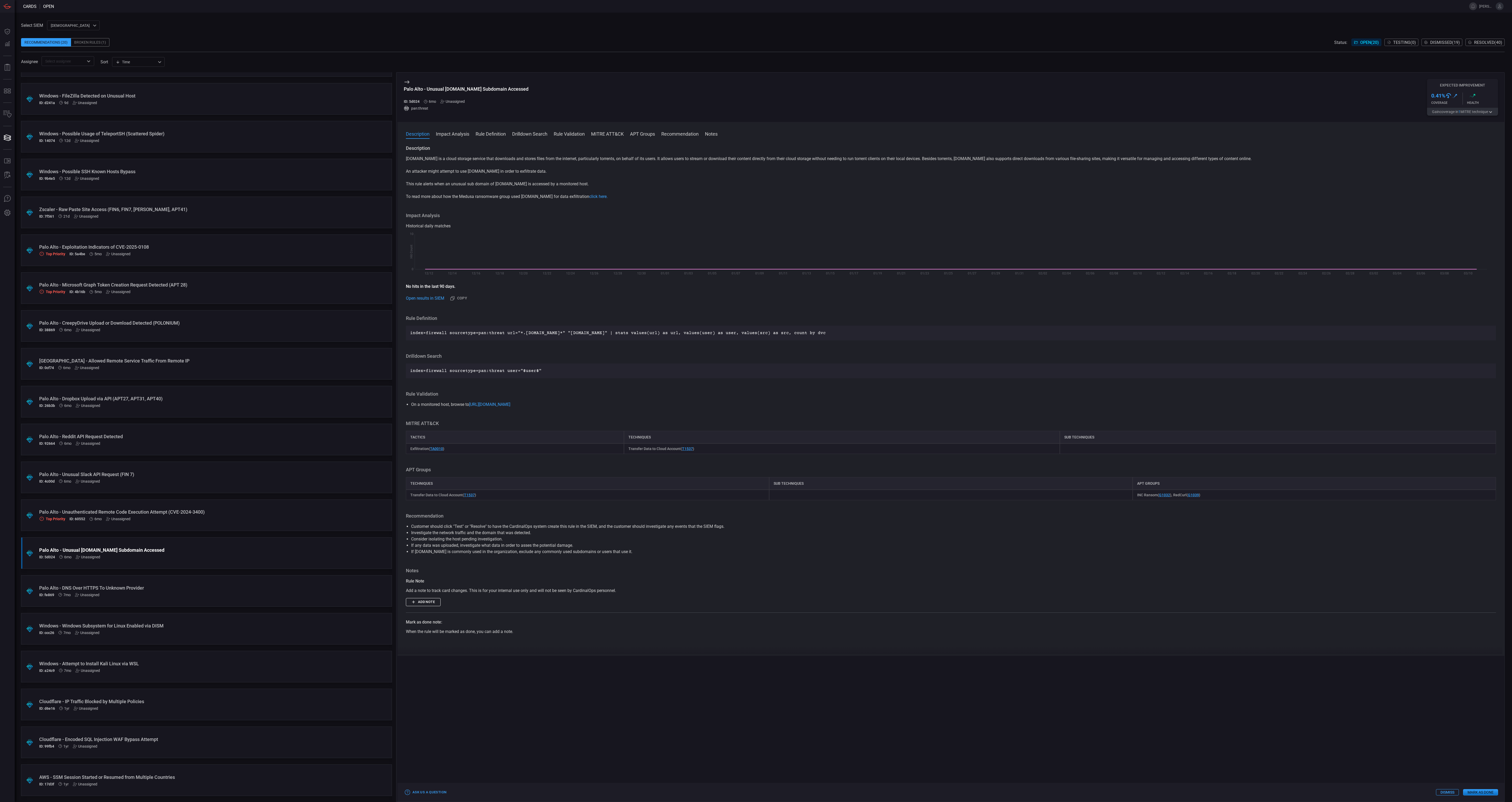
click at [640, 191] on div "[DOMAIN_NAME] is a cloud storage service that downloads and stores files from t…" at bounding box center [951, 177] width 1090 height 44
click at [716, 331] on p "index=firewall sourcetype=pan:threat url="*.[DOMAIN_NAME]*" "[DOMAIN_NAME]" | s…" at bounding box center [951, 333] width 1082 height 6
copy p "index=firewall sourcetype=pan:threat url="*.[DOMAIN_NAME]*" "[DOMAIN_NAME]" | s…"
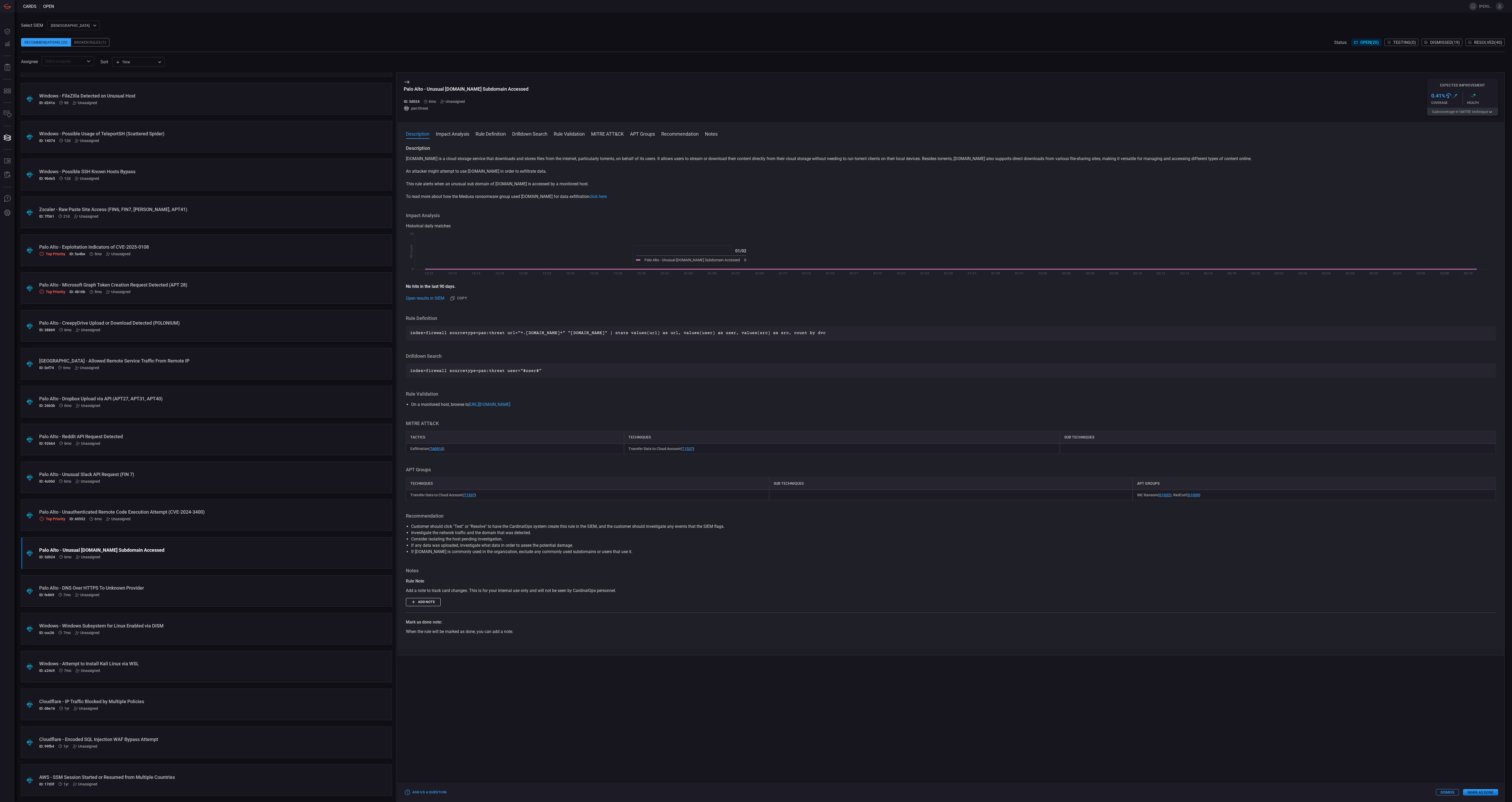
click at [784, 225] on div "Historical daily matches" at bounding box center [951, 226] width 1090 height 6
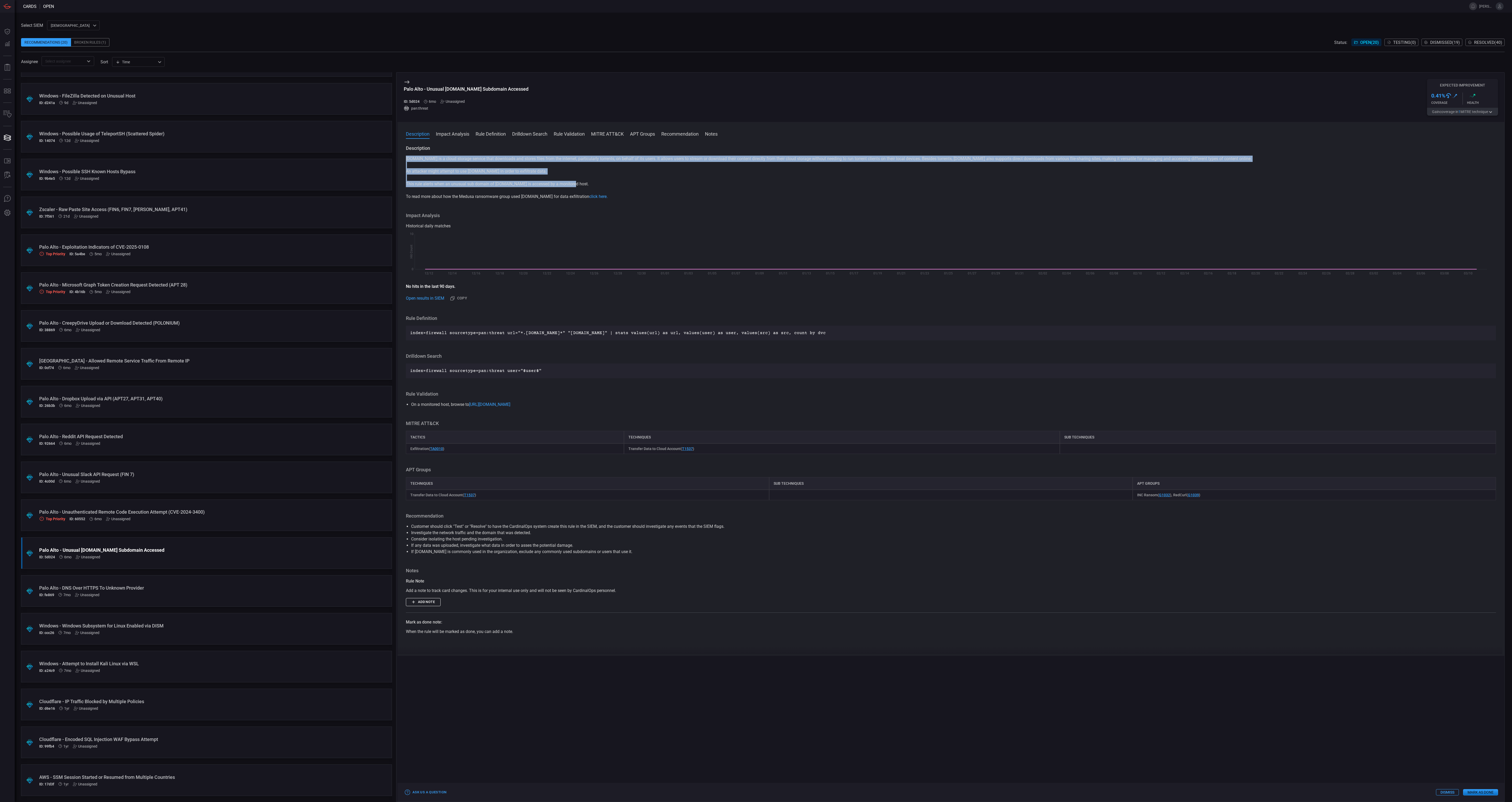
drag, startPoint x: 406, startPoint y: 158, endPoint x: 580, endPoint y: 182, distance: 175.6
click at [580, 182] on div "[DOMAIN_NAME] is a cloud storage service that downloads and stores files from t…" at bounding box center [951, 177] width 1090 height 44
copy div "[DOMAIN_NAME] is a cloud storage service that downloads and stores files from t…"
click at [1457, 110] on button "Gain coverage in 1 MITRE technique" at bounding box center [1462, 111] width 71 height 8
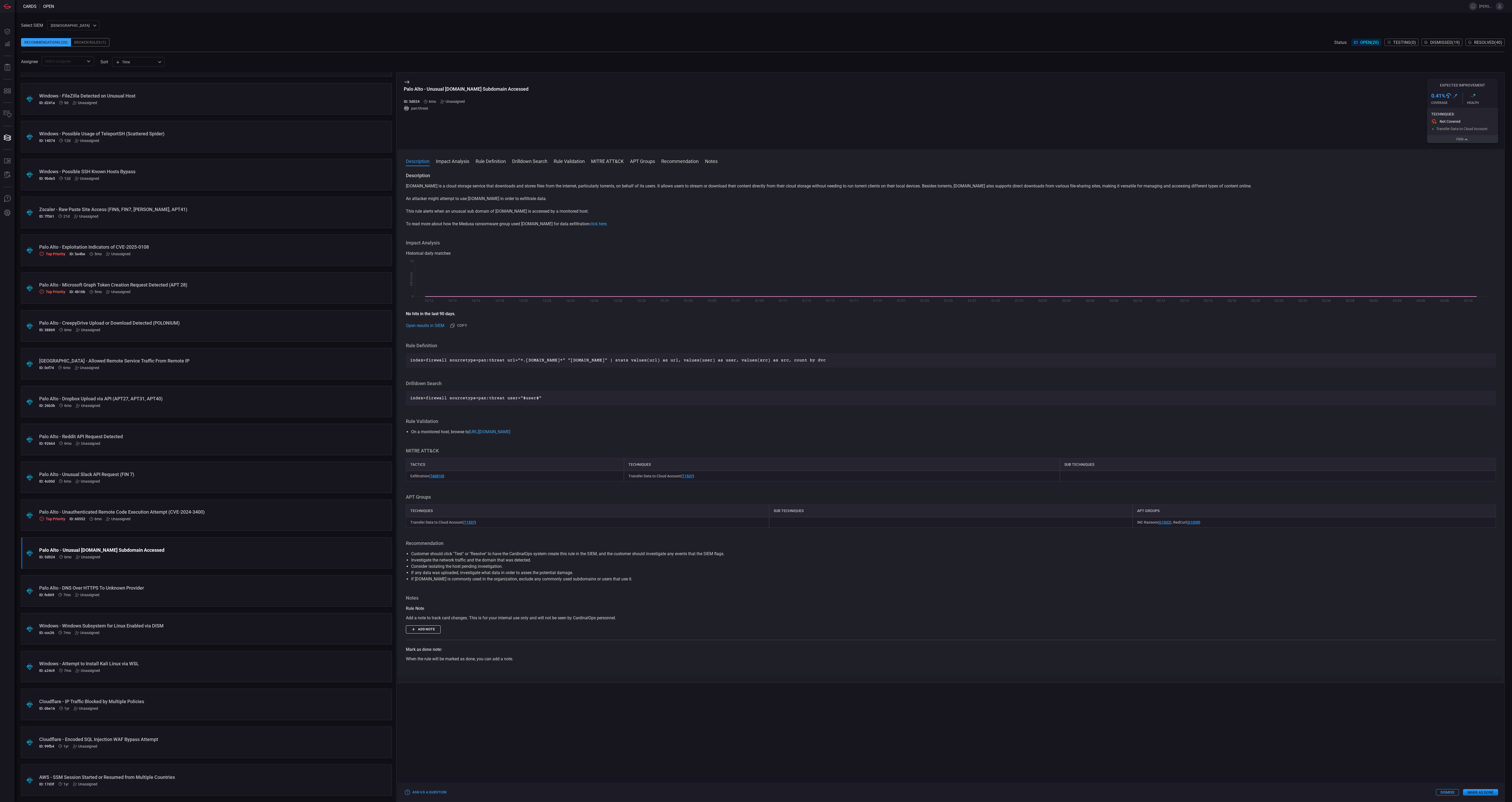
click at [242, 517] on div "Top Priority ID: 60552 6mo Unassigned" at bounding box center [197, 519] width 315 height 5
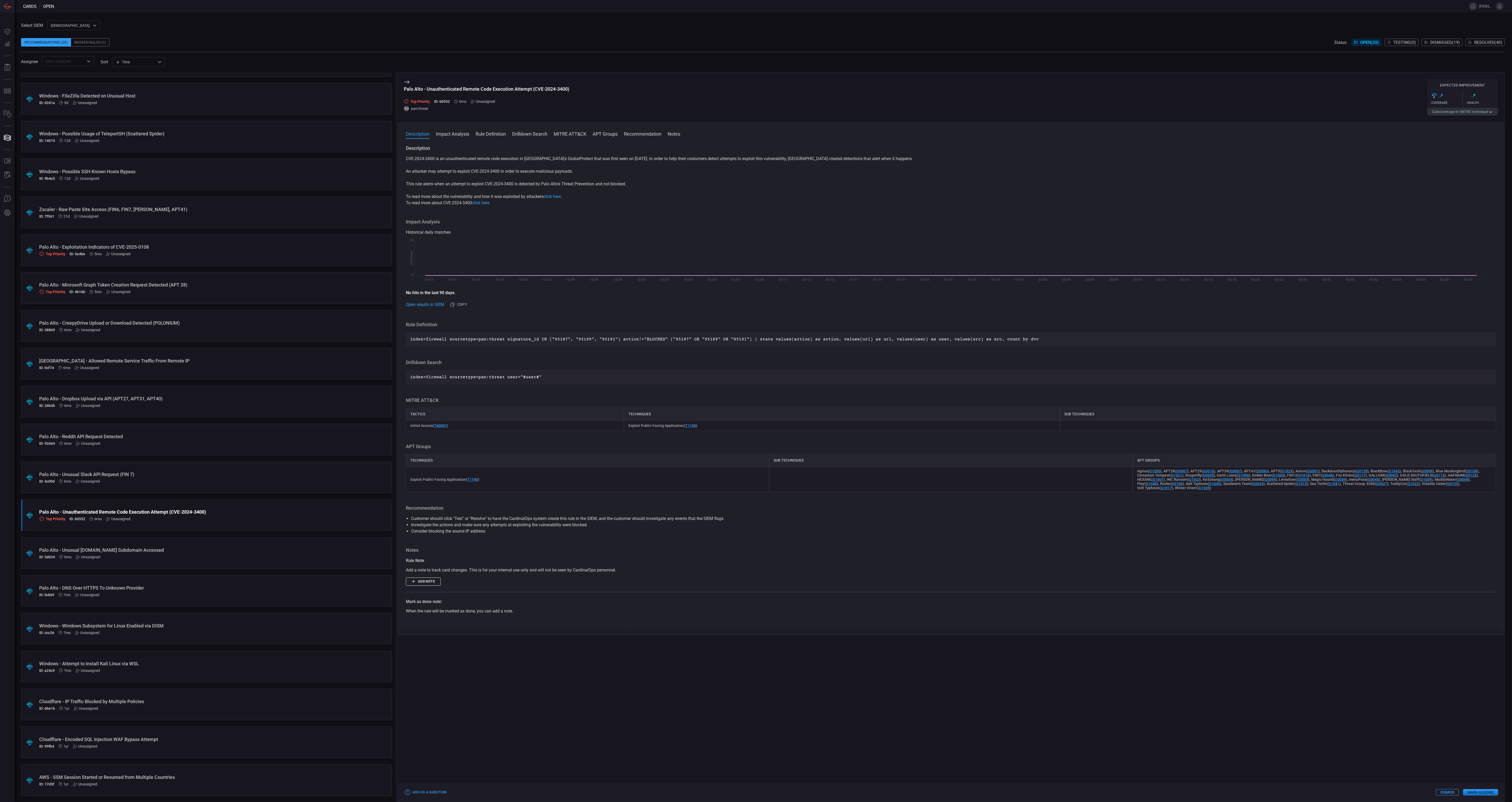
click at [1445, 112] on button "Gain coverage in 1 MITRE technique" at bounding box center [1462, 111] width 71 height 8
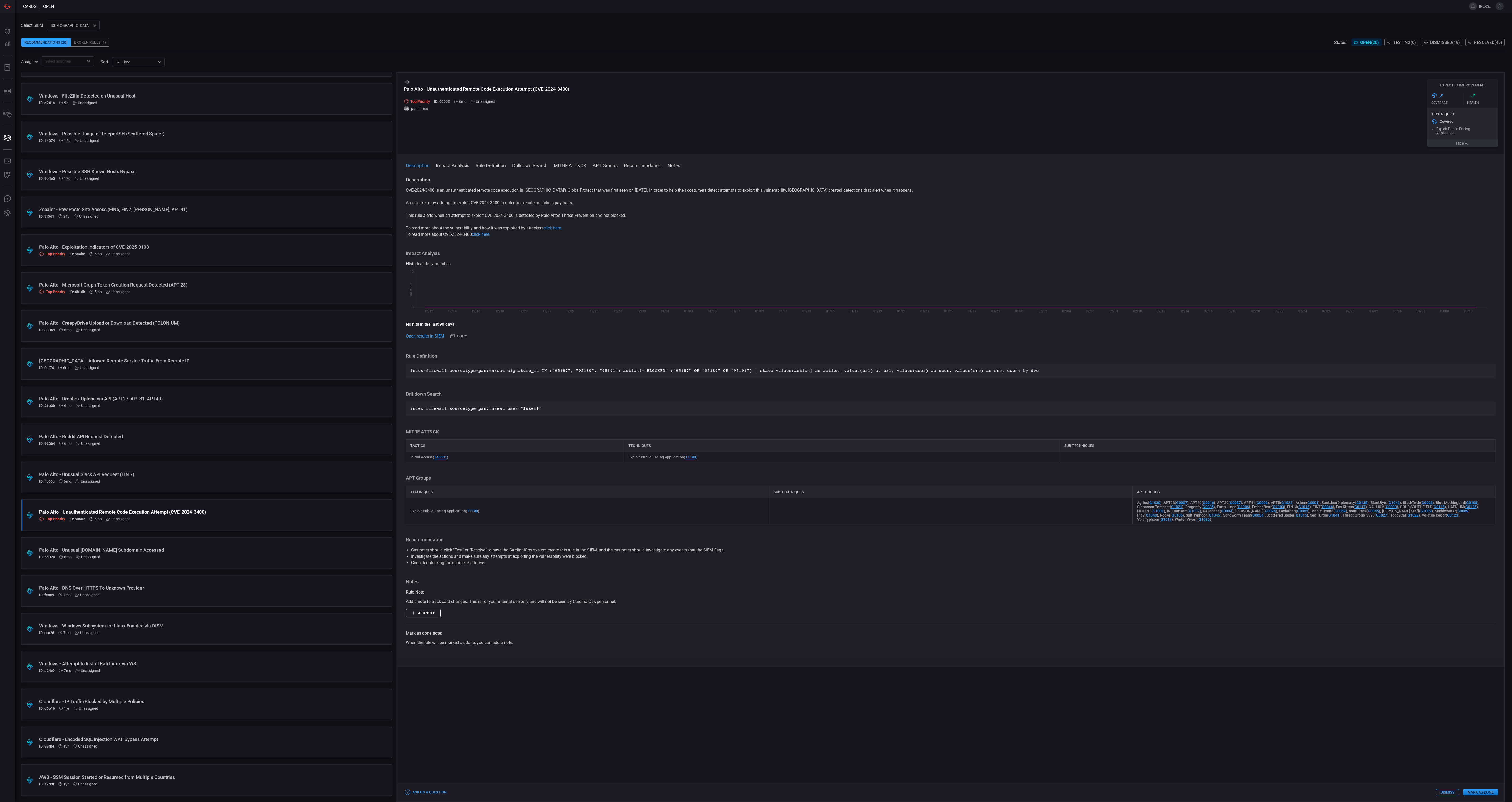
click at [1443, 144] on button "Hide" at bounding box center [1462, 143] width 71 height 8
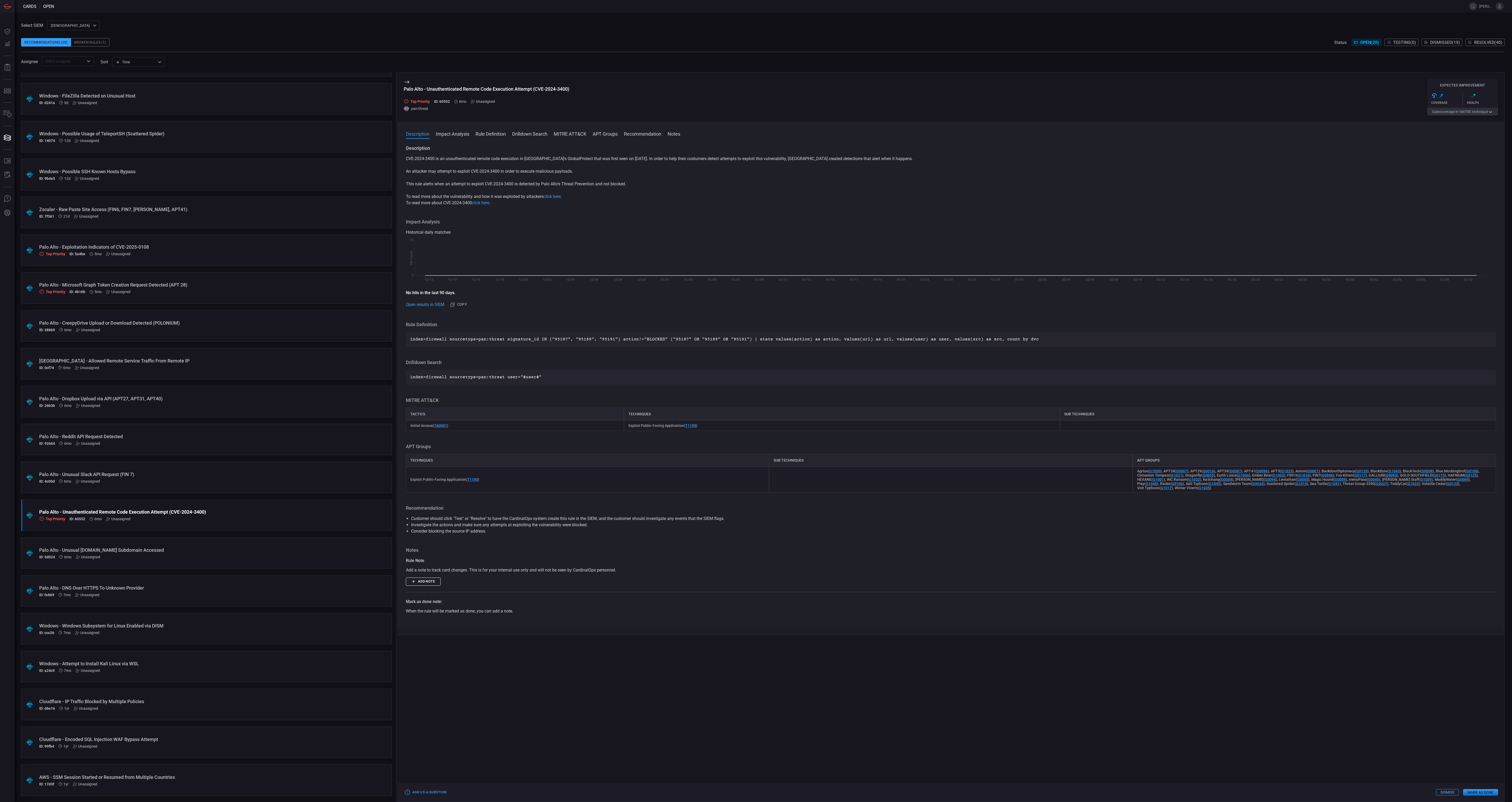
click at [228, 516] on div "Palo Alto - Unauthenticated Remote Code Execution Attempt (CVE-2024-3400) Top P…" at bounding box center [197, 515] width 315 height 12
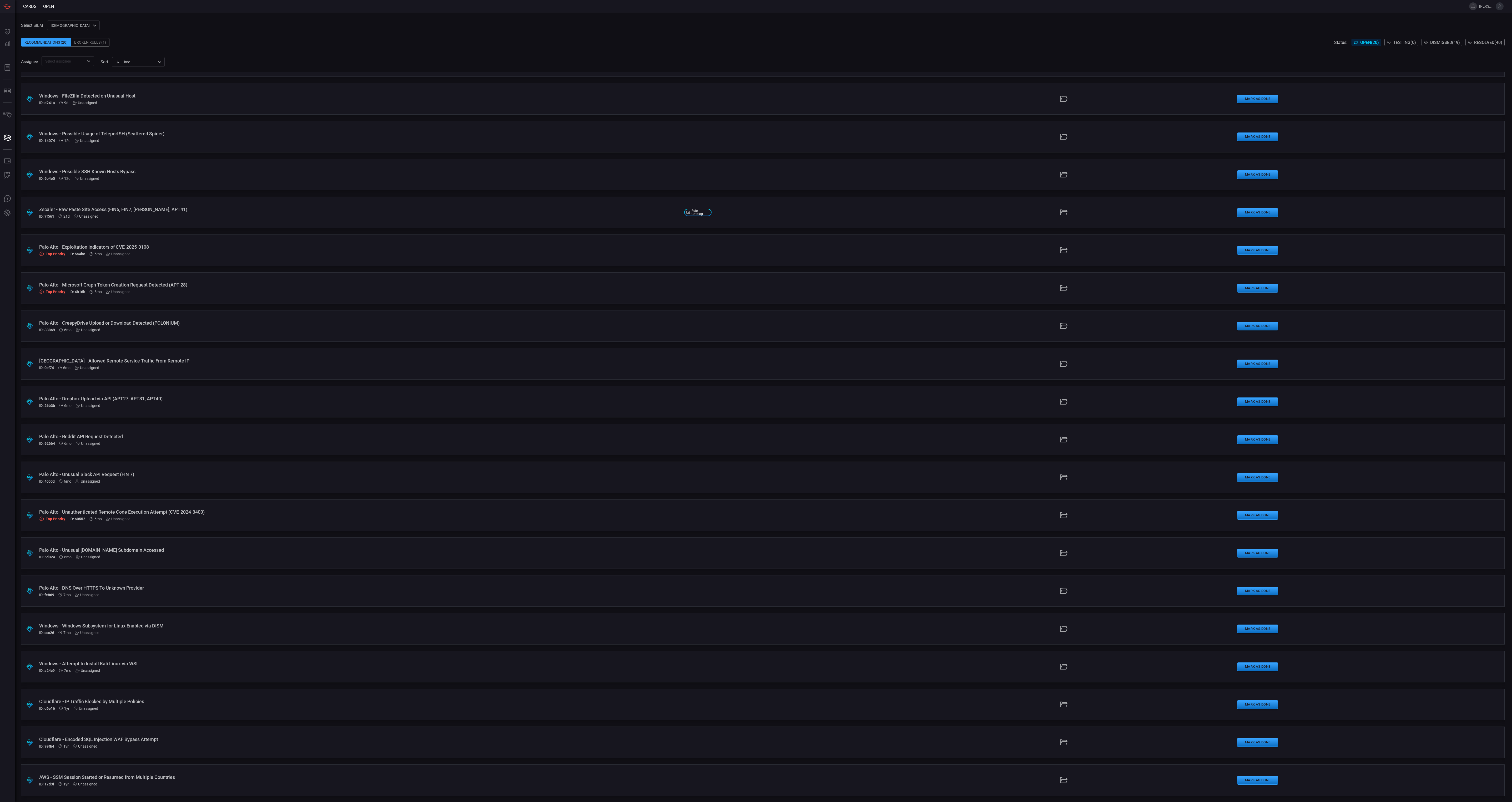
click at [228, 516] on div "Palo Alto - Unauthenticated Remote Code Execution Attempt (CVE-2024-3400) Top P…" at bounding box center [360, 515] width 641 height 12
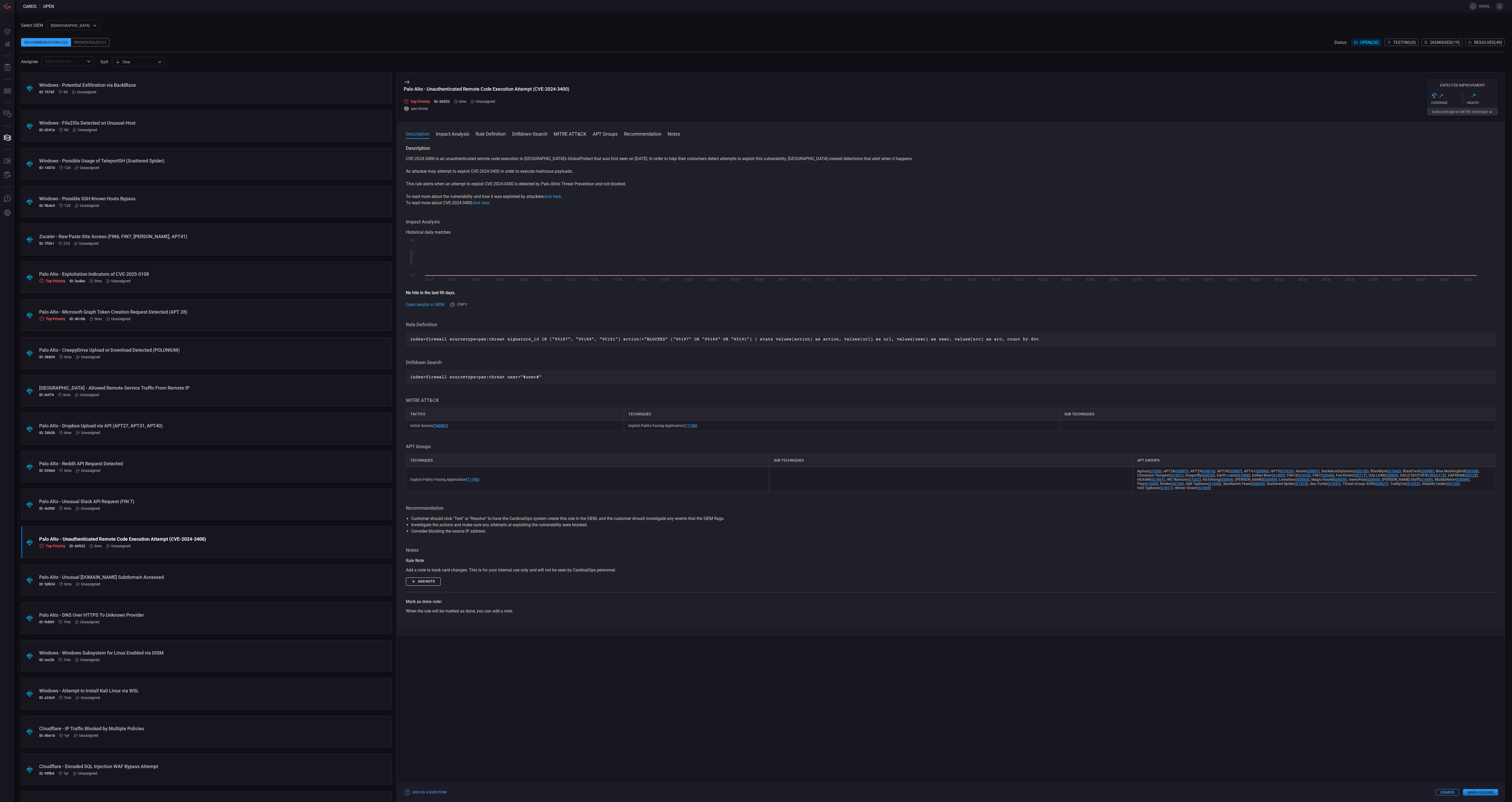
click at [1466, 114] on button "Gain coverage in 1 MITRE technique" at bounding box center [1462, 111] width 71 height 8
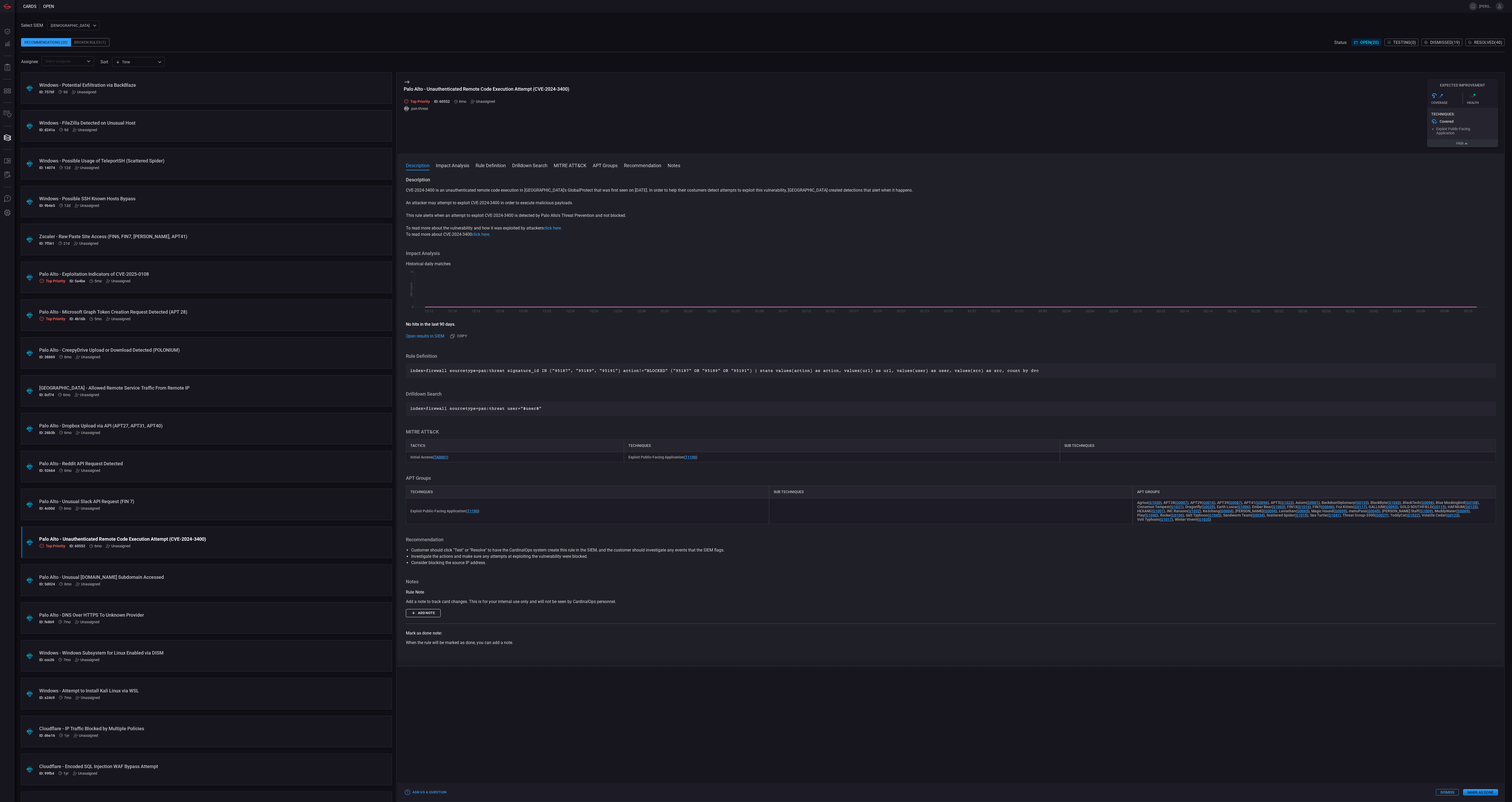
click at [1472, 141] on button "Hide" at bounding box center [1462, 143] width 71 height 8
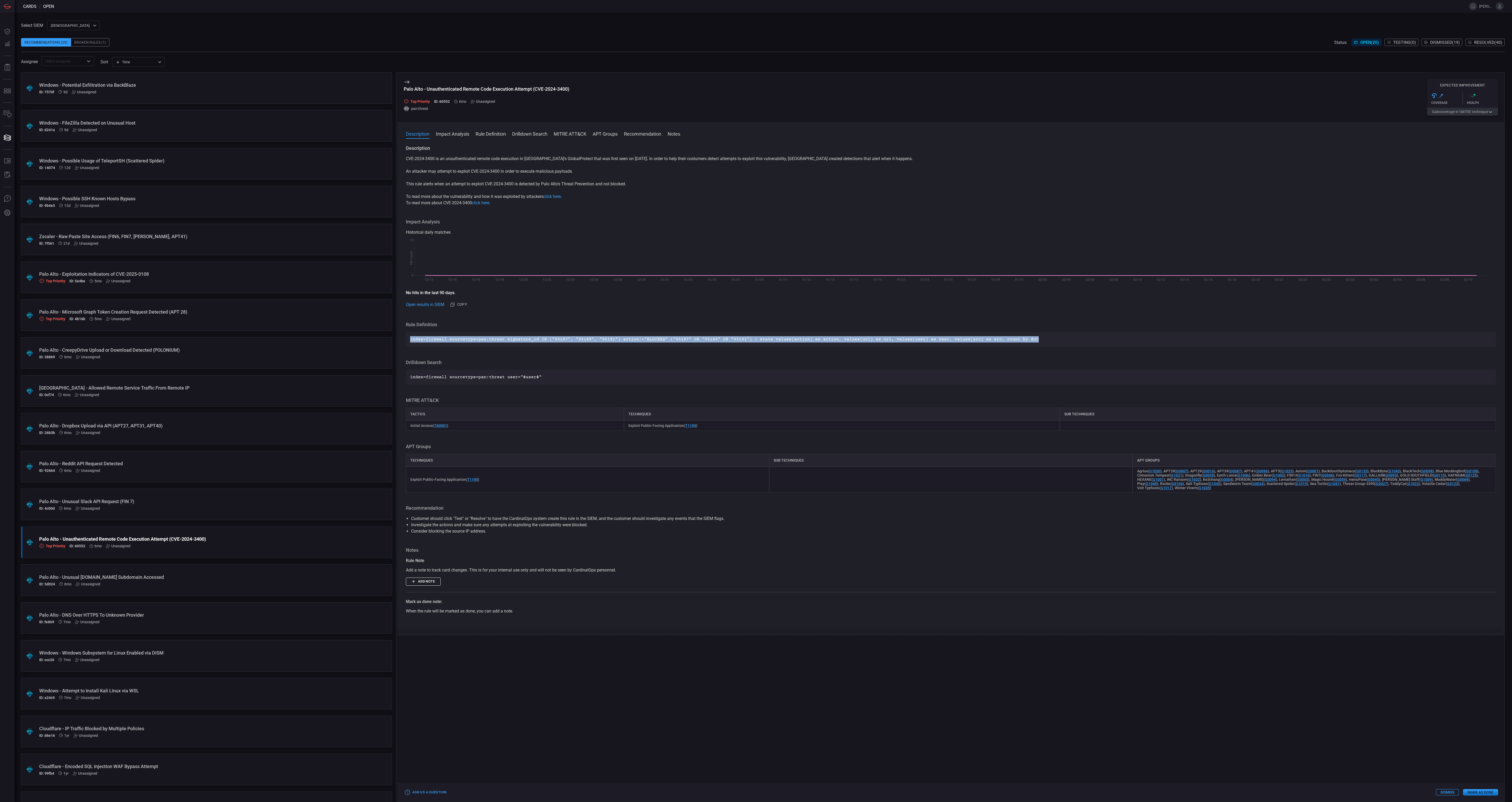
drag, startPoint x: 1019, startPoint y: 340, endPoint x: 409, endPoint y: 340, distance: 610.0
click at [409, 340] on div "index=firewall sourcetype=pan:threat signature_id IN ("95187", "95189", "95191"…" at bounding box center [951, 339] width 1090 height 15
drag, startPoint x: 409, startPoint y: 340, endPoint x: 416, endPoint y: 339, distance: 7.1
copy p "index=firewall sourcetype=pan:threat signature_id IN ("95187", "95189", "95191"…"
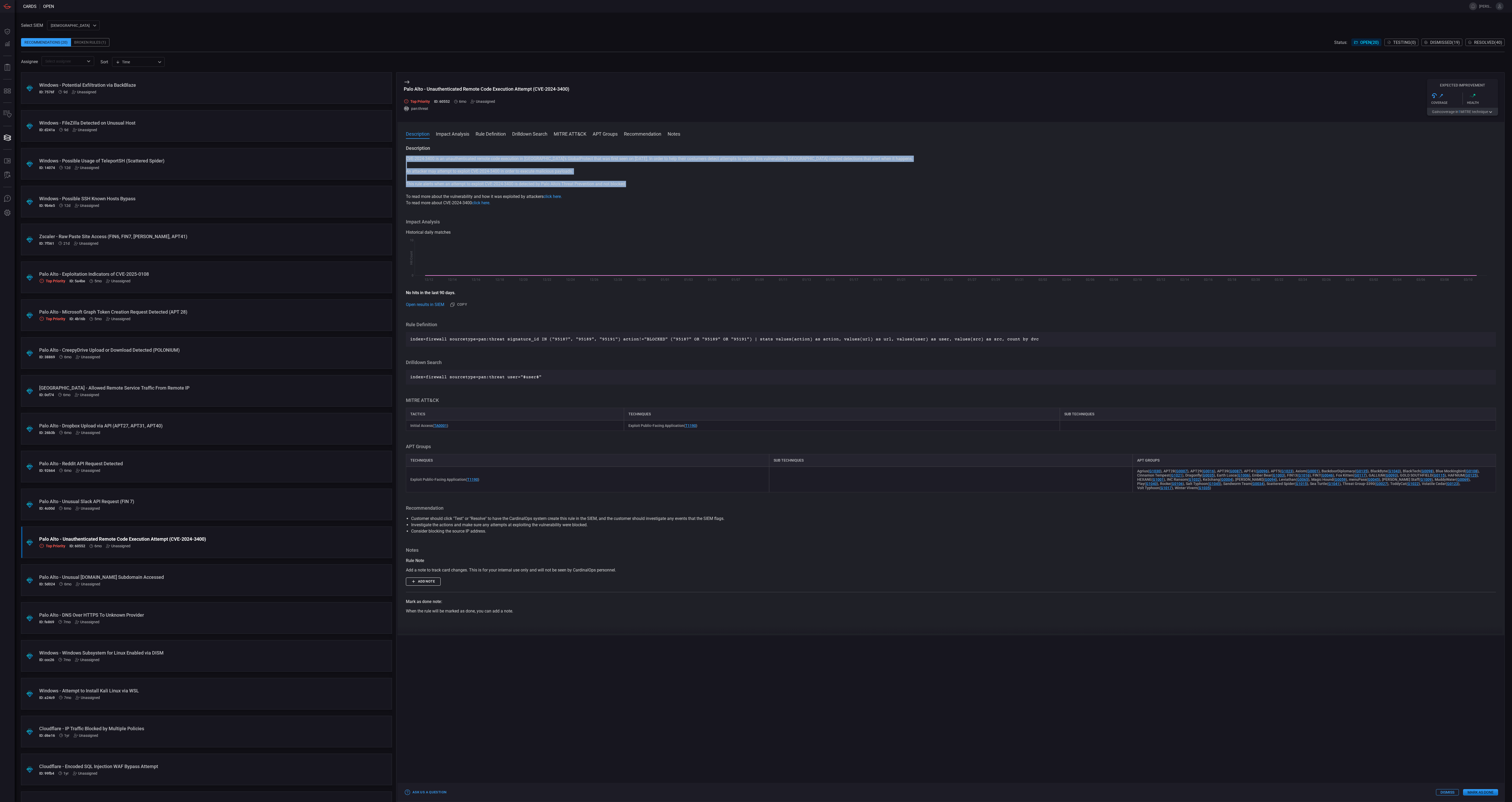
drag, startPoint x: 636, startPoint y: 185, endPoint x: 406, endPoint y: 157, distance: 231.7
click at [406, 157] on div "CVE-2024-3400 is an unauthenticated remote code execution in [GEOGRAPHIC_DATA]'…" at bounding box center [951, 181] width 1090 height 50
copy div "CVE-2024-3400 is an unauthenticated remote code execution in [GEOGRAPHIC_DATA]'…"
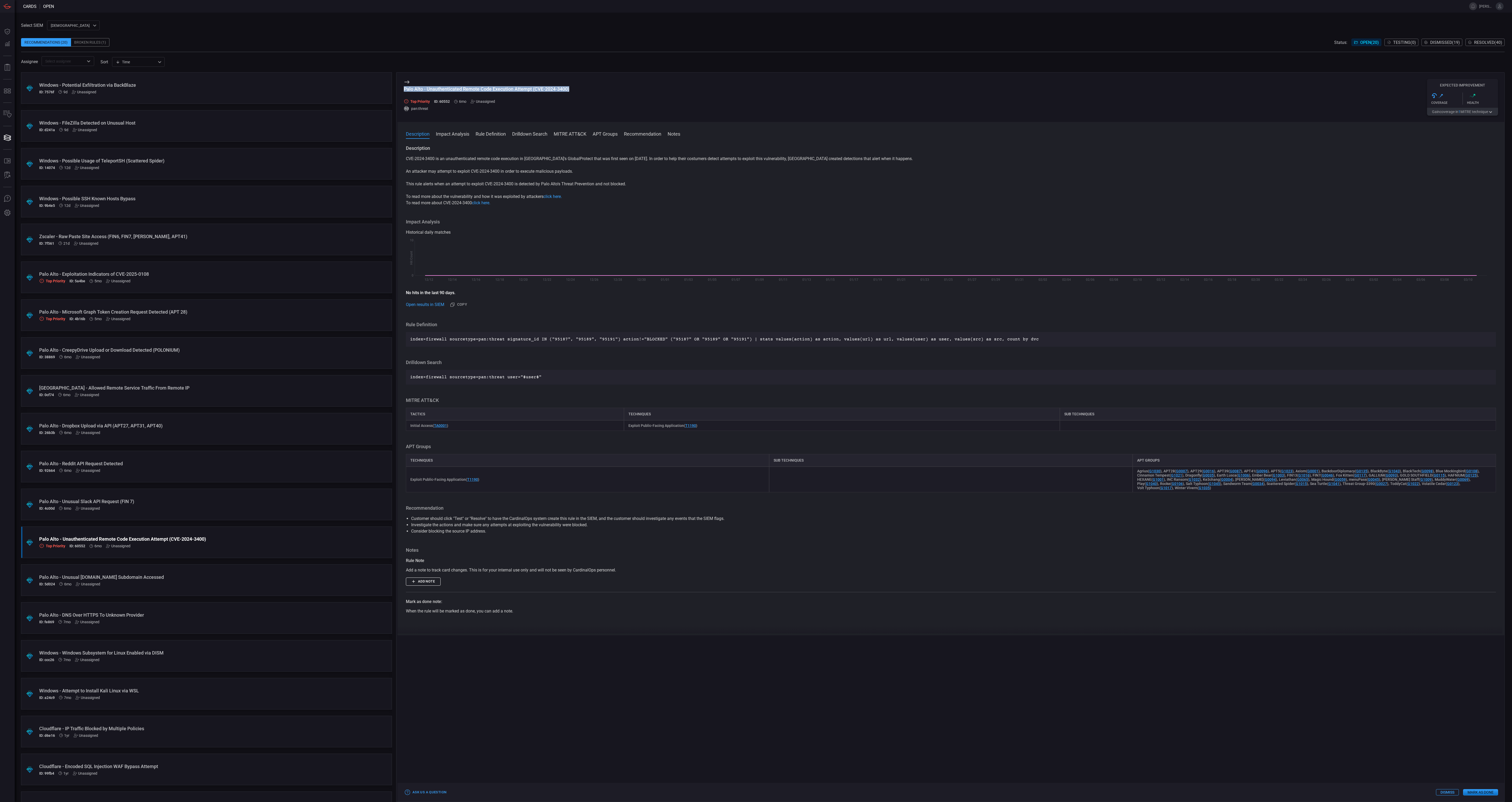
drag, startPoint x: 572, startPoint y: 88, endPoint x: 403, endPoint y: 87, distance: 169.0
click at [403, 87] on div "Palo Alto - Unauthenticated Remote Code Execution Attempt (CVE-2024-3400) Top P…" at bounding box center [951, 97] width 1107 height 49
drag, startPoint x: 403, startPoint y: 87, endPoint x: 410, endPoint y: 89, distance: 7.3
drag, startPoint x: 632, startPoint y: 183, endPoint x: 405, endPoint y: 185, distance: 227.0
click at [405, 185] on div "Description CVE-2024-3400 is an unauthenticated remote code execution in [GEOGR…" at bounding box center [951, 389] width 1107 height 488
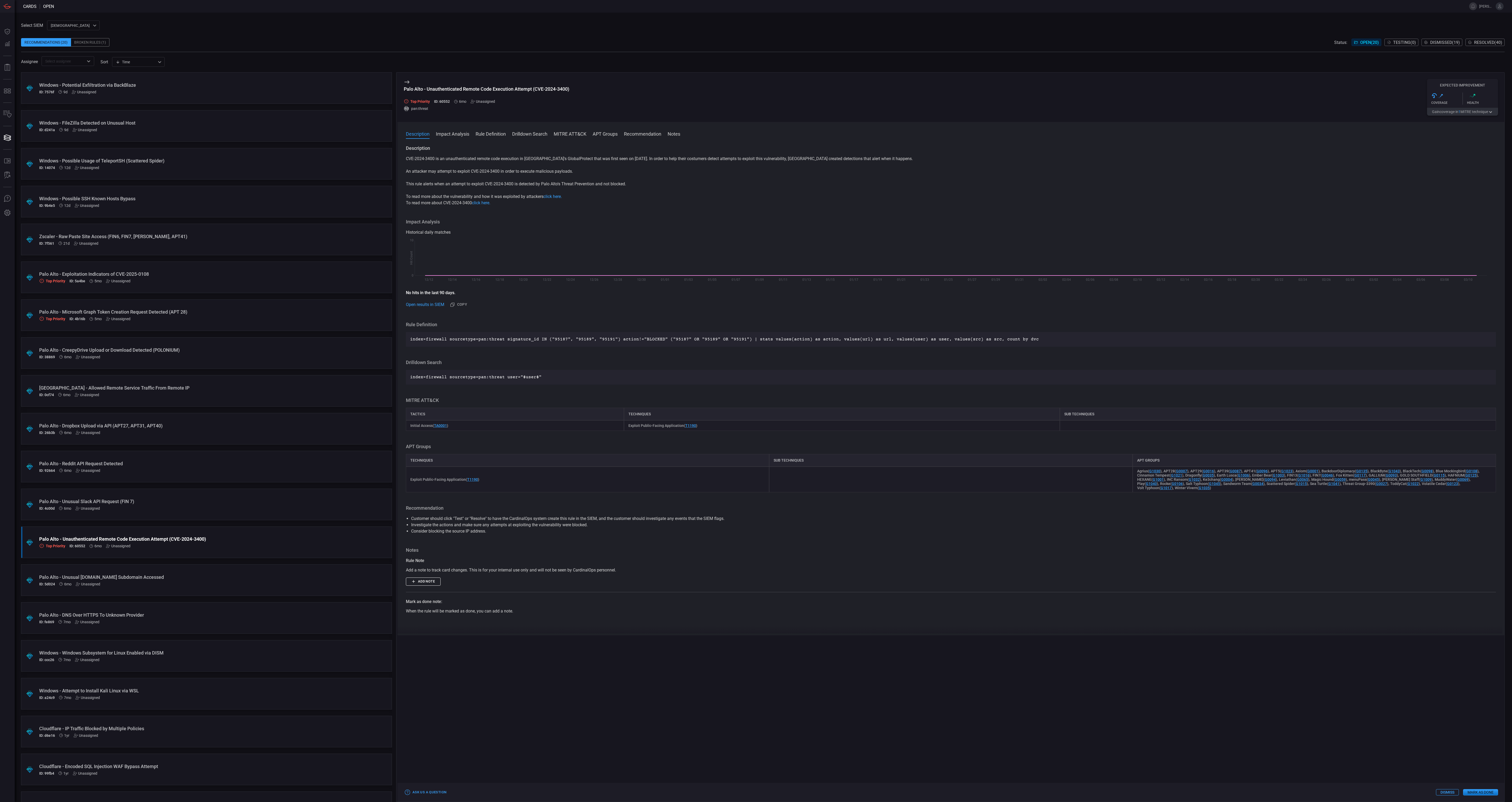
click at [215, 505] on div "Palo Alto - Unusual Slack API Request (FIN 7) ID: 4c00d 6mo Unassigned" at bounding box center [197, 505] width 315 height 12
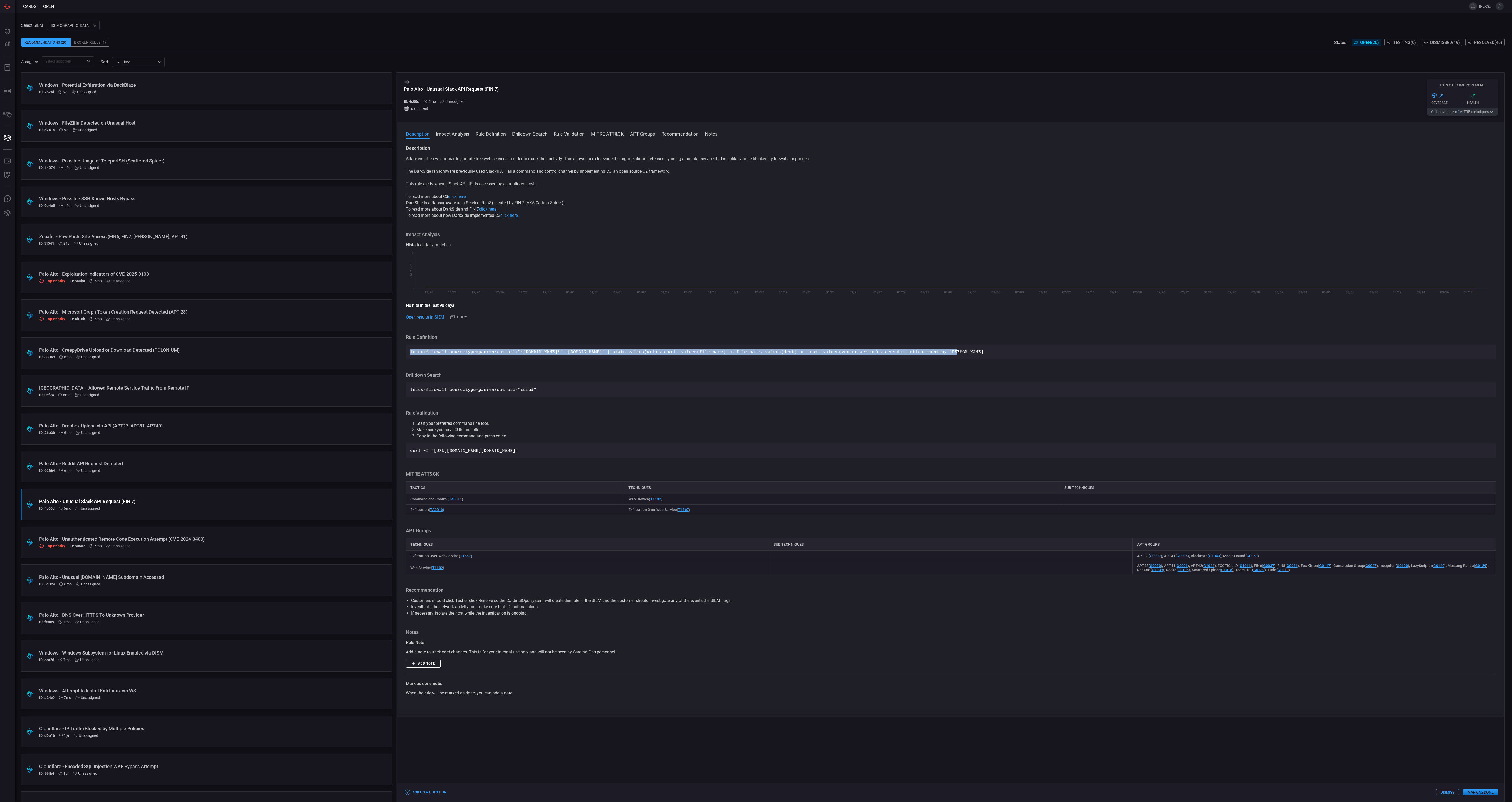
drag, startPoint x: 954, startPoint y: 353, endPoint x: 409, endPoint y: 350, distance: 545.0
click at [409, 350] on div "index=firewall sourcetype=pan:threat url="*[DOMAIN_NAME]*" "[DOMAIN_NAME]" | st…" at bounding box center [951, 352] width 1090 height 15
drag, startPoint x: 409, startPoint y: 350, endPoint x: 411, endPoint y: 352, distance: 2.8
drag, startPoint x: 411, startPoint y: 352, endPoint x: 869, endPoint y: 334, distance: 458.4
click at [869, 334] on div "Description Attackers often weaponize legitimate free web services in order to …" at bounding box center [951, 430] width 1107 height 570
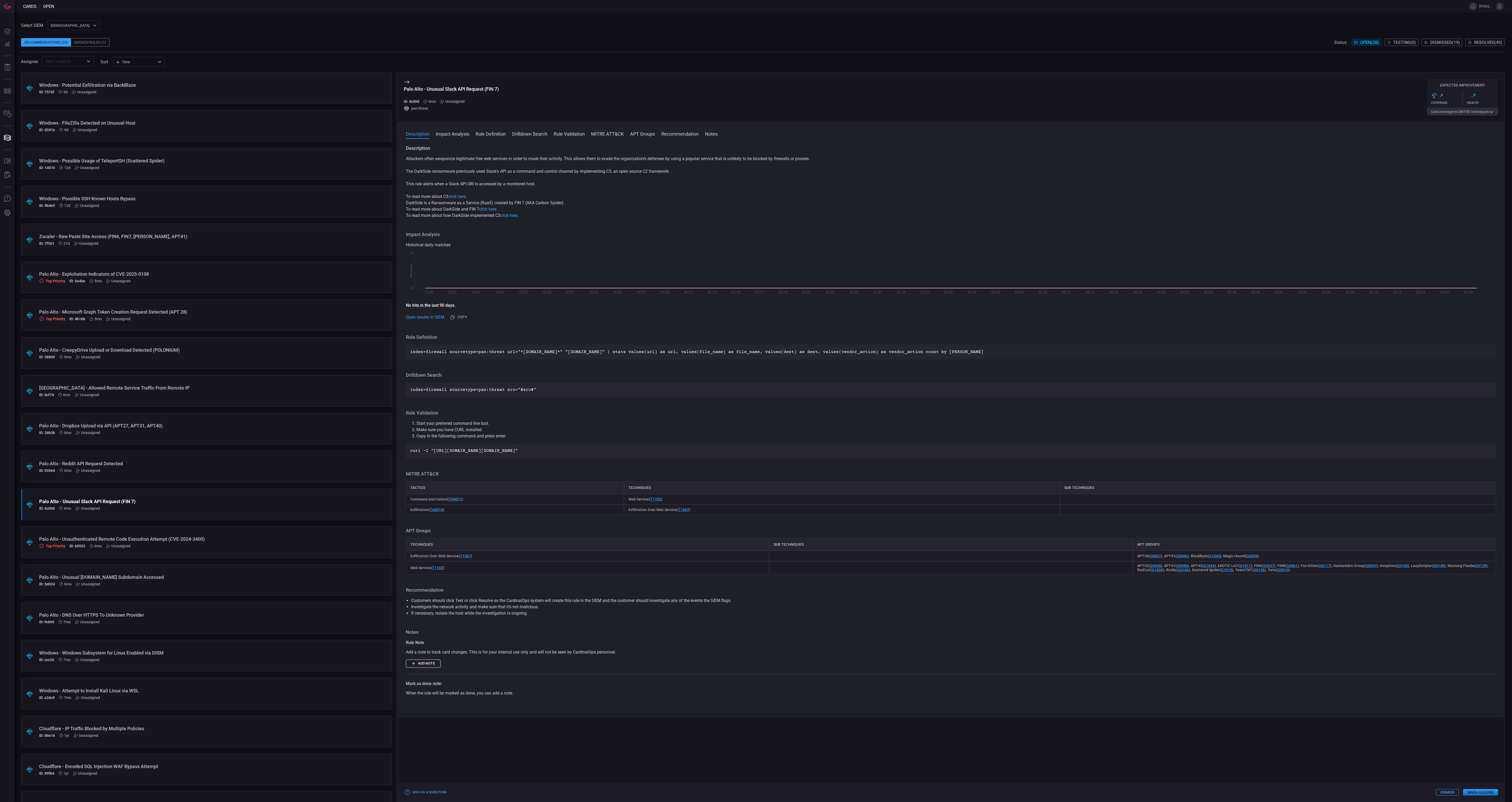
click at [128, 127] on div "Windows - FileZilla Detected on Unusual Host ID: d241a 9d Unassigned" at bounding box center [197, 126] width 315 height 12
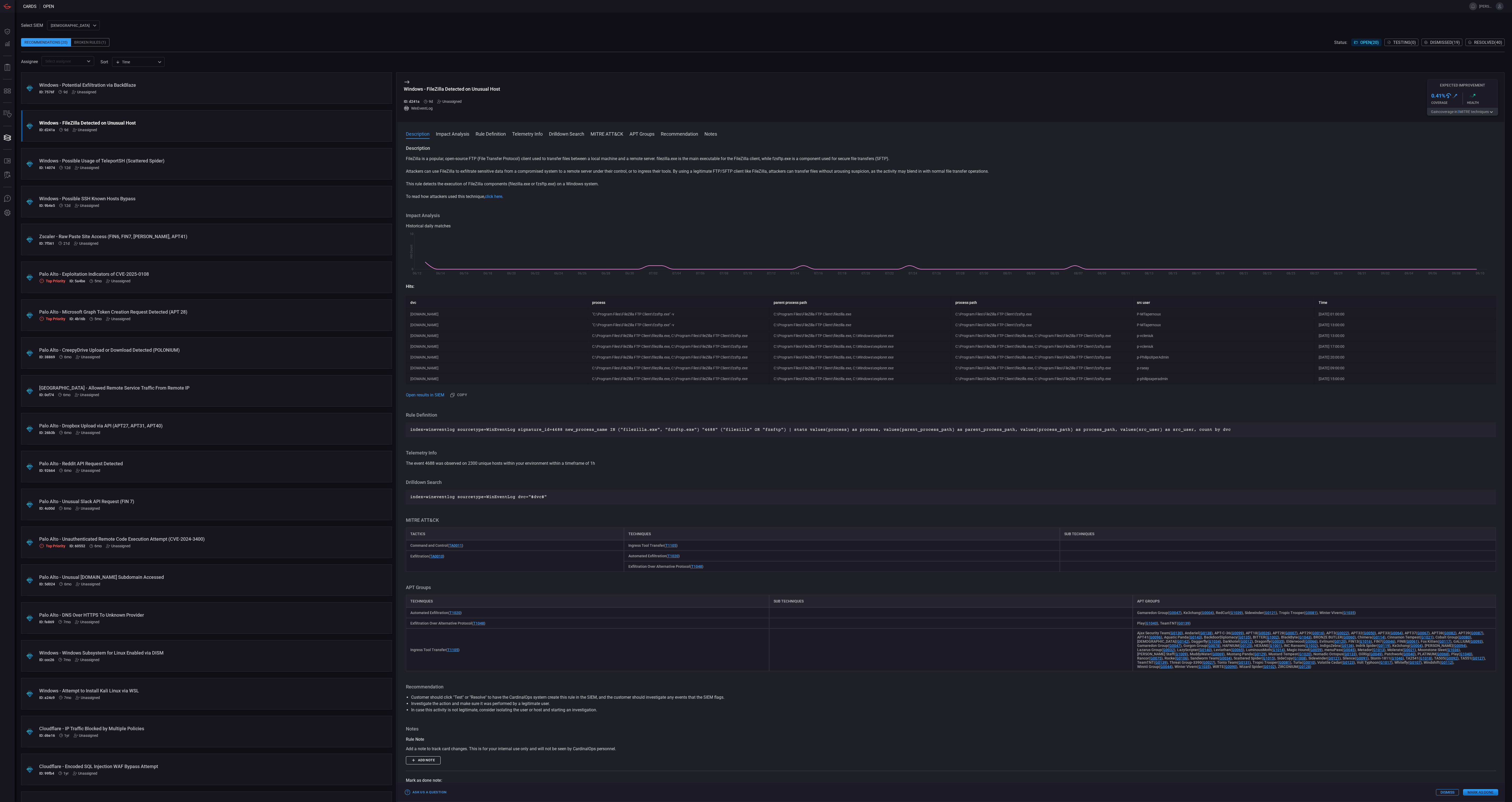
click at [1454, 791] on button "Dismiss" at bounding box center [1447, 792] width 23 height 6
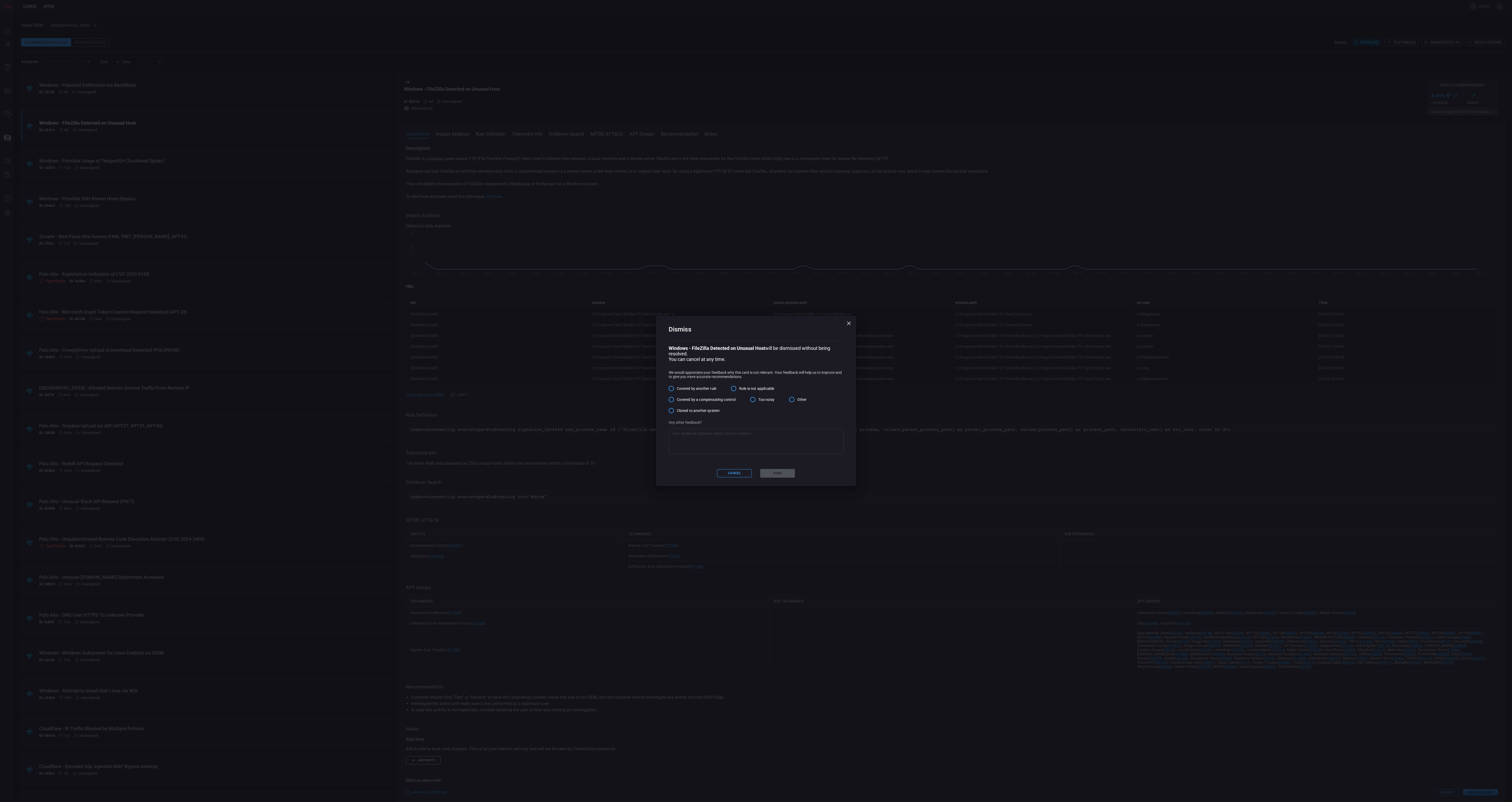
click at [794, 400] on input "Other" at bounding box center [792, 400] width 11 height 11
click at [781, 439] on textarea at bounding box center [755, 442] width 167 height 21
type textarea "We allow FileZilla all throughout our org, so alerting on its presence isn't us…"
click at [777, 471] on button "Send" at bounding box center [777, 473] width 35 height 9
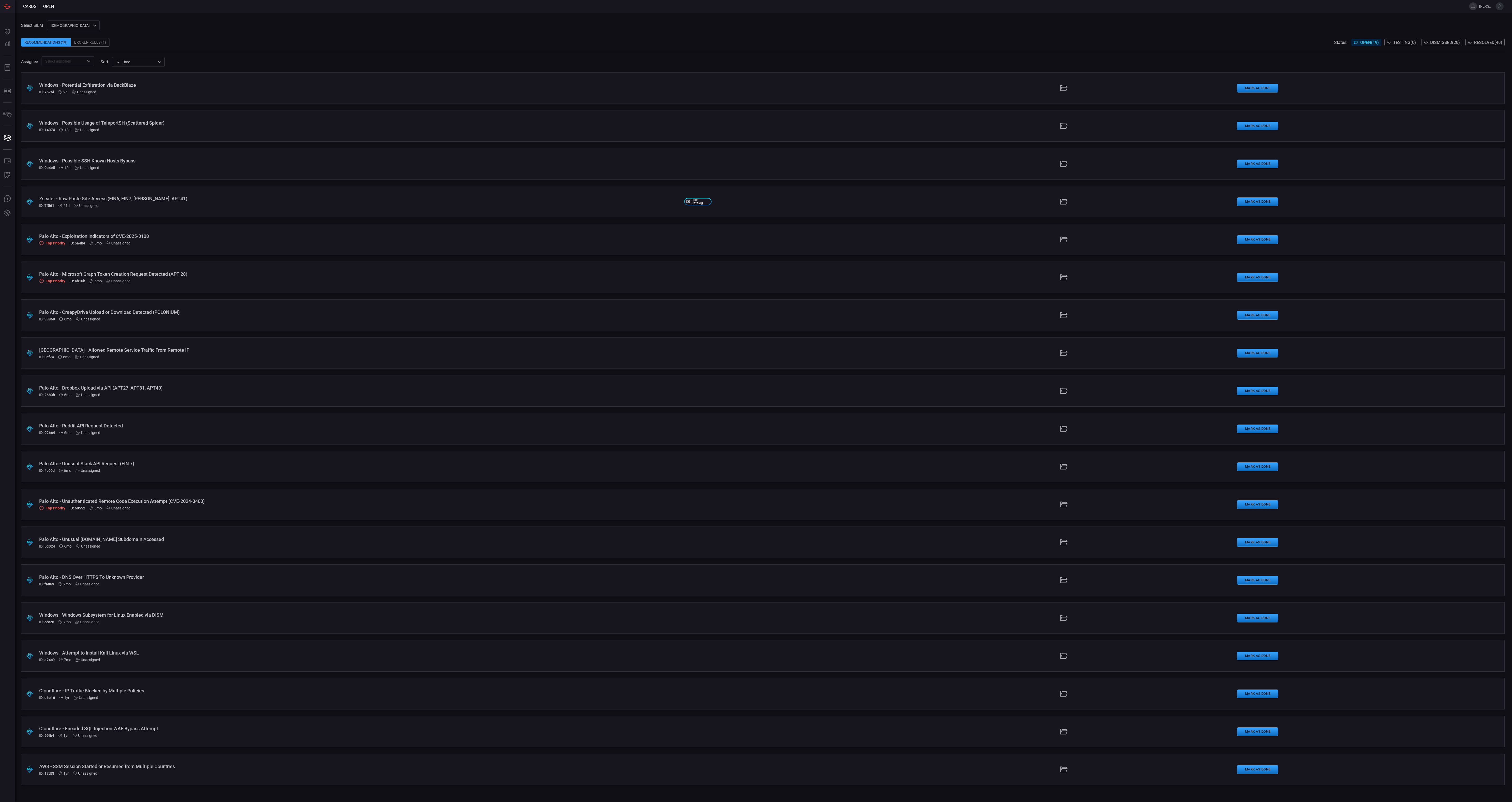
click at [194, 767] on div "AWS - SSM Session Started or Resumed from Multiple Countries" at bounding box center [360, 766] width 641 height 5
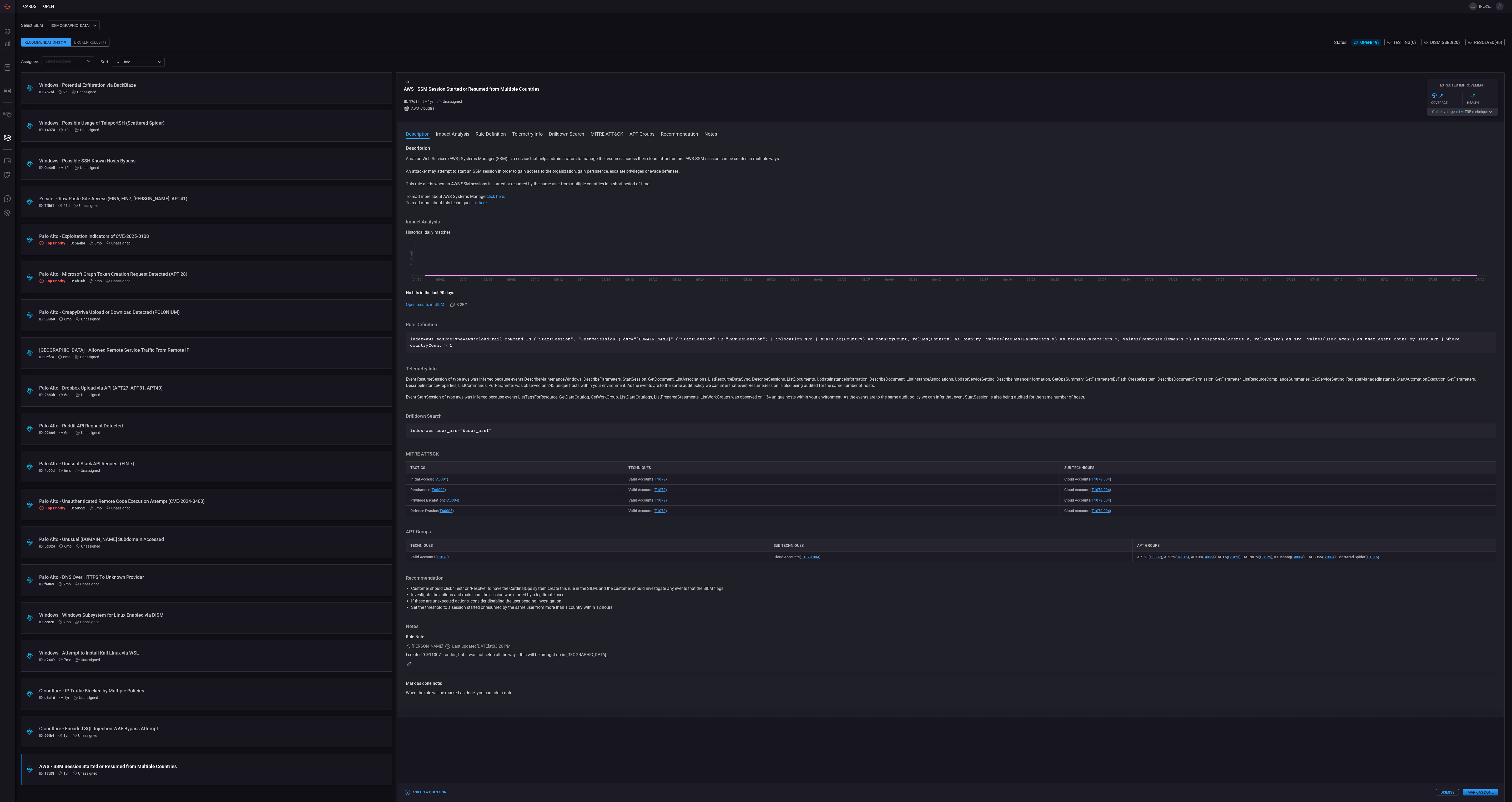
click at [1453, 791] on button "Dismiss" at bounding box center [1447, 792] width 23 height 6
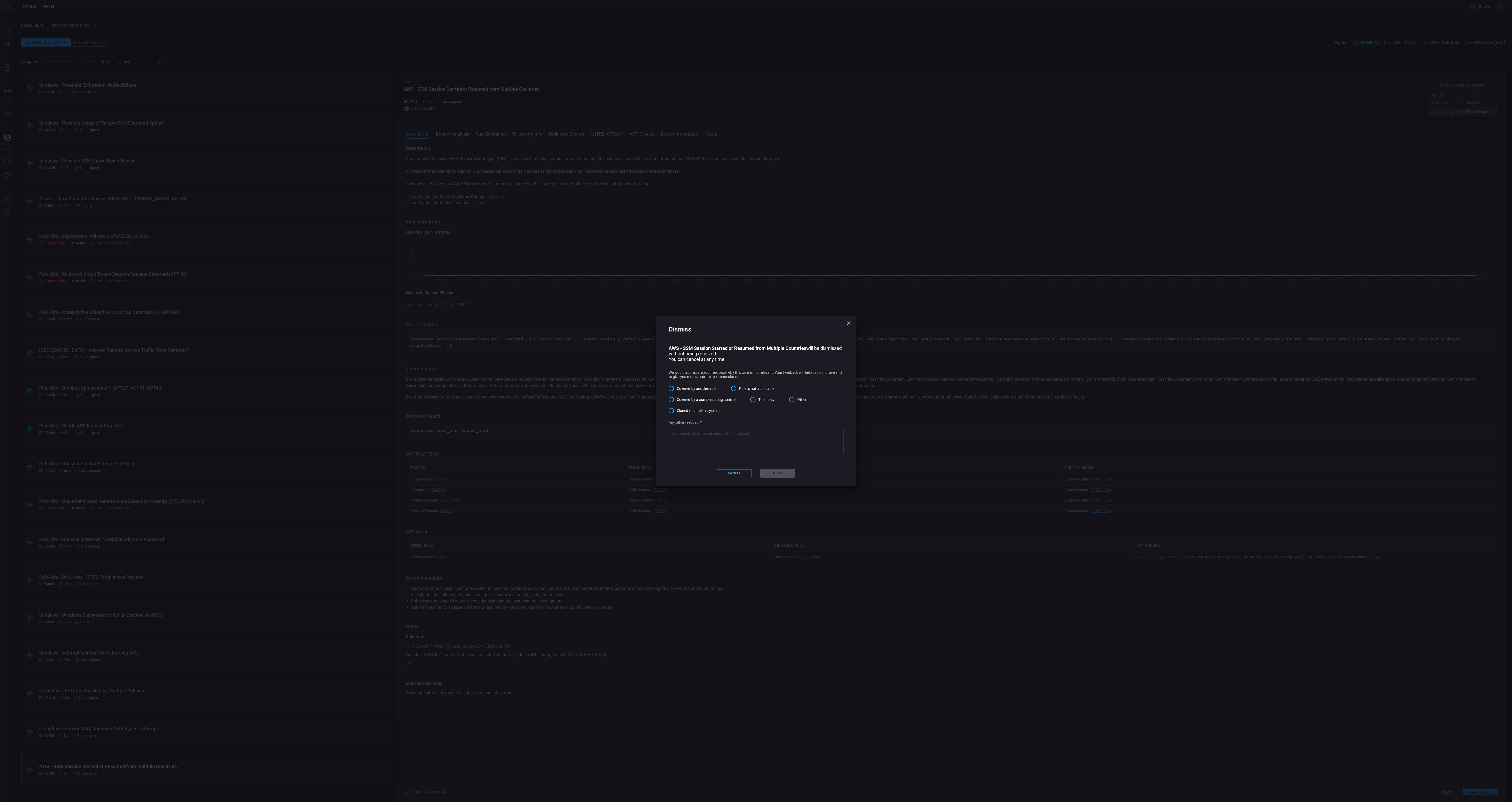
click at [801, 398] on span "Other" at bounding box center [802, 400] width 9 height 5
click at [797, 398] on input "Other" at bounding box center [792, 400] width 11 height 11
click at [777, 429] on div "x ​" at bounding box center [756, 441] width 175 height 25
type textarea "S"
type textarea "AFter presenting this alert suggestion to the SOC and other Cyber members, it w…"
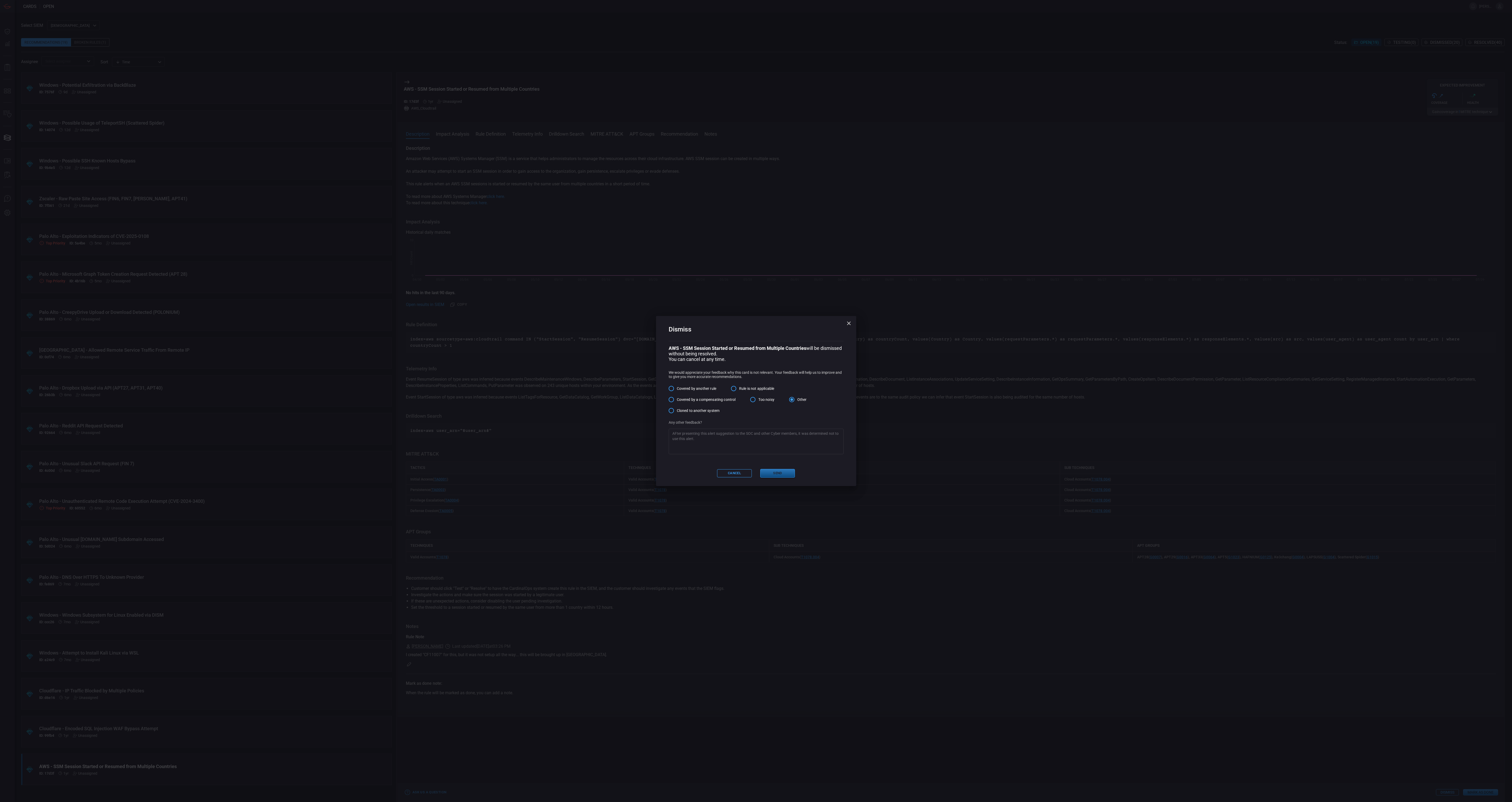
click at [789, 474] on button "Send" at bounding box center [777, 473] width 35 height 9
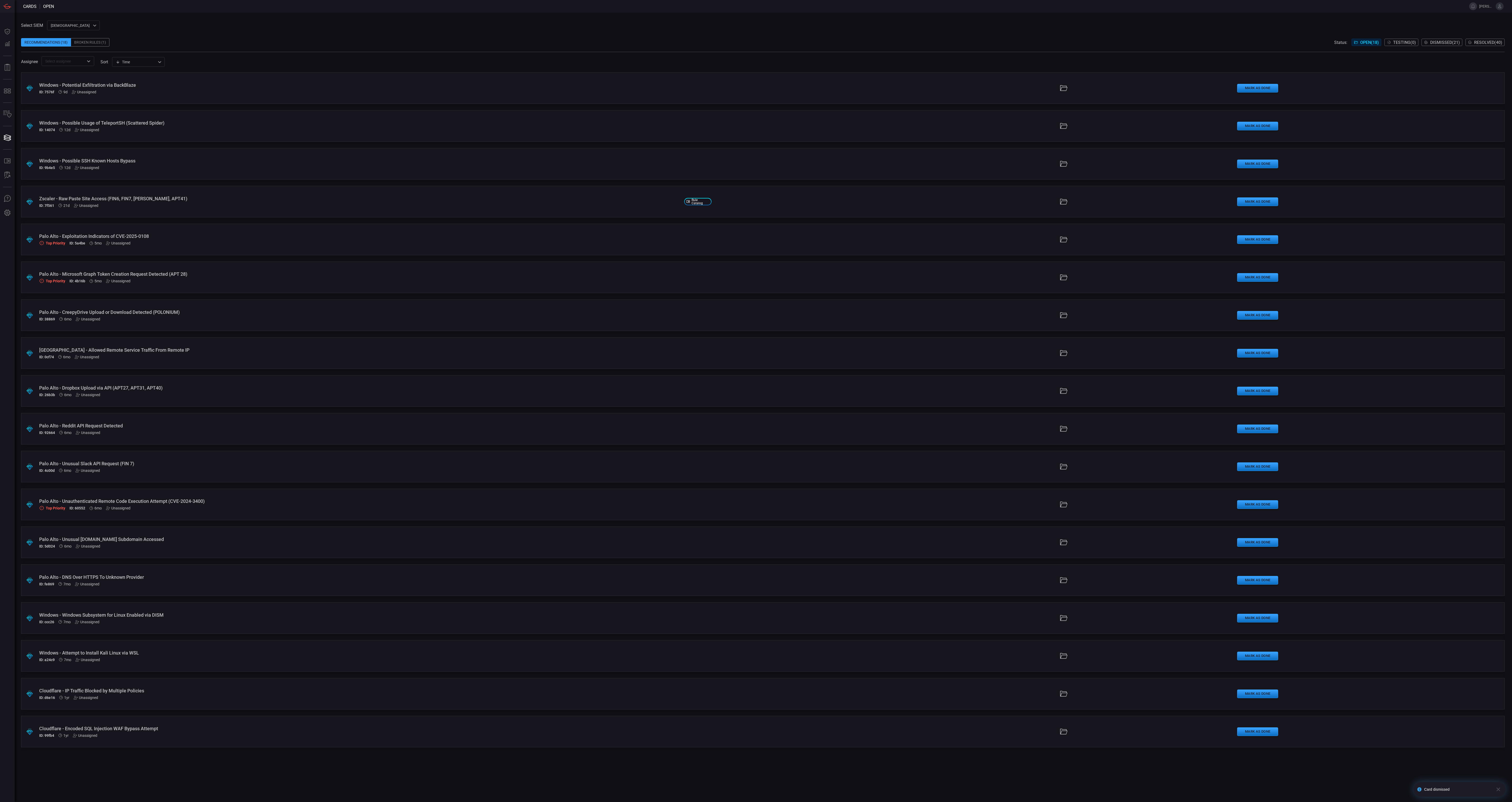
click at [281, 718] on div ".suggested_cards_icon{fill:url(#suggested_cards_icon);} Cloudflare - Encoded SQ…" at bounding box center [763, 732] width 1484 height 32
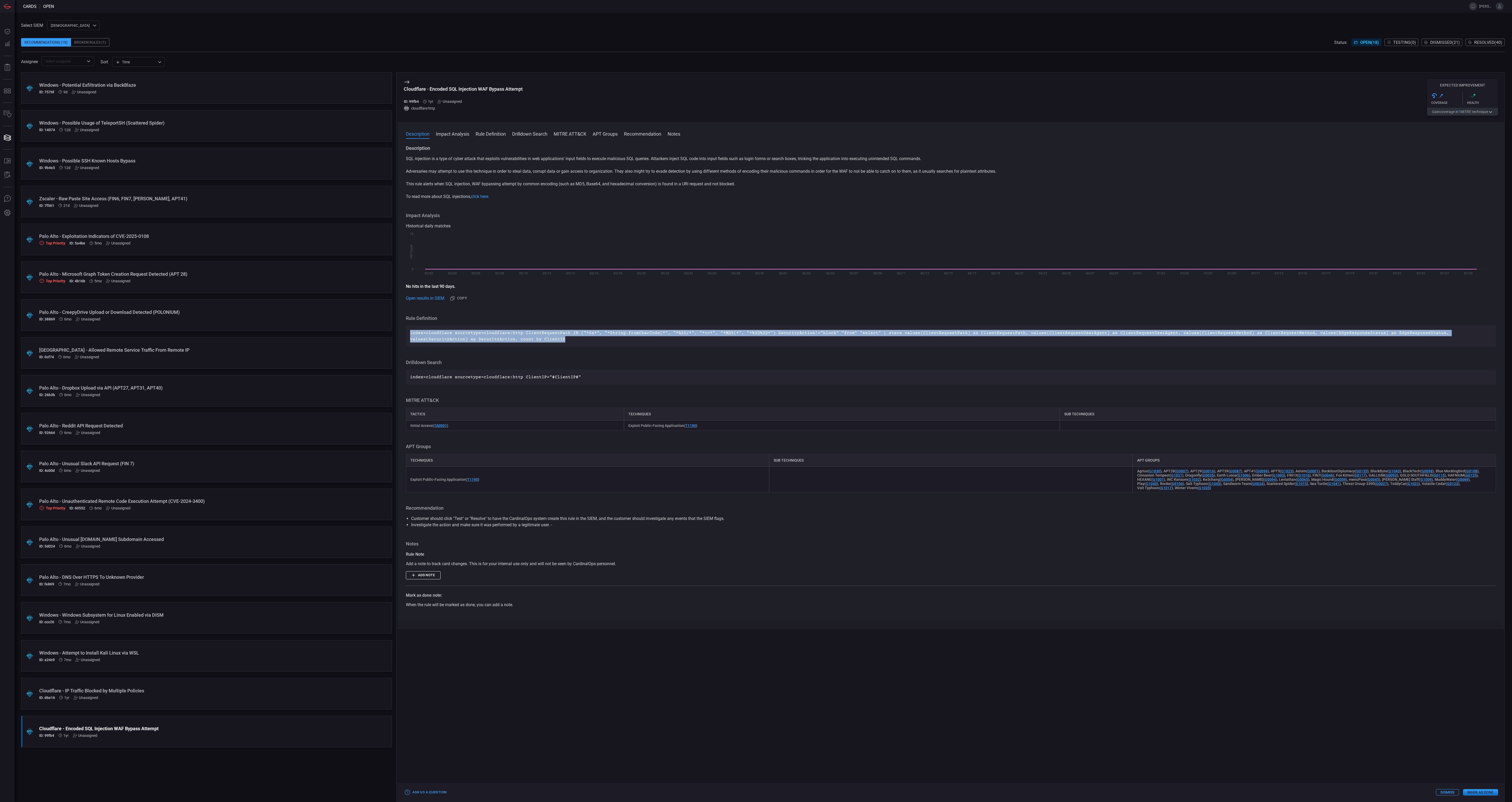
drag, startPoint x: 507, startPoint y: 338, endPoint x: 411, endPoint y: 333, distance: 96.1
click at [411, 333] on p "index=cloudflare sourcetype=cloudflare:http ClientRequestPath IN ("*0x*", "*Str…" at bounding box center [951, 336] width 1082 height 13
drag, startPoint x: 411, startPoint y: 333, endPoint x: 414, endPoint y: 334, distance: 3.2
click at [1462, 108] on button "Gain coverage in 1 MITRE technique" at bounding box center [1462, 111] width 71 height 8
